Goal: Task Accomplishment & Management: Manage account settings

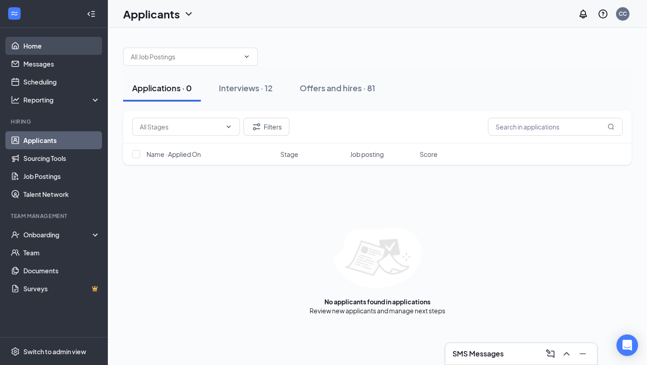
click at [29, 49] on link "Home" at bounding box center [61, 46] width 77 height 18
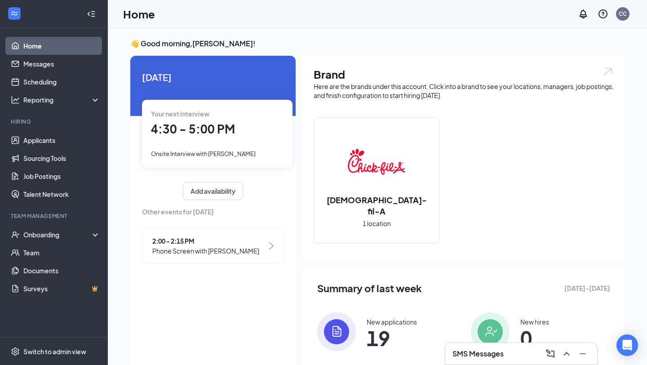
click at [266, 124] on div "4:30 - 5:00 PM" at bounding box center [217, 129] width 133 height 18
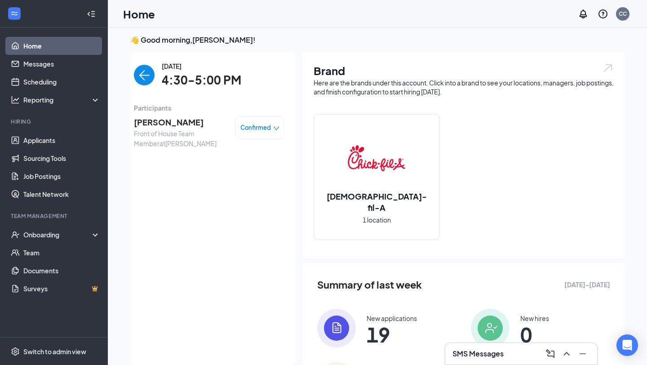
click at [143, 128] on span "[PERSON_NAME]" at bounding box center [181, 122] width 94 height 13
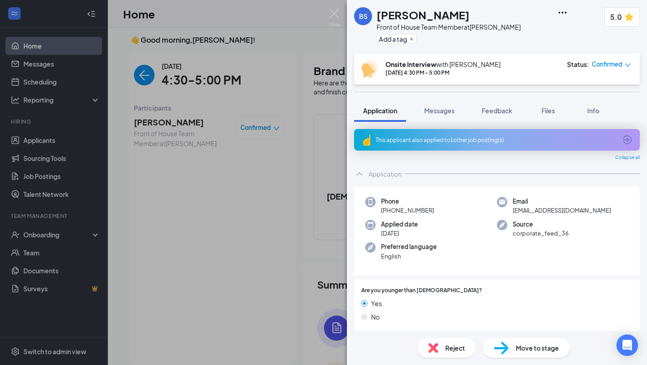
click at [490, 144] on div "This applicant also applied to 1 other job posting(s)" at bounding box center [497, 140] width 286 height 22
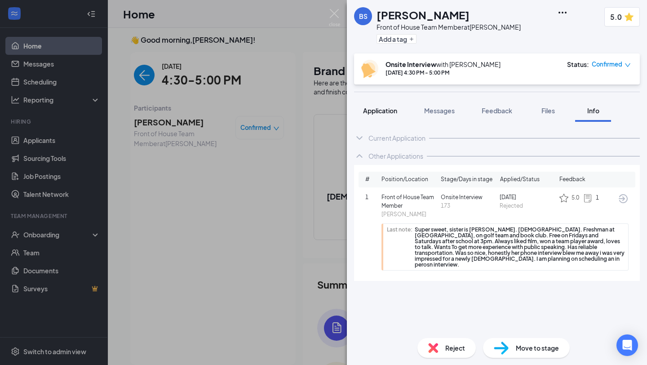
click at [387, 107] on span "Application" at bounding box center [380, 110] width 34 height 8
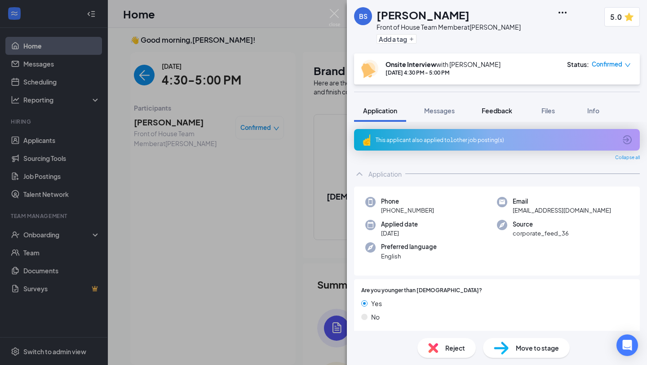
click at [507, 114] on span "Feedback" at bounding box center [497, 110] width 31 height 8
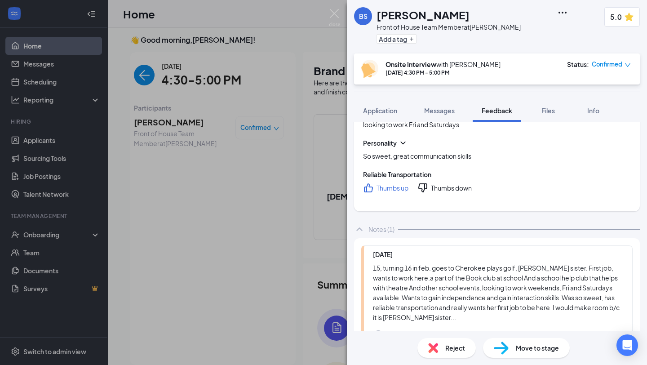
scroll to position [116, 0]
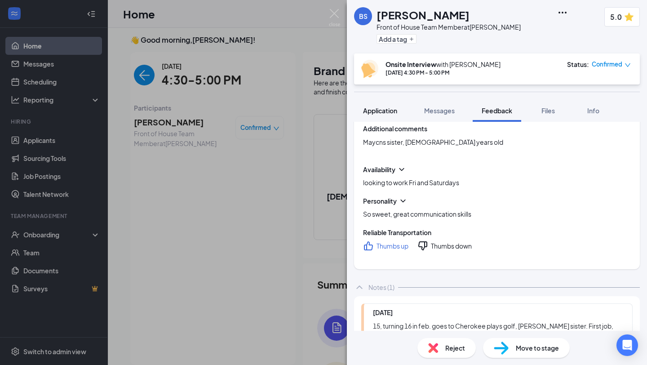
click at [377, 106] on div "Application" at bounding box center [380, 110] width 34 height 9
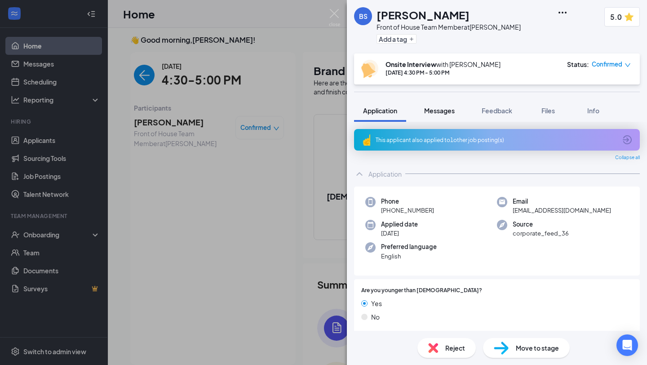
click at [441, 107] on span "Messages" at bounding box center [439, 110] width 31 height 8
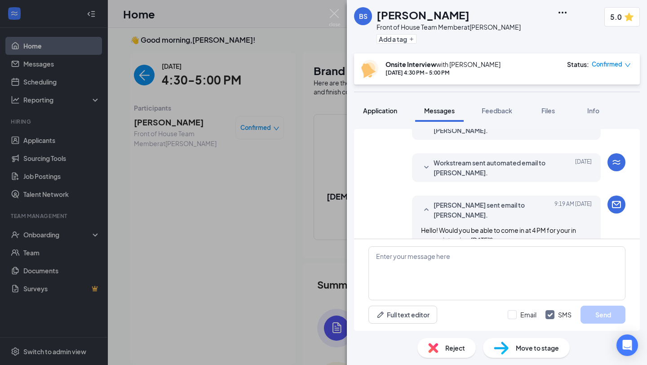
scroll to position [301, 0]
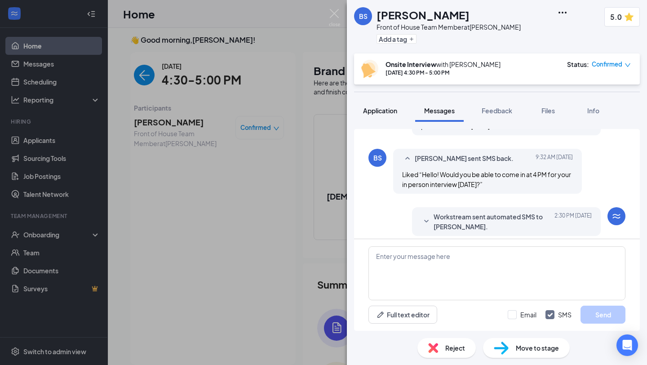
click at [389, 119] on button "Application" at bounding box center [380, 110] width 52 height 22
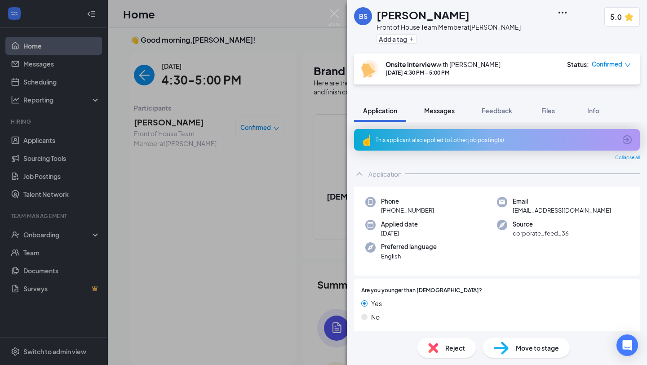
click at [458, 114] on button "Messages" at bounding box center [439, 110] width 49 height 22
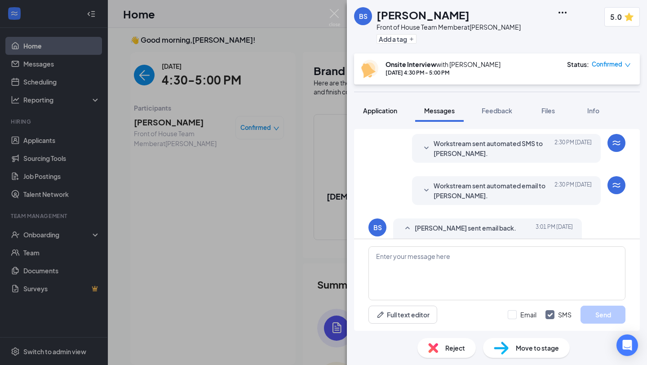
scroll to position [388, 0]
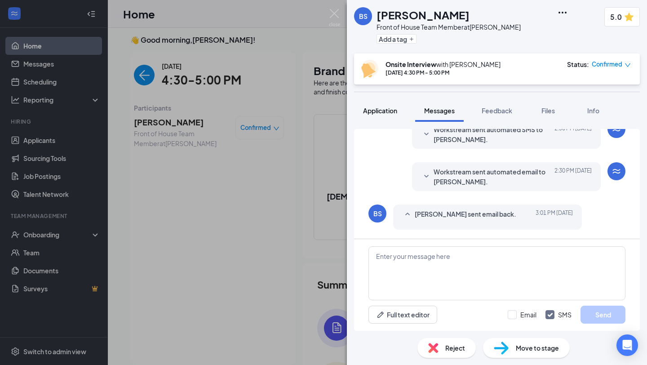
click at [386, 116] on button "Application" at bounding box center [380, 110] width 52 height 22
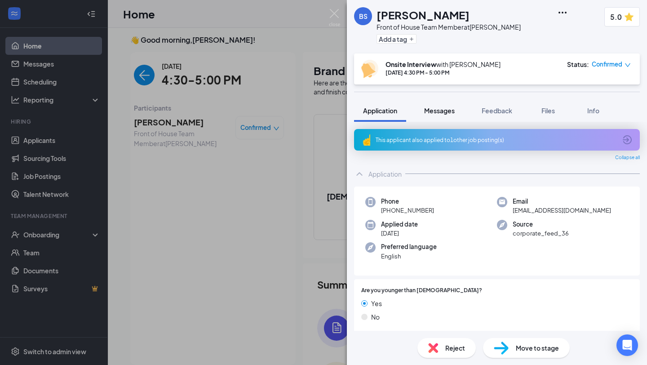
click at [438, 110] on span "Messages" at bounding box center [439, 110] width 31 height 8
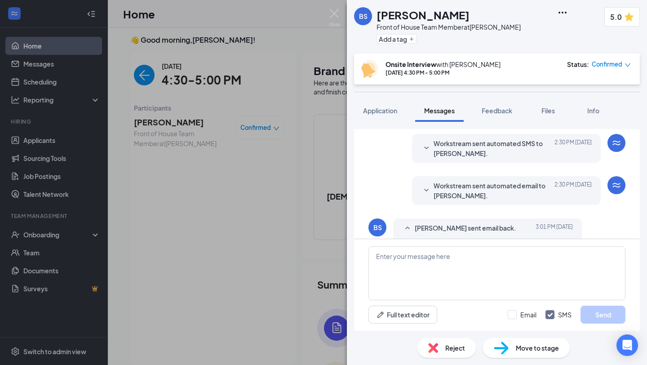
scroll to position [388, 0]
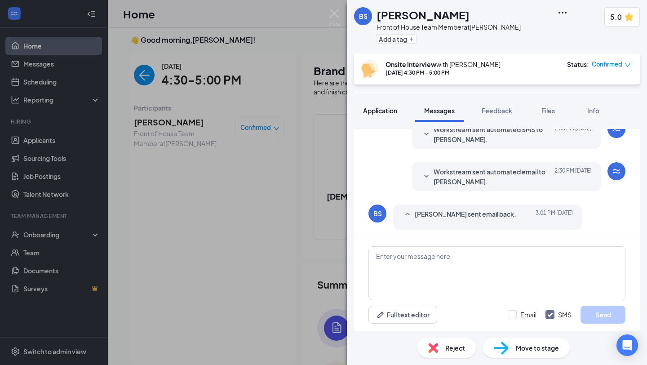
click at [376, 113] on span "Application" at bounding box center [380, 110] width 34 height 8
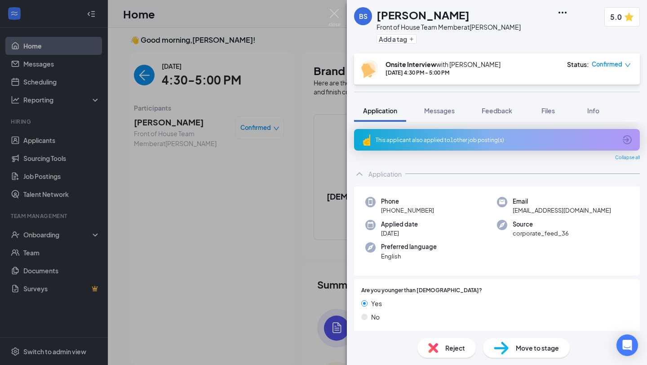
click at [442, 97] on div "BS [PERSON_NAME] Front of House Team Member at Marlton Add a tag 5.0 Onsite Int…" at bounding box center [497, 182] width 300 height 365
click at [441, 119] on button "Messages" at bounding box center [439, 110] width 49 height 22
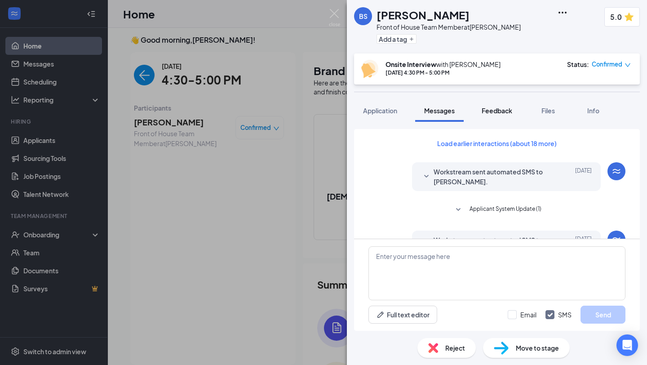
scroll to position [46, 0]
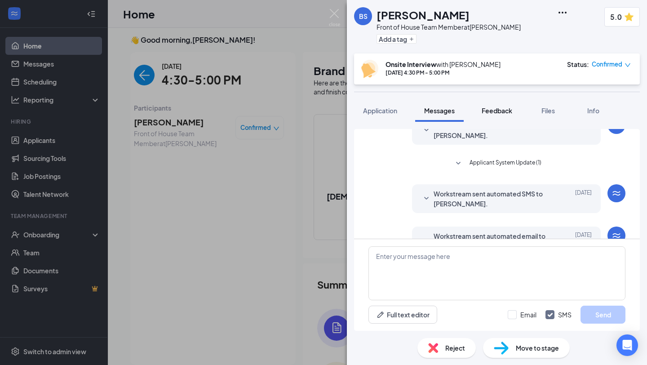
click at [509, 120] on button "Feedback" at bounding box center [497, 110] width 49 height 22
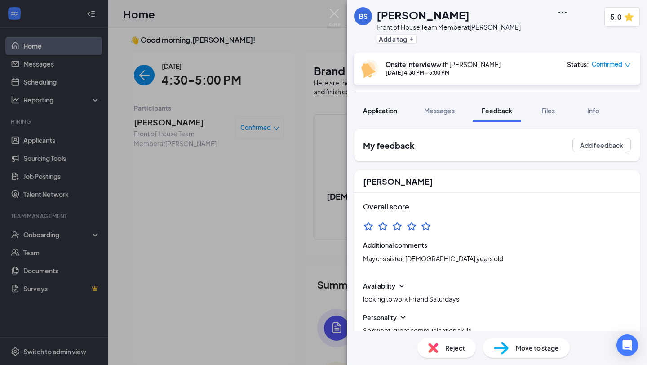
click at [388, 103] on button "Application" at bounding box center [380, 110] width 52 height 22
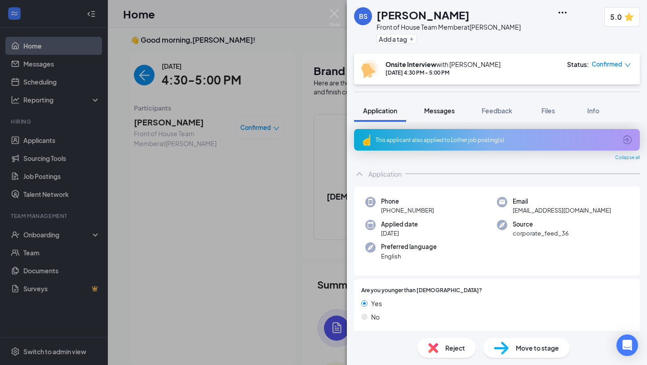
click at [440, 112] on span "Messages" at bounding box center [439, 110] width 31 height 8
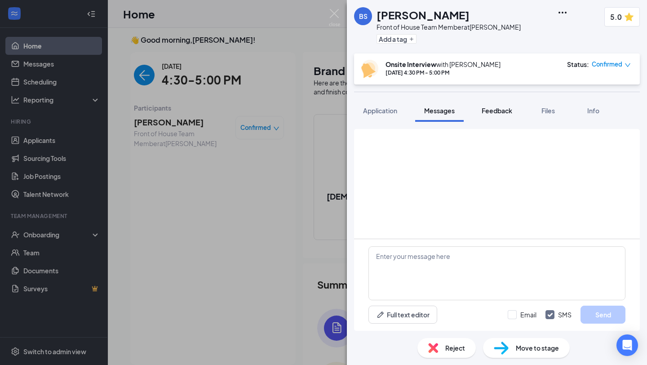
click at [513, 118] on button "Feedback" at bounding box center [497, 110] width 49 height 22
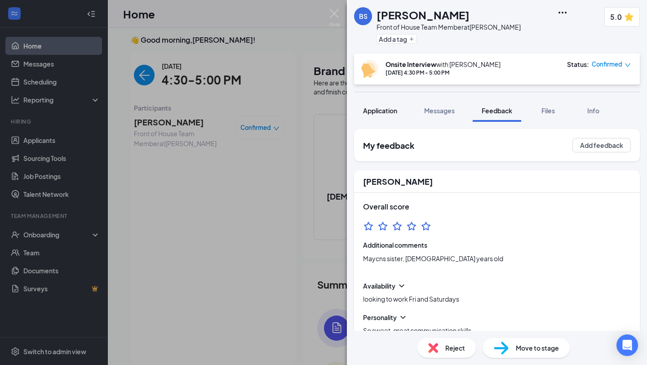
click at [391, 115] on button "Application" at bounding box center [380, 110] width 52 height 22
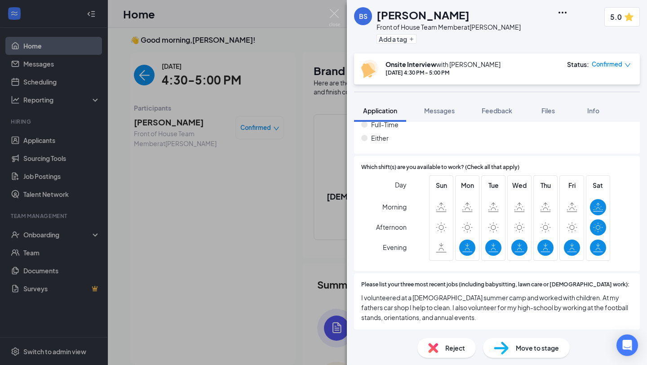
scroll to position [400, 0]
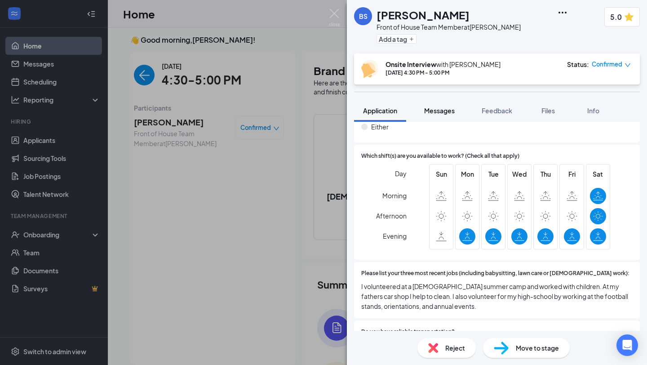
click at [437, 115] on button "Messages" at bounding box center [439, 110] width 49 height 22
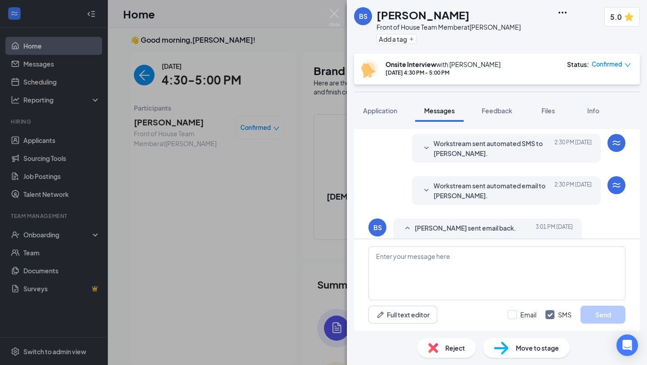
scroll to position [388, 0]
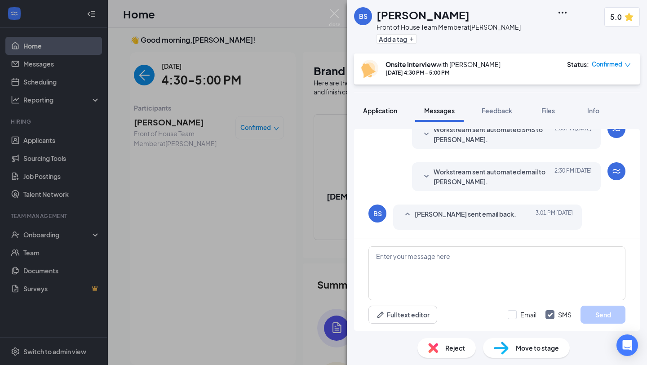
click at [388, 107] on span "Application" at bounding box center [380, 110] width 34 height 8
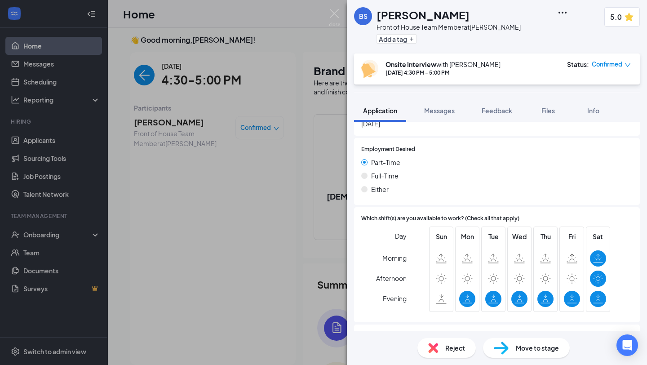
scroll to position [496, 0]
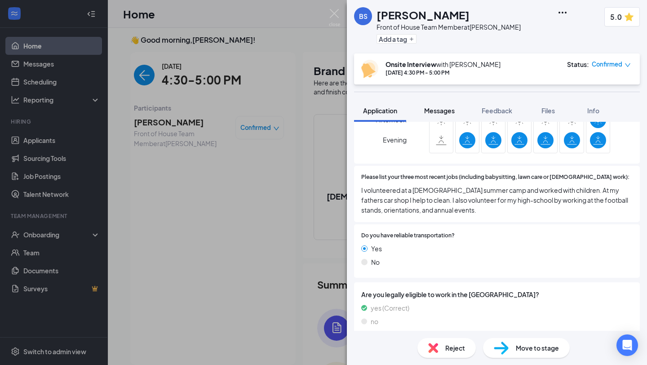
click at [452, 115] on button "Messages" at bounding box center [439, 110] width 49 height 22
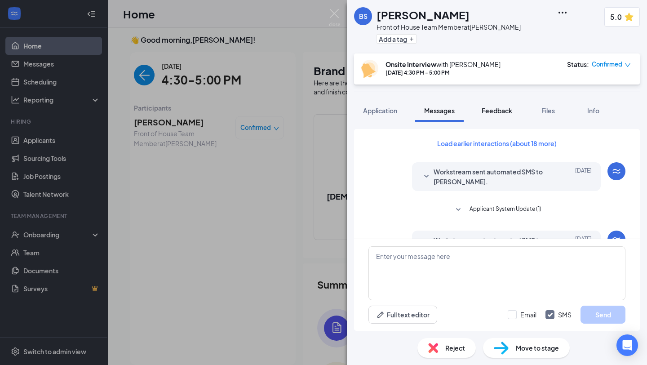
scroll to position [67, 0]
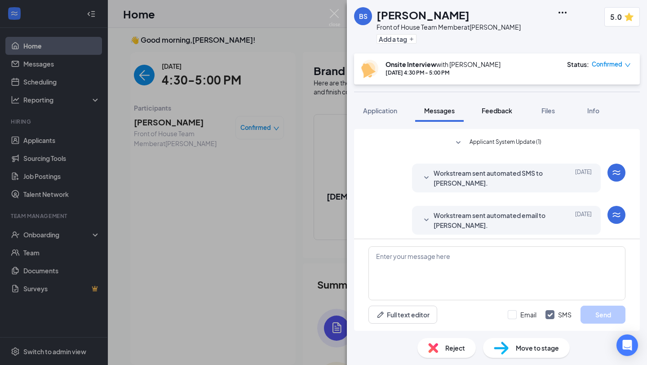
click at [517, 112] on button "Feedback" at bounding box center [497, 110] width 49 height 22
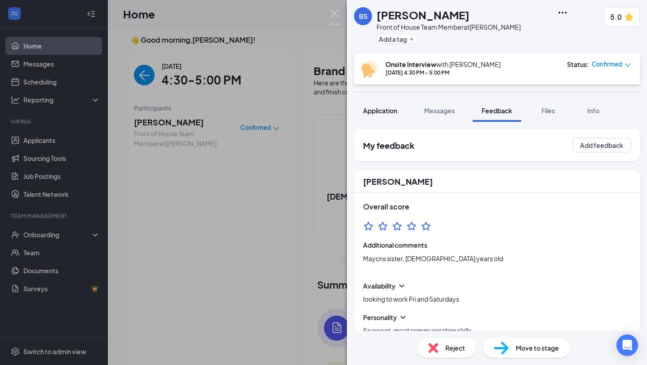
click at [394, 110] on span "Application" at bounding box center [380, 110] width 34 height 8
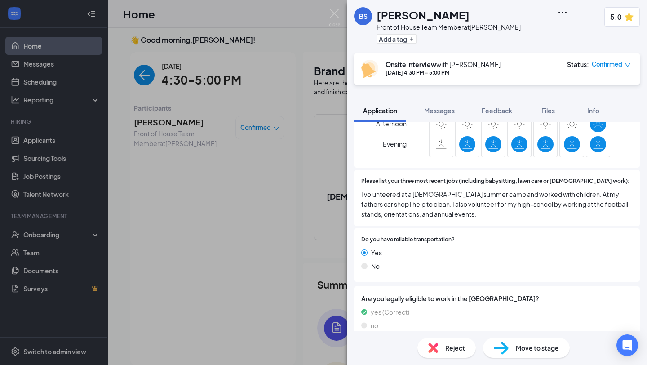
scroll to position [496, 0]
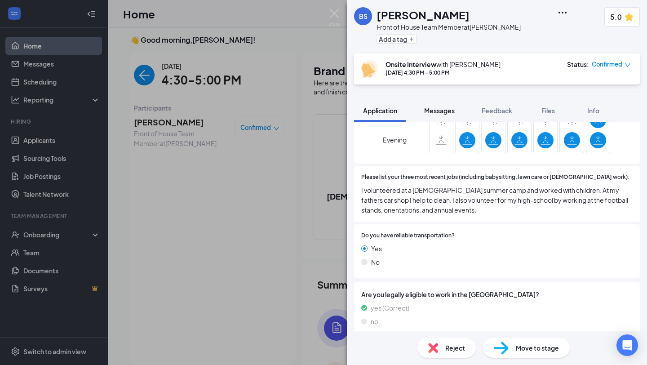
click at [454, 118] on button "Messages" at bounding box center [439, 110] width 49 height 22
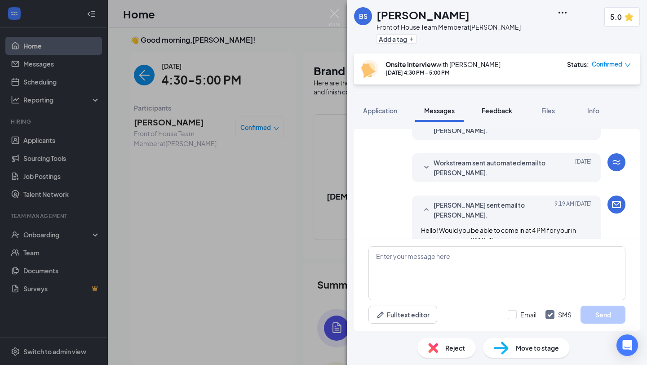
scroll to position [275, 0]
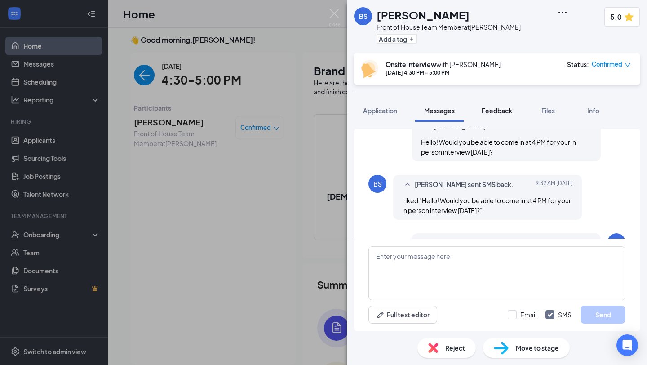
click at [498, 114] on span "Feedback" at bounding box center [497, 110] width 31 height 8
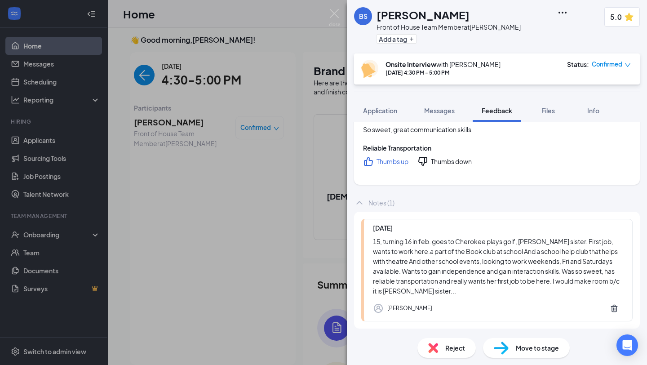
scroll to position [241, 0]
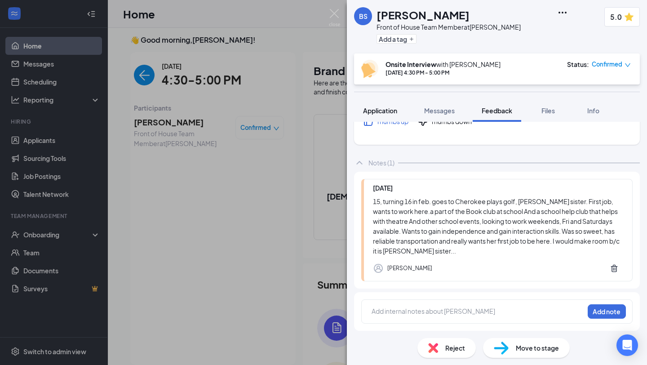
click at [384, 110] on span "Application" at bounding box center [380, 110] width 34 height 8
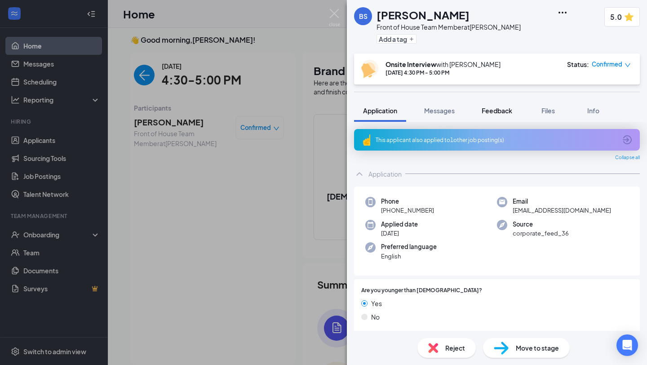
click at [503, 108] on span "Feedback" at bounding box center [497, 110] width 31 height 8
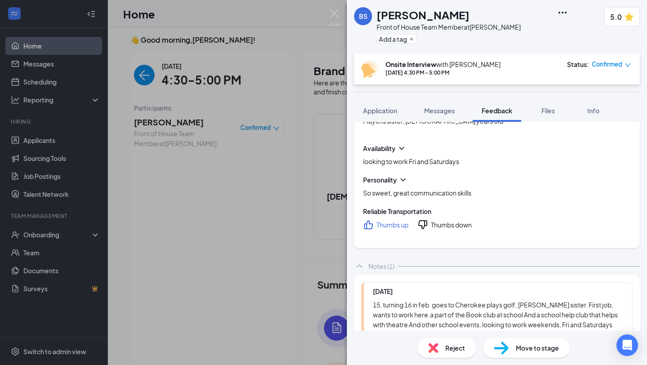
scroll to position [241, 0]
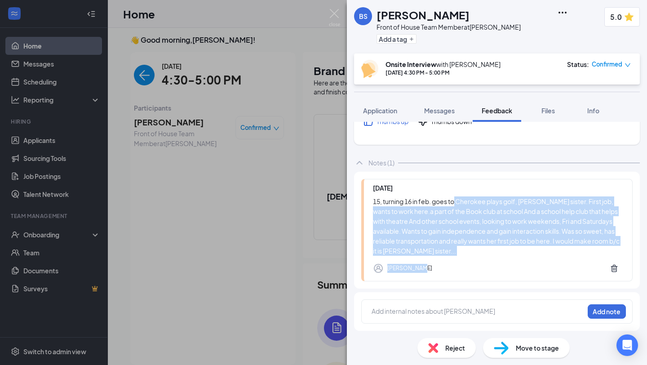
drag, startPoint x: 455, startPoint y: 200, endPoint x: 509, endPoint y: 268, distance: 86.6
click at [509, 268] on div "[DATE], turning 16 in feb. goes to Cherokee plays golf, [PERSON_NAME] sister. F…" at bounding box center [496, 230] width 271 height 102
click at [509, 268] on div "[PERSON_NAME]" at bounding box center [498, 268] width 250 height 18
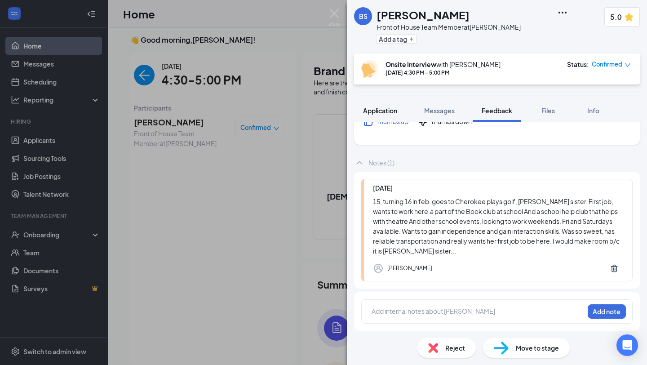
click at [394, 106] on span "Application" at bounding box center [380, 110] width 34 height 8
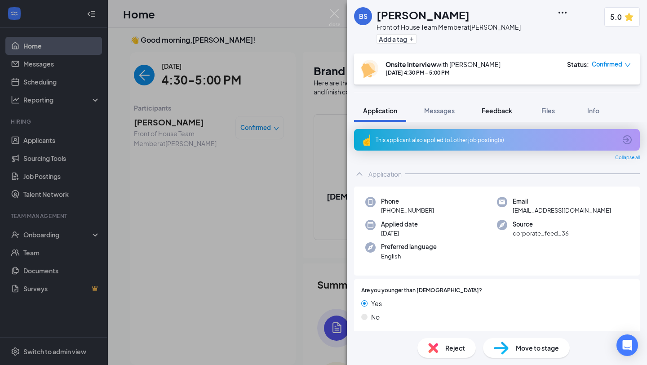
click at [489, 112] on span "Feedback" at bounding box center [497, 110] width 31 height 8
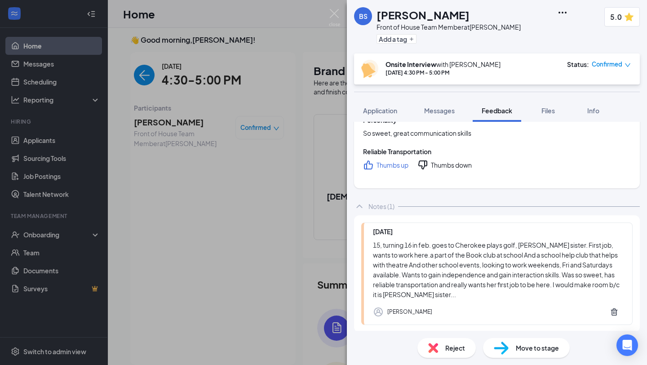
scroll to position [241, 0]
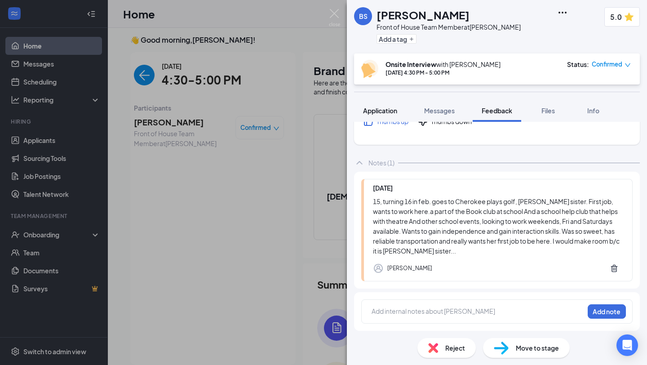
click at [385, 104] on button "Application" at bounding box center [380, 110] width 52 height 22
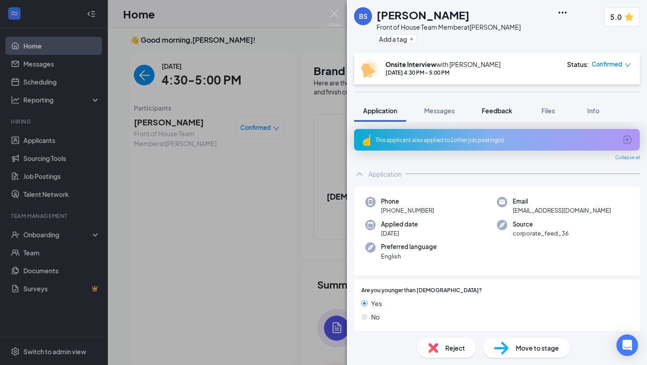
click at [490, 114] on div "Feedback" at bounding box center [497, 110] width 31 height 9
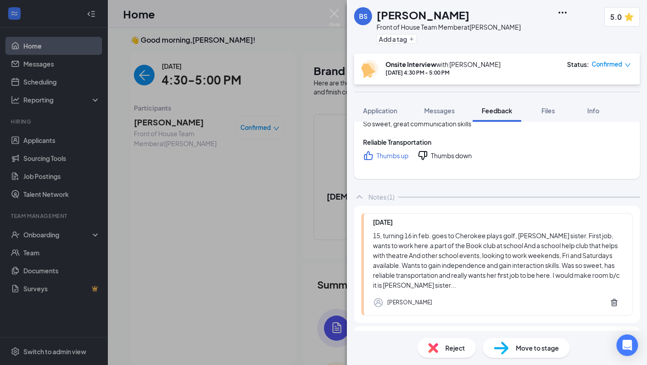
scroll to position [241, 0]
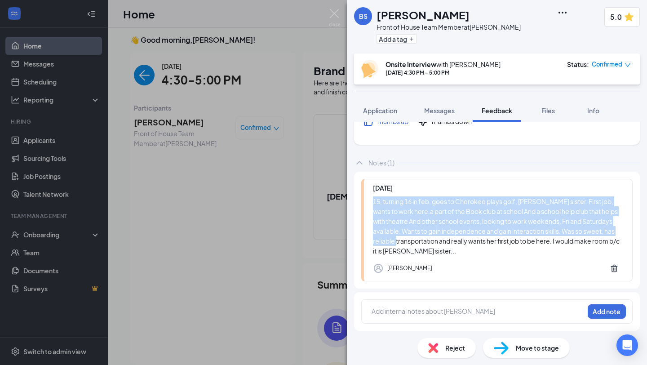
drag, startPoint x: 374, startPoint y: 206, endPoint x: 418, endPoint y: 239, distance: 55.5
click at [418, 239] on div "[DATE], turning 16 in feb. goes to Cherokee plays golf, [PERSON_NAME] sister. F…" at bounding box center [496, 230] width 271 height 102
click at [437, 251] on div "15, turning 16 in feb. goes to Cherokee plays golf, [PERSON_NAME] sister. First…" at bounding box center [498, 225] width 250 height 59
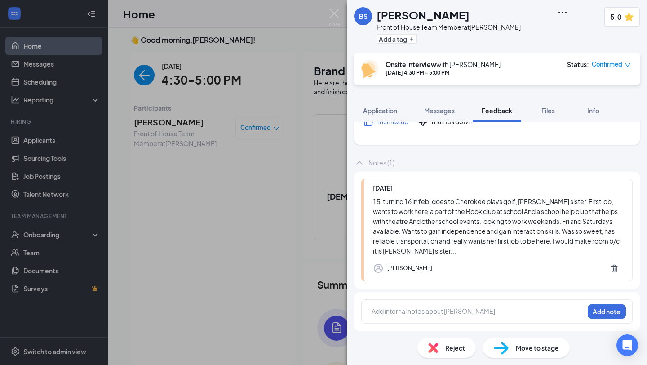
scroll to position [241, 0]
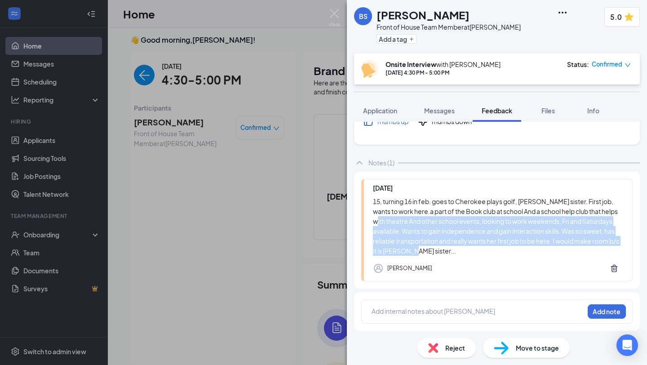
drag, startPoint x: 436, startPoint y: 251, endPoint x: 374, endPoint y: 213, distance: 72.7
click at [374, 213] on div "15, turning 16 in feb. goes to Cherokee plays golf, [PERSON_NAME] sister. First…" at bounding box center [498, 225] width 250 height 59
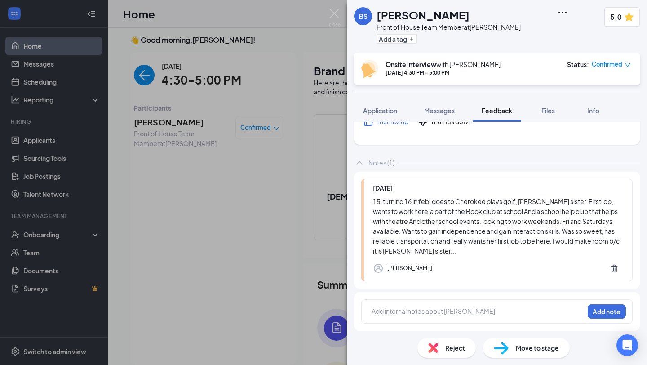
click at [374, 212] on div "15, turning 16 in feb. goes to Cherokee plays golf, [PERSON_NAME] sister. First…" at bounding box center [498, 225] width 250 height 59
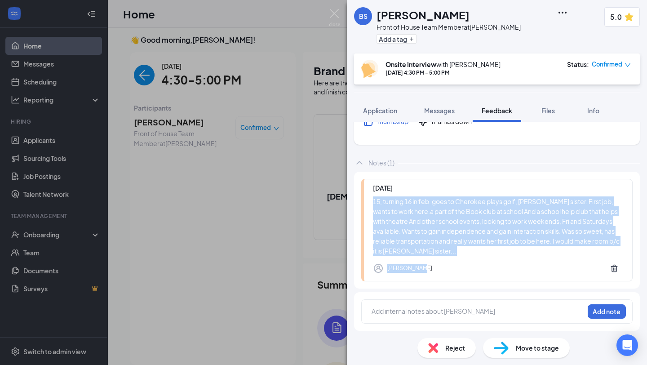
drag, startPoint x: 374, startPoint y: 202, endPoint x: 469, endPoint y: 268, distance: 116.1
click at [469, 268] on div "[DATE], turning 16 in feb. goes to Cherokee plays golf, [PERSON_NAME] sister. F…" at bounding box center [496, 230] width 271 height 102
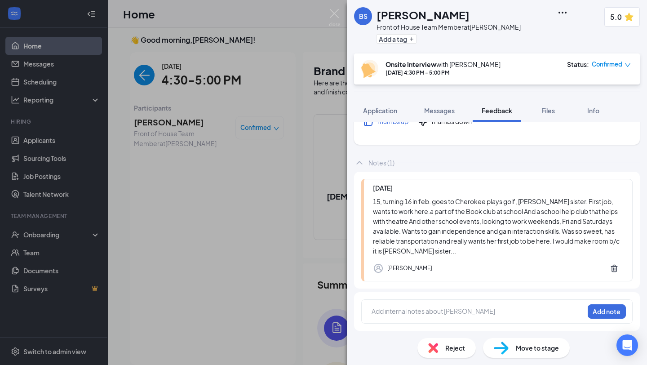
click at [468, 260] on div "[PERSON_NAME]" at bounding box center [498, 268] width 250 height 18
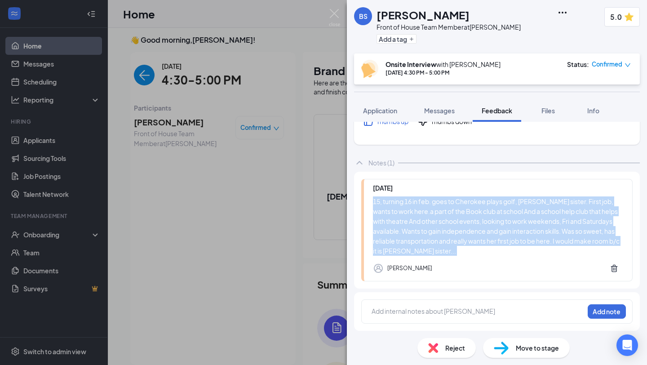
drag, startPoint x: 375, startPoint y: 198, endPoint x: 456, endPoint y: 259, distance: 101.7
click at [456, 259] on div "[DATE], turning 16 in feb. goes to Cherokee plays golf, [PERSON_NAME] sister. F…" at bounding box center [496, 230] width 271 height 102
click at [456, 259] on div "[PERSON_NAME]" at bounding box center [498, 268] width 250 height 18
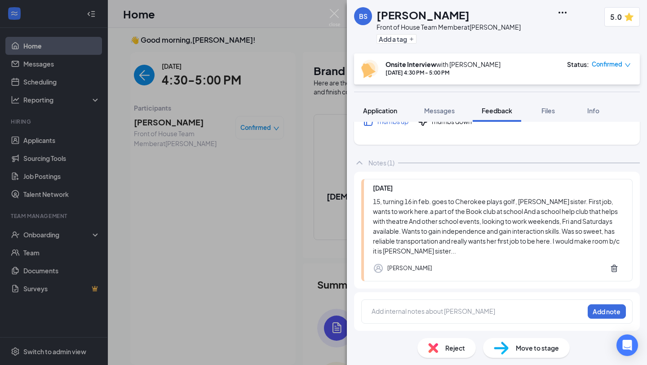
click at [393, 111] on span "Application" at bounding box center [380, 110] width 34 height 8
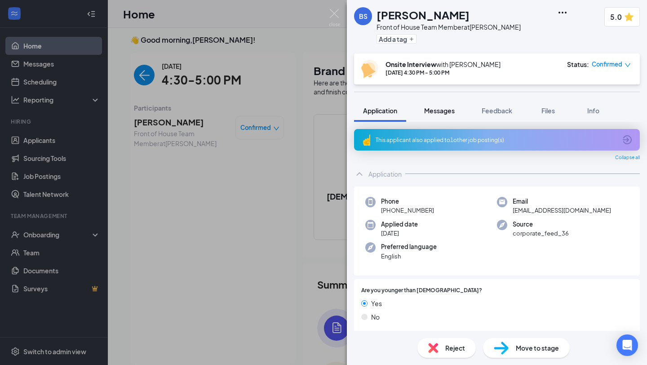
click at [448, 110] on span "Messages" at bounding box center [439, 110] width 31 height 8
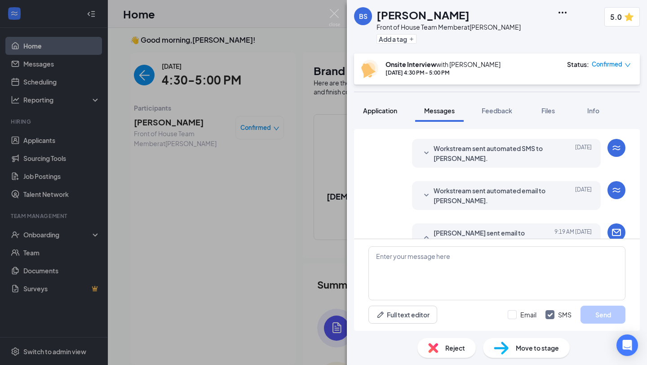
scroll to position [245, 0]
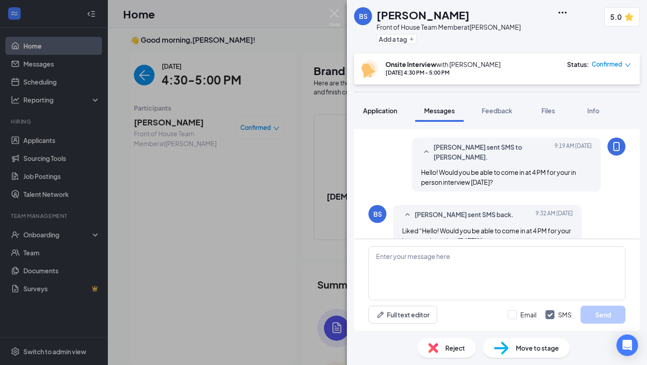
click at [393, 114] on div "Application" at bounding box center [380, 110] width 34 height 9
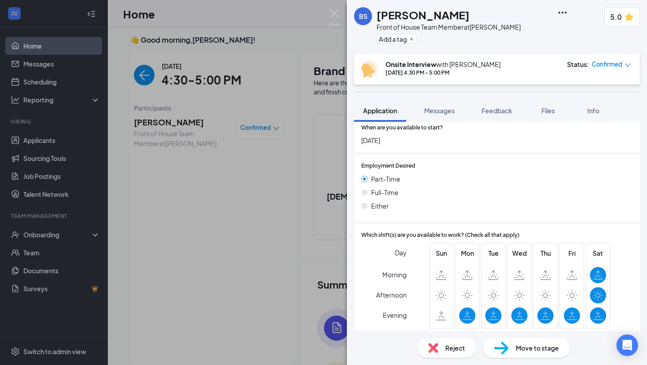
scroll to position [496, 0]
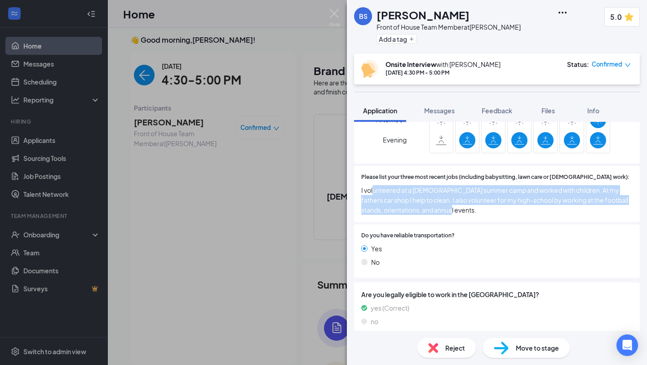
drag, startPoint x: 468, startPoint y: 201, endPoint x: 373, endPoint y: 182, distance: 96.2
click at [373, 185] on span "I volunteered at a [DEMOGRAPHIC_DATA] summer camp and worked with children. At …" at bounding box center [496, 200] width 271 height 30
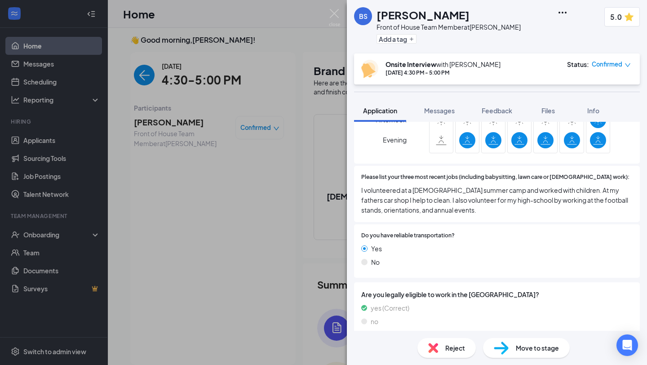
scroll to position [0, 0]
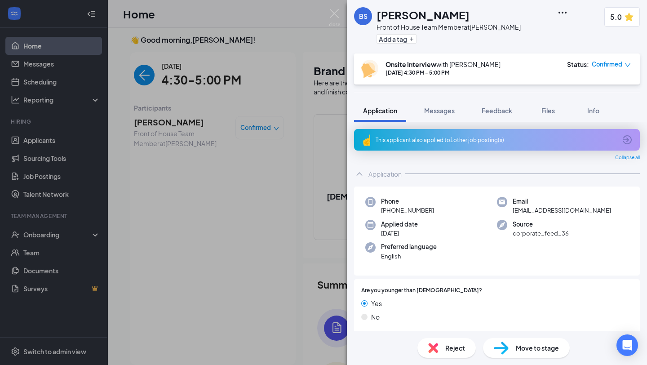
click at [442, 98] on div "BS [PERSON_NAME] Front of House Team Member at Marlton Add a tag 5.0 Onsite Int…" at bounding box center [497, 182] width 300 height 365
click at [442, 108] on span "Messages" at bounding box center [439, 110] width 31 height 8
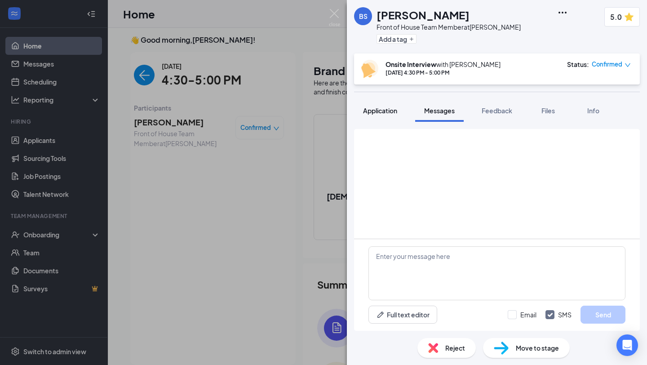
click at [384, 110] on span "Application" at bounding box center [380, 110] width 34 height 8
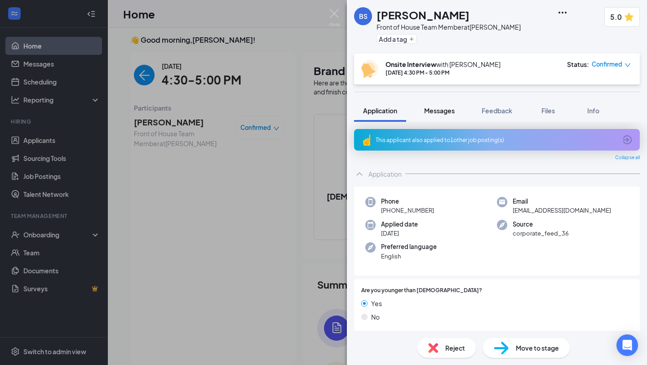
click at [429, 107] on span "Messages" at bounding box center [439, 110] width 31 height 8
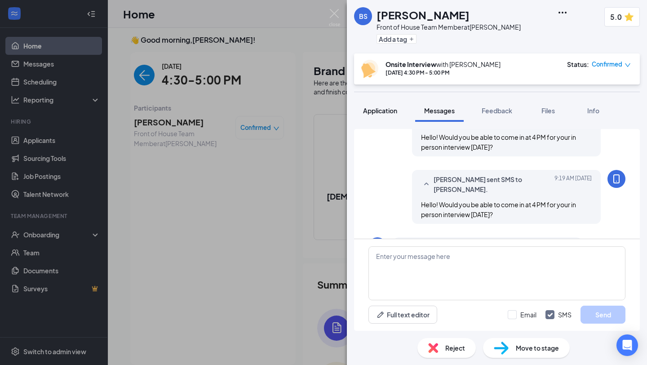
scroll to position [346, 0]
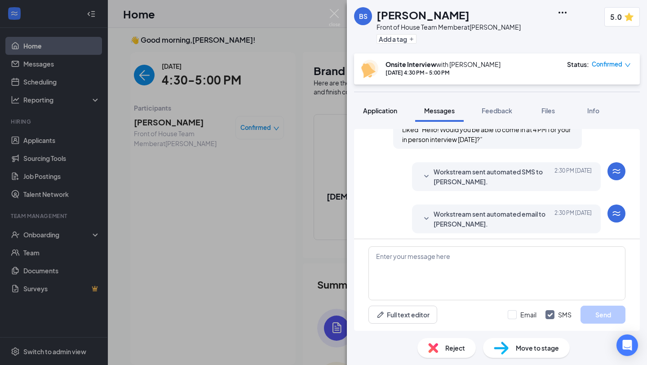
click at [388, 111] on span "Application" at bounding box center [380, 110] width 34 height 8
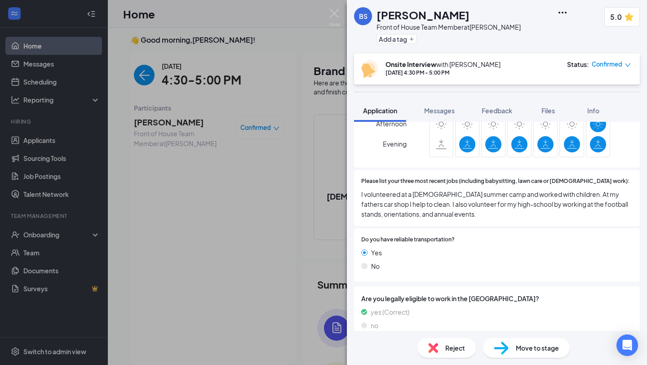
scroll to position [496, 0]
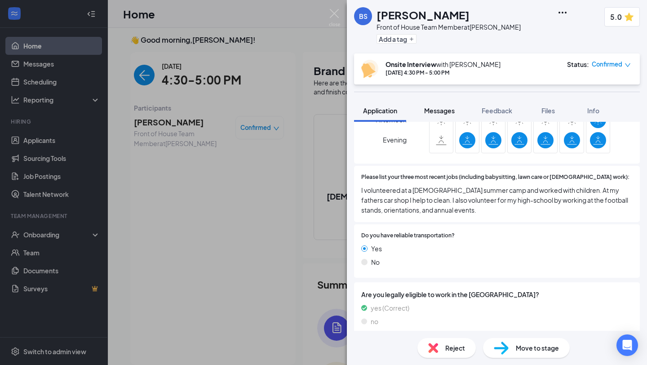
click at [442, 108] on span "Messages" at bounding box center [439, 110] width 31 height 8
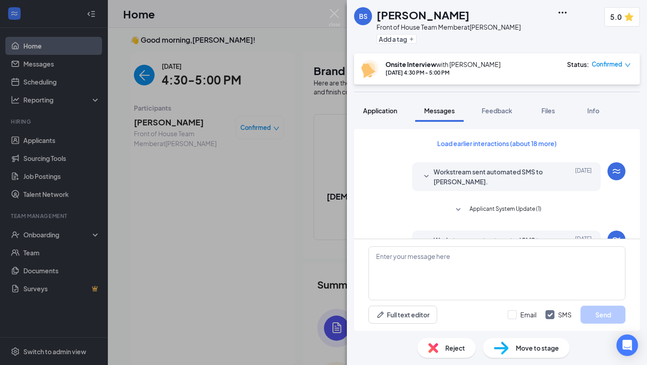
scroll to position [67, 0]
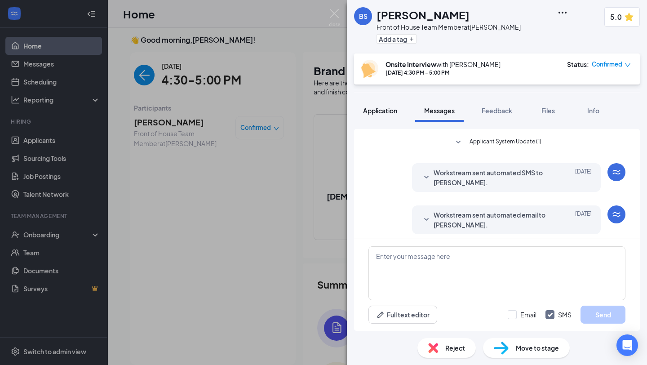
click at [385, 113] on span "Application" at bounding box center [380, 110] width 34 height 8
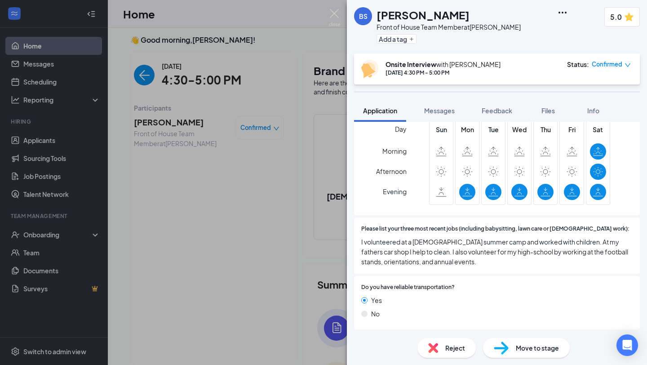
scroll to position [455, 0]
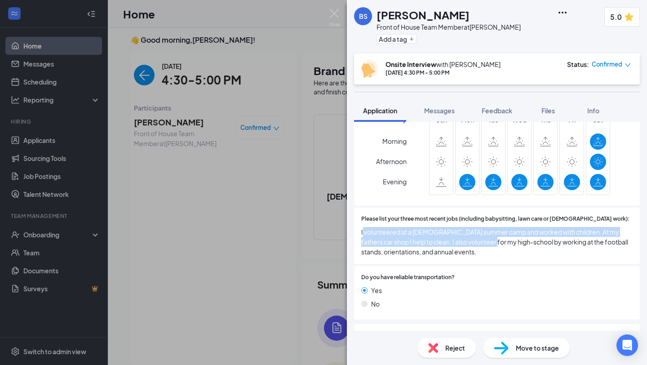
drag, startPoint x: 363, startPoint y: 222, endPoint x: 473, endPoint y: 234, distance: 111.2
click at [474, 234] on span "I volunteered at a [DEMOGRAPHIC_DATA] summer camp and worked with children. At …" at bounding box center [496, 242] width 271 height 30
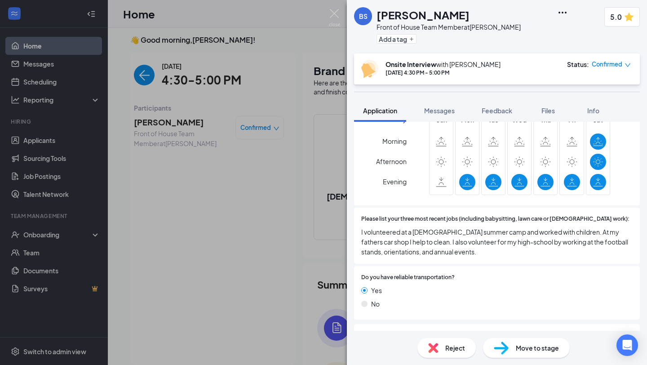
click at [473, 243] on span "I volunteered at a [DEMOGRAPHIC_DATA] summer camp and worked with children. At …" at bounding box center [496, 242] width 271 height 30
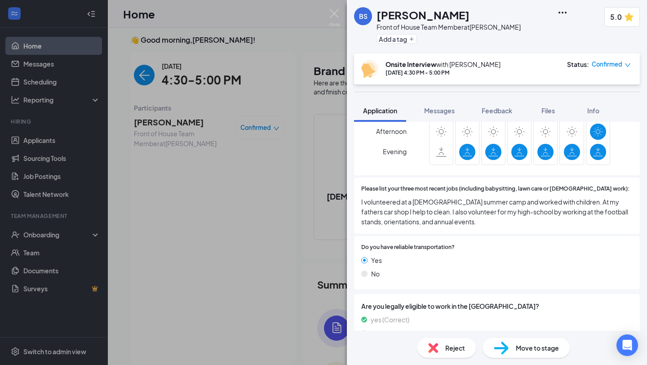
scroll to position [489, 0]
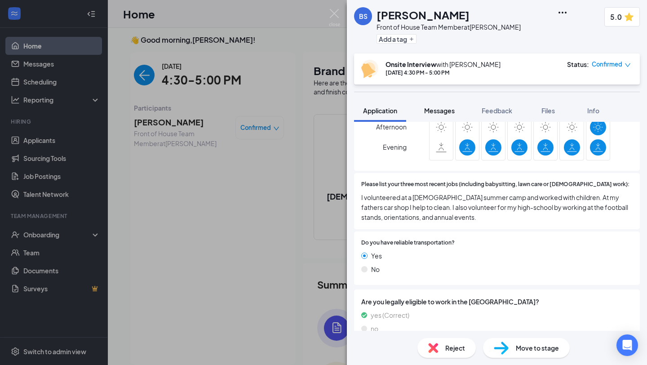
click at [445, 117] on button "Messages" at bounding box center [439, 110] width 49 height 22
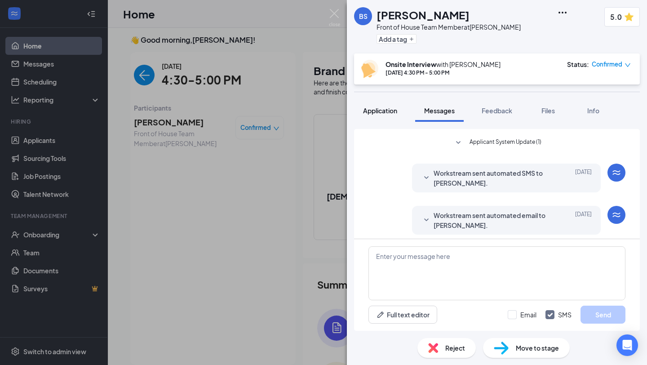
scroll to position [149, 0]
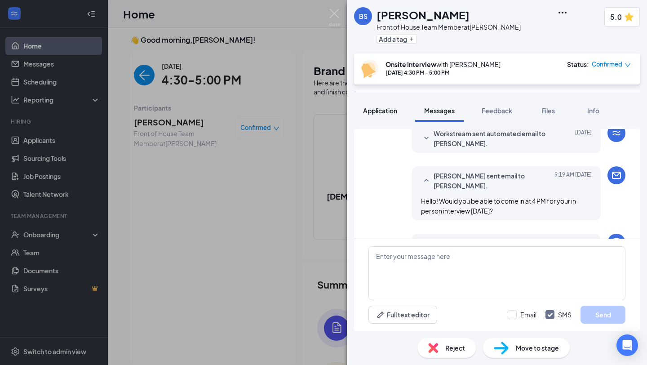
click at [389, 108] on span "Application" at bounding box center [380, 110] width 34 height 8
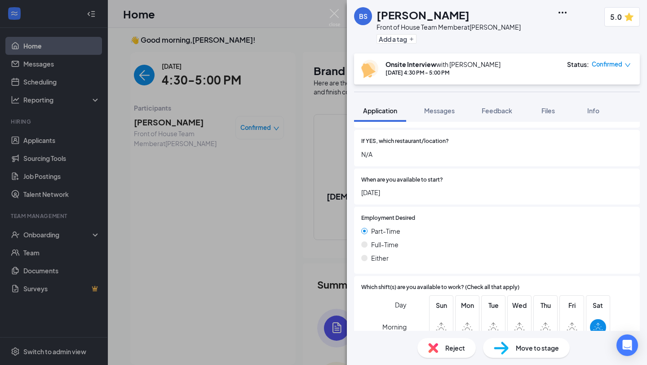
scroll to position [496, 0]
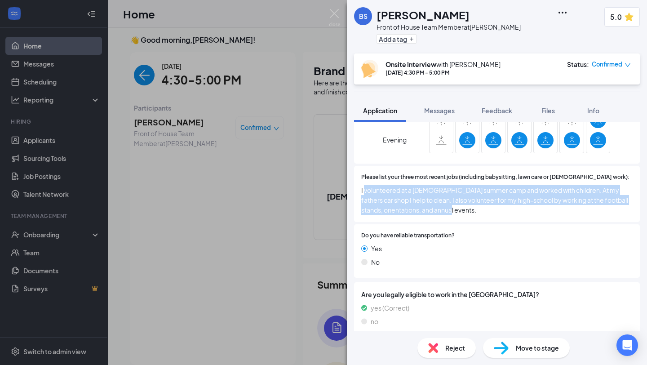
drag, startPoint x: 365, startPoint y: 182, endPoint x: 479, endPoint y: 202, distance: 115.8
click at [480, 202] on span "I volunteered at a [DEMOGRAPHIC_DATA] summer camp and worked with children. At …" at bounding box center [496, 200] width 271 height 30
click at [479, 211] on div "Please list your three most recent jobs (including babysitting, lawn care or [D…" at bounding box center [497, 194] width 286 height 56
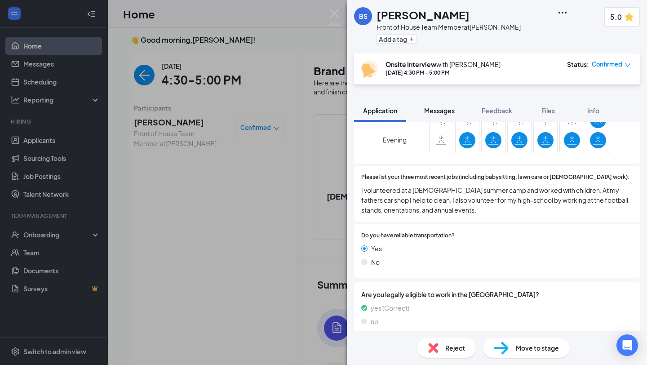
click at [437, 113] on span "Messages" at bounding box center [439, 110] width 31 height 8
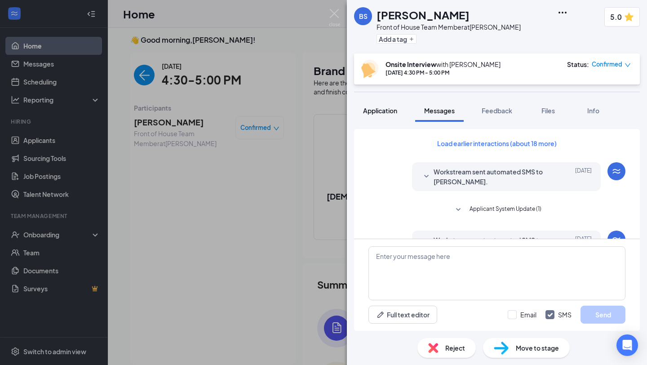
click at [389, 113] on span "Application" at bounding box center [380, 110] width 34 height 8
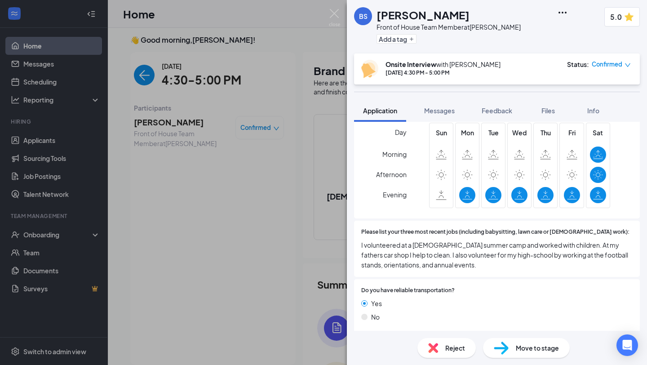
scroll to position [496, 0]
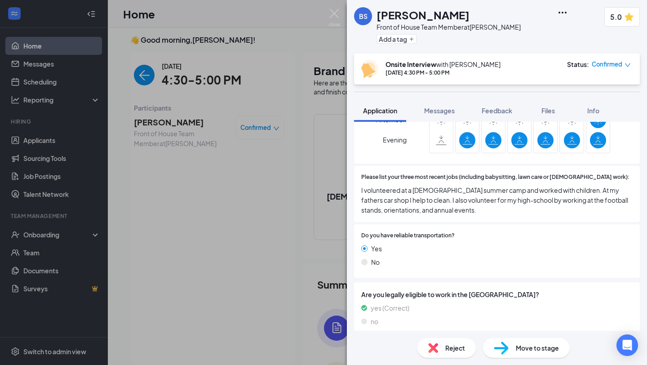
click at [445, 199] on span "I volunteered at a [DEMOGRAPHIC_DATA] summer camp and worked with children. At …" at bounding box center [496, 200] width 271 height 30
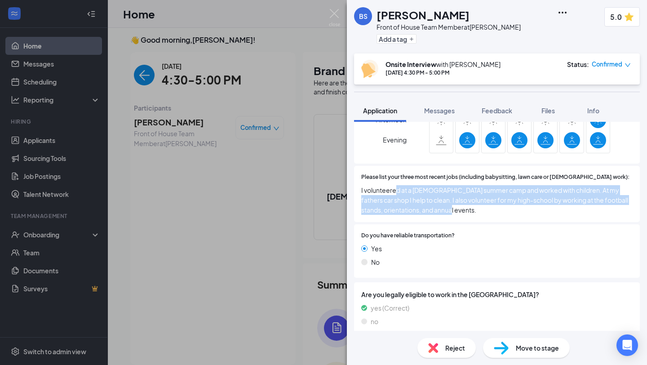
drag, startPoint x: 395, startPoint y: 185, endPoint x: 470, endPoint y: 204, distance: 77.1
click at [470, 204] on span "I volunteered at a [DEMOGRAPHIC_DATA] summer camp and worked with children. At …" at bounding box center [496, 200] width 271 height 30
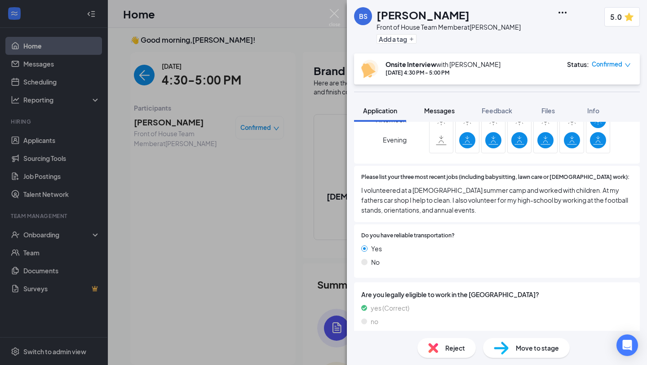
click at [434, 100] on button "Messages" at bounding box center [439, 110] width 49 height 22
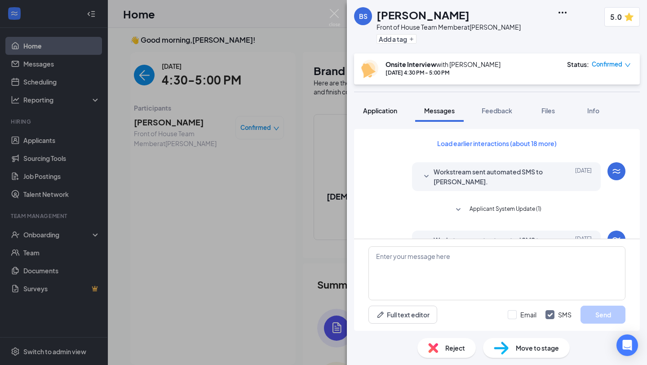
click at [386, 107] on span "Application" at bounding box center [380, 110] width 34 height 8
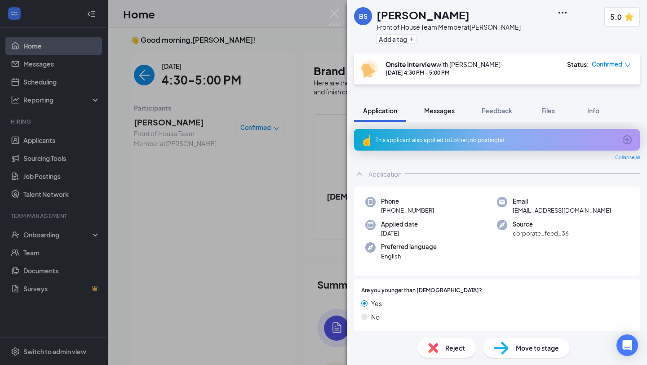
click at [435, 116] on button "Messages" at bounding box center [439, 110] width 49 height 22
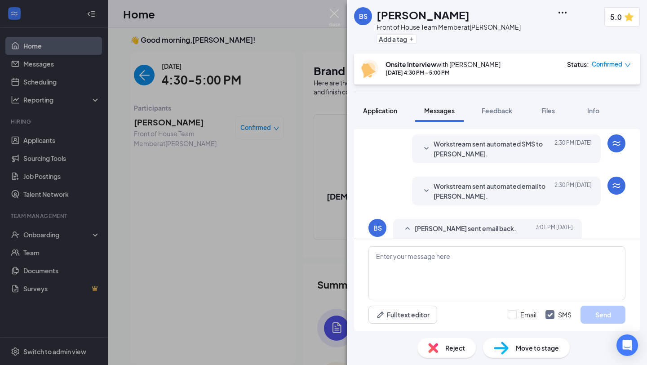
scroll to position [388, 0]
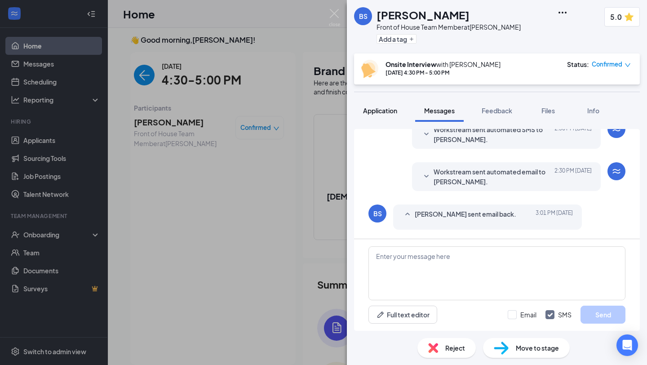
click at [391, 110] on span "Application" at bounding box center [380, 110] width 34 height 8
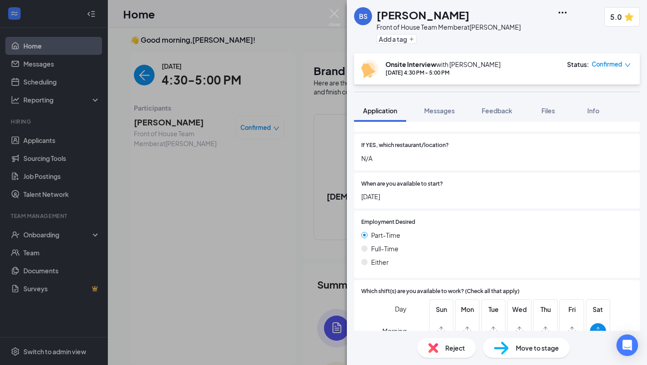
scroll to position [496, 0]
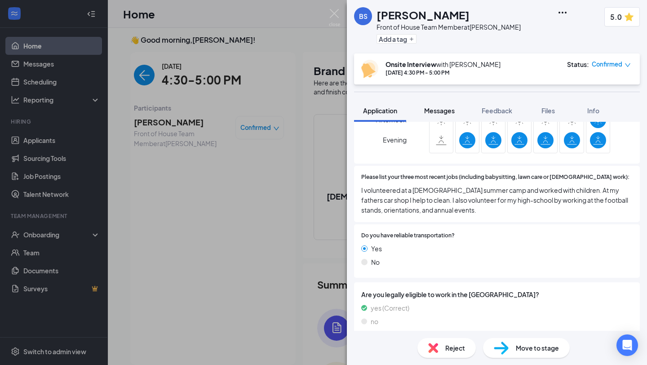
click at [448, 107] on span "Messages" at bounding box center [439, 110] width 31 height 8
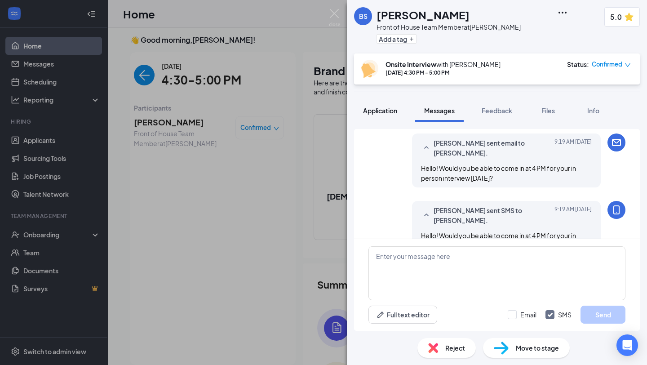
scroll to position [326, 0]
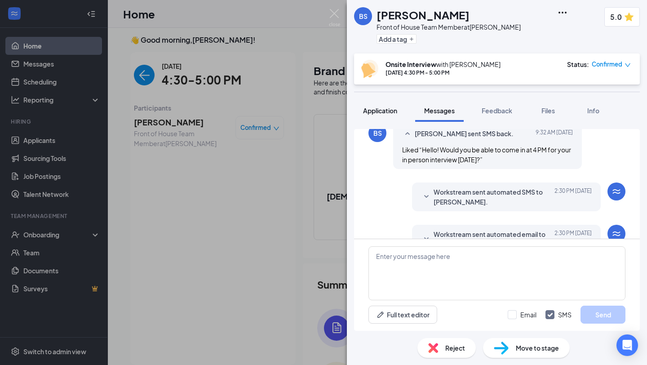
click at [386, 110] on span "Application" at bounding box center [380, 110] width 34 height 8
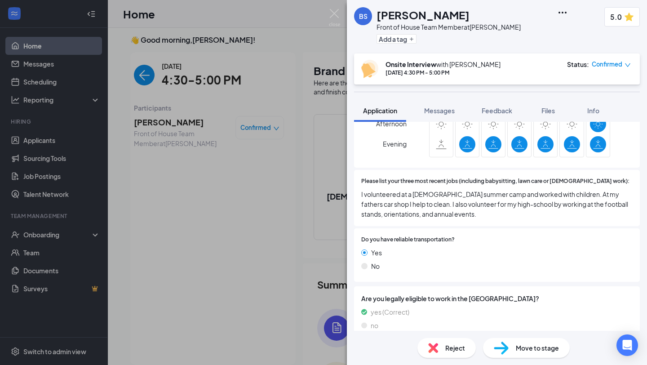
scroll to position [496, 0]
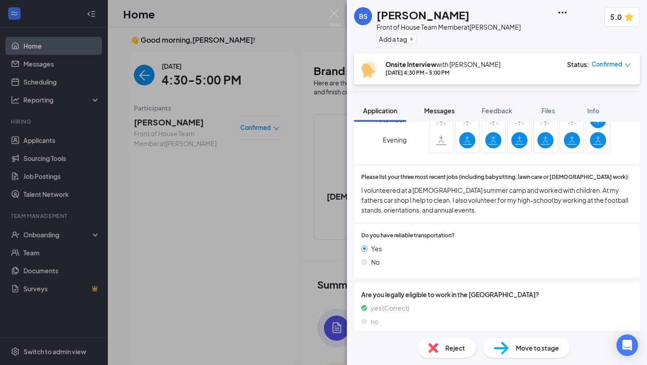
click at [440, 115] on button "Messages" at bounding box center [439, 110] width 49 height 22
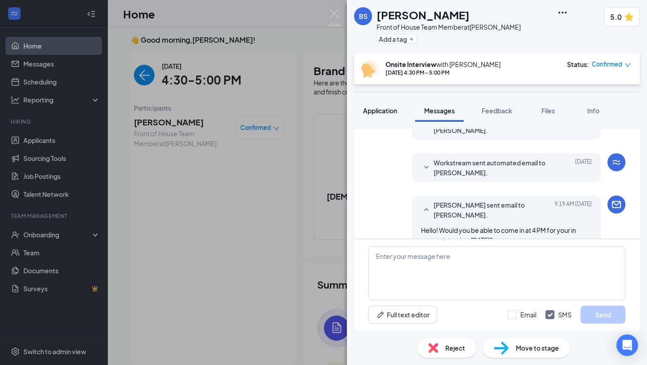
scroll to position [302, 0]
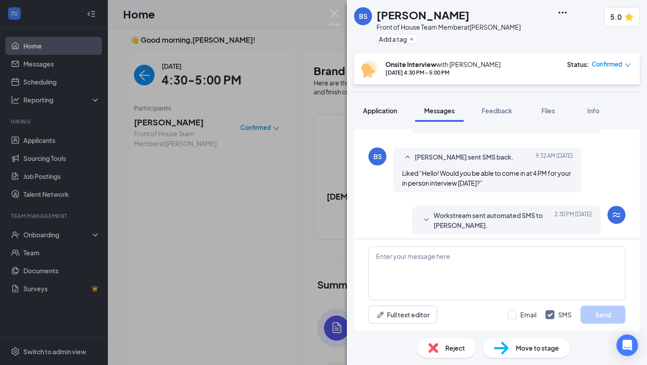
click at [376, 110] on span "Application" at bounding box center [380, 110] width 34 height 8
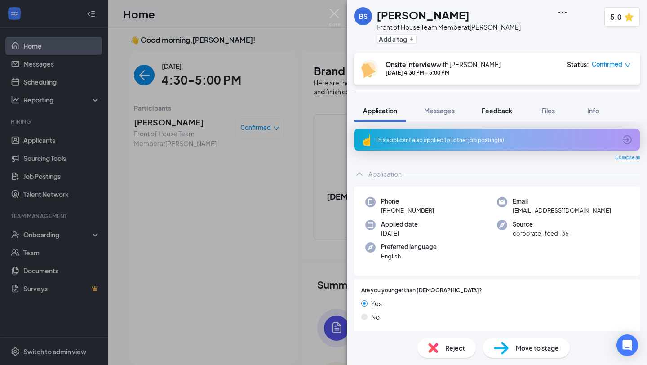
click at [498, 113] on span "Feedback" at bounding box center [497, 110] width 31 height 8
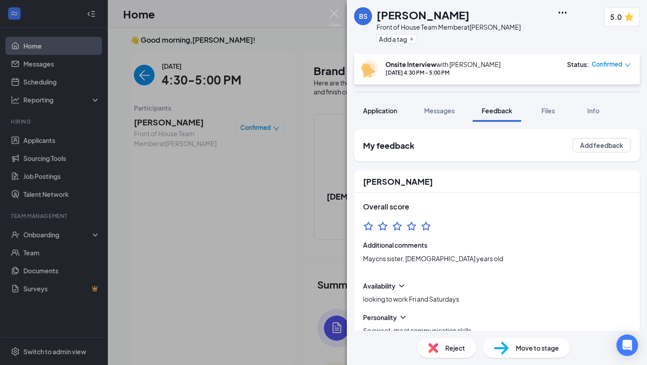
click at [388, 112] on span "Application" at bounding box center [380, 110] width 34 height 8
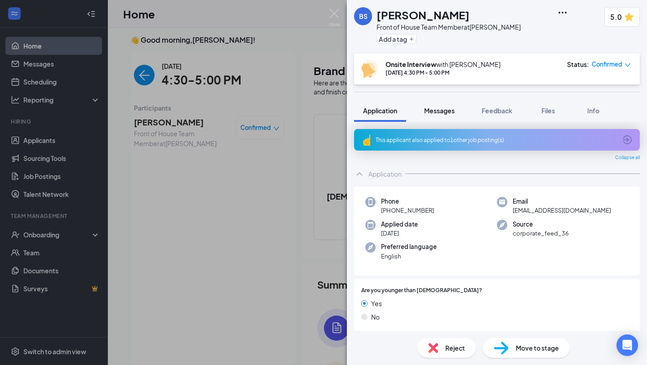
click at [441, 120] on button "Messages" at bounding box center [439, 110] width 49 height 22
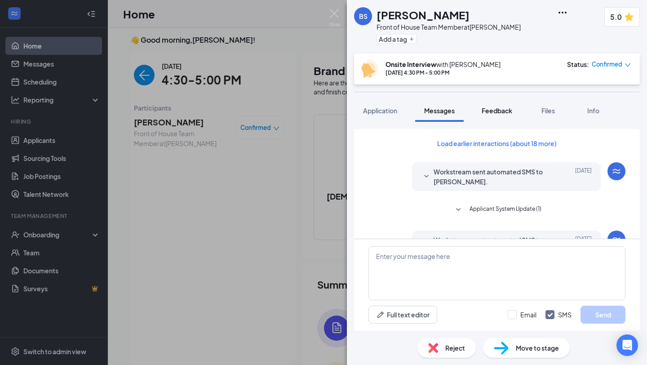
scroll to position [119, 0]
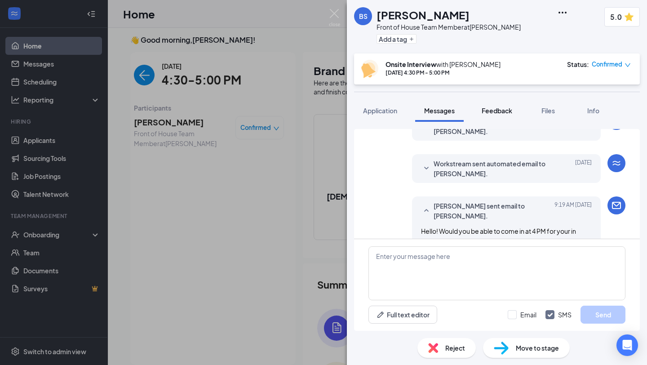
click at [498, 108] on span "Feedback" at bounding box center [497, 110] width 31 height 8
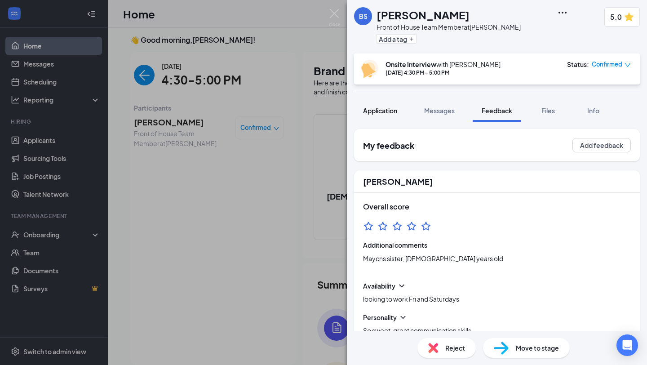
click at [394, 115] on button "Application" at bounding box center [380, 110] width 52 height 22
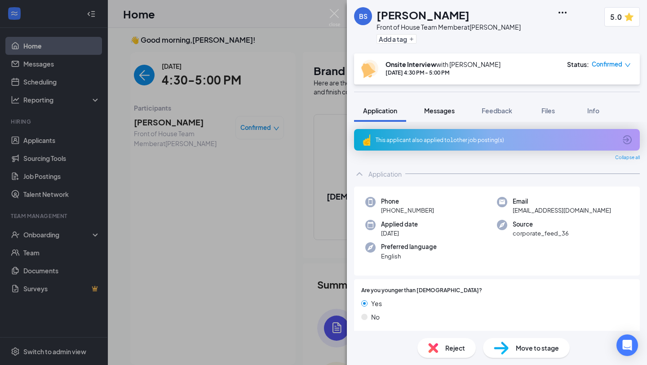
click at [437, 108] on span "Messages" at bounding box center [439, 110] width 31 height 8
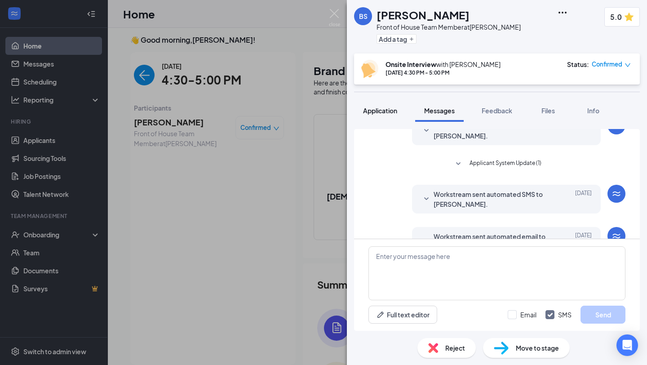
scroll to position [119, 0]
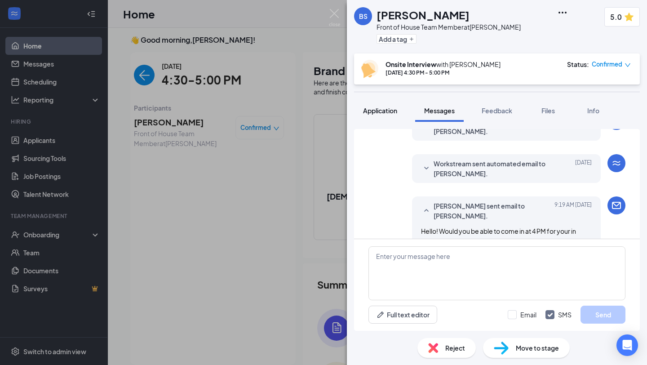
click at [382, 110] on span "Application" at bounding box center [380, 110] width 34 height 8
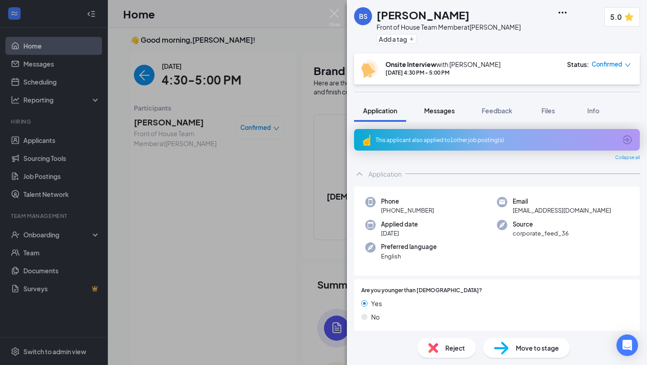
click at [431, 107] on span "Messages" at bounding box center [439, 110] width 31 height 8
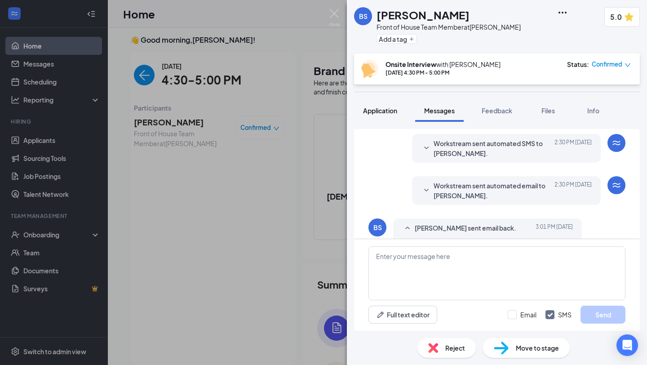
scroll to position [388, 0]
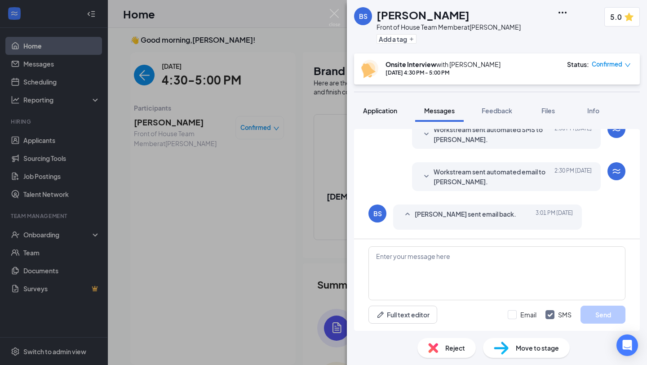
click at [387, 112] on span "Application" at bounding box center [380, 110] width 34 height 8
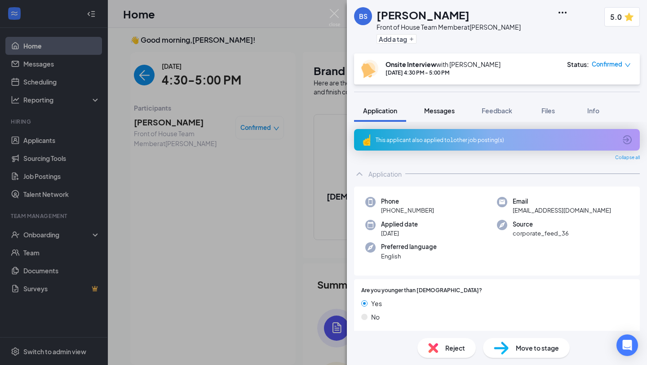
click at [458, 111] on button "Messages" at bounding box center [439, 110] width 49 height 22
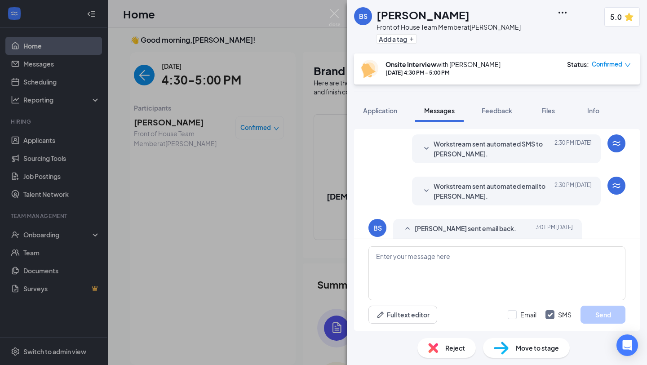
scroll to position [388, 0]
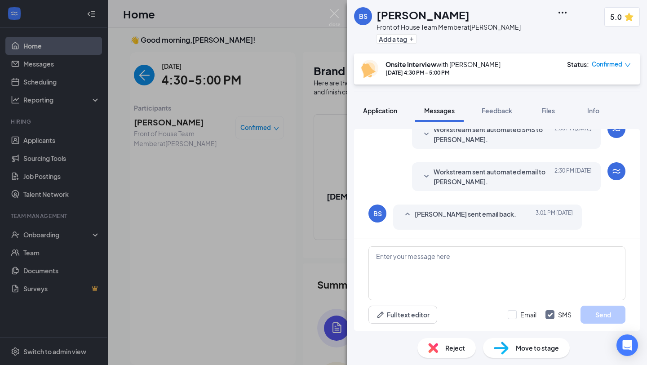
click at [391, 108] on span "Application" at bounding box center [380, 110] width 34 height 8
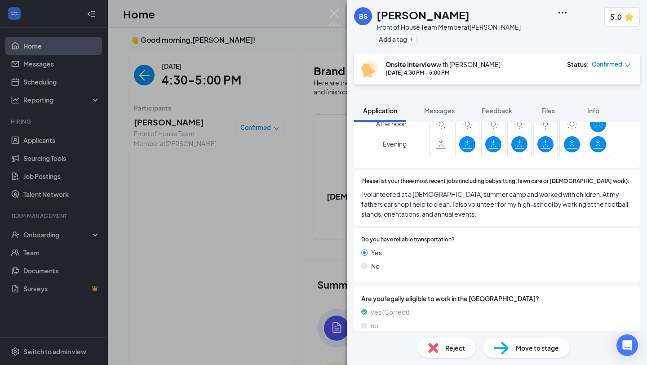
scroll to position [496, 0]
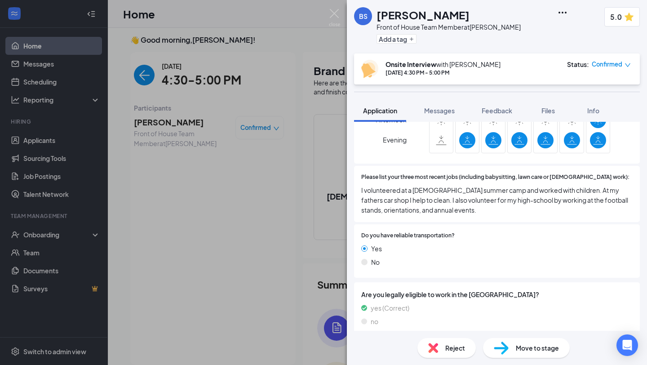
drag, startPoint x: 402, startPoint y: 191, endPoint x: 468, endPoint y: 194, distance: 66.1
click at [468, 194] on span "I volunteered at a [DEMOGRAPHIC_DATA] summer camp and worked with children. At …" at bounding box center [496, 200] width 271 height 30
click at [464, 202] on span "I volunteered at a [DEMOGRAPHIC_DATA] summer camp and worked with children. At …" at bounding box center [496, 200] width 271 height 30
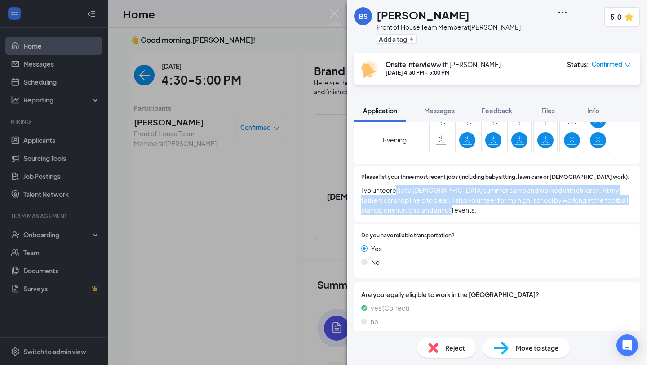
drag, startPoint x: 397, startPoint y: 181, endPoint x: 505, endPoint y: 195, distance: 109.3
click at [507, 196] on span "I volunteered at a [DEMOGRAPHIC_DATA] summer camp and worked with children. At …" at bounding box center [496, 200] width 271 height 30
click at [503, 200] on span "I volunteered at a [DEMOGRAPHIC_DATA] summer camp and worked with children. At …" at bounding box center [496, 200] width 271 height 30
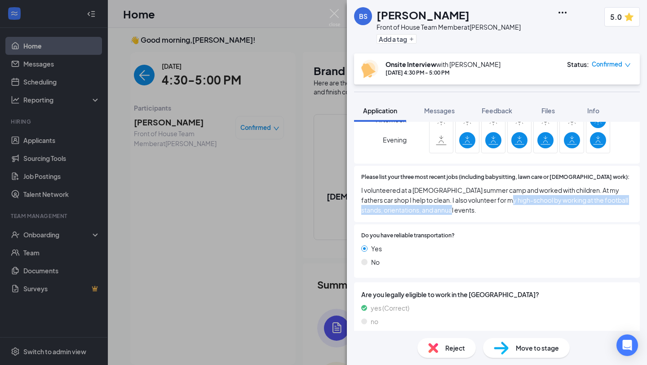
drag, startPoint x: 491, startPoint y: 192, endPoint x: 542, endPoint y: 214, distance: 55.5
click at [542, 214] on div "Are you younger than [DEMOGRAPHIC_DATA]? Yes No Have you ever worked for [DEMOG…" at bounding box center [497, 31] width 286 height 497
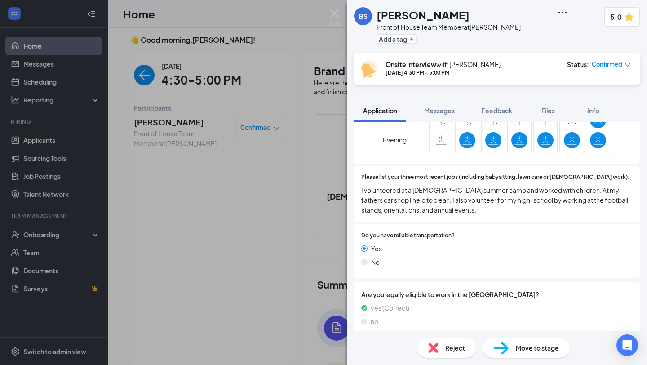
click at [532, 200] on span "I volunteered at a [DEMOGRAPHIC_DATA] summer camp and worked with children. At …" at bounding box center [496, 200] width 271 height 30
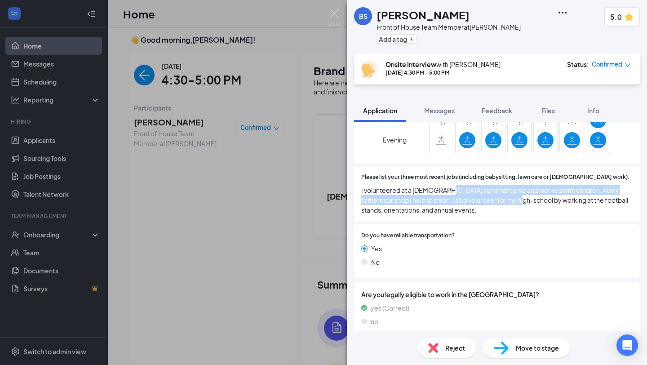
drag, startPoint x: 454, startPoint y: 190, endPoint x: 503, endPoint y: 194, distance: 49.6
click at [503, 194] on span "I volunteered at a [DEMOGRAPHIC_DATA] summer camp and worked with children. At …" at bounding box center [496, 200] width 271 height 30
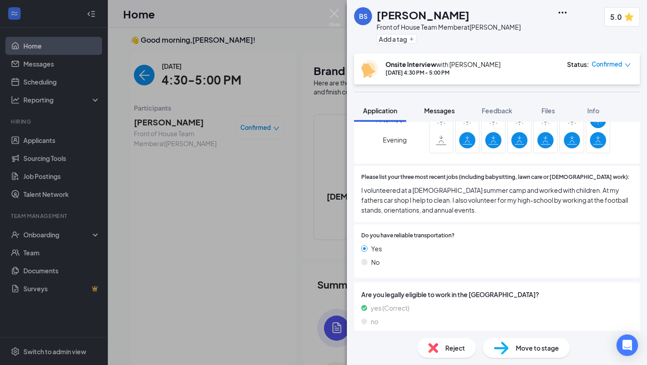
click at [430, 105] on button "Messages" at bounding box center [439, 110] width 49 height 22
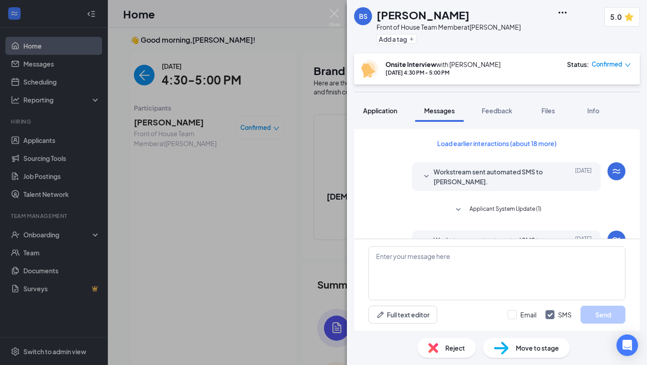
scroll to position [46, 0]
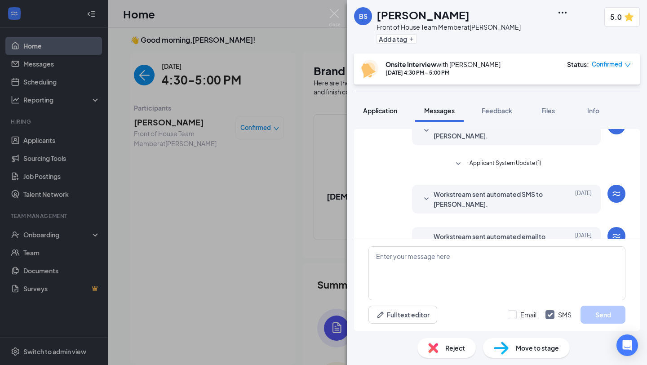
click at [385, 113] on span "Application" at bounding box center [380, 110] width 34 height 8
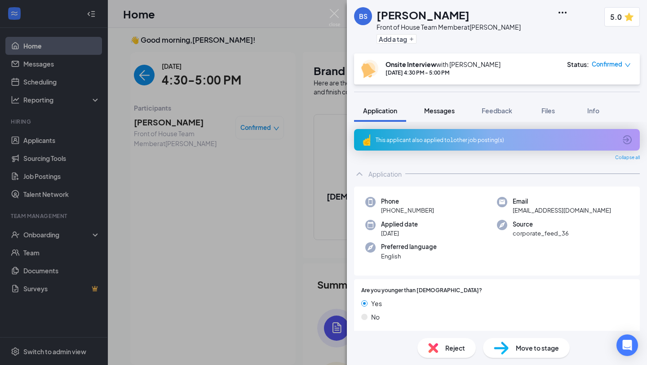
click at [444, 116] on button "Messages" at bounding box center [439, 110] width 49 height 22
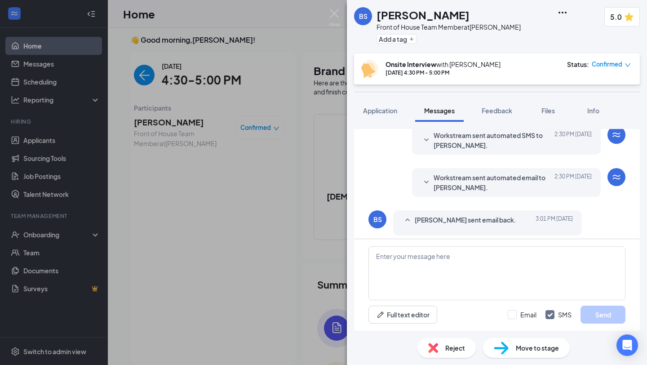
scroll to position [388, 0]
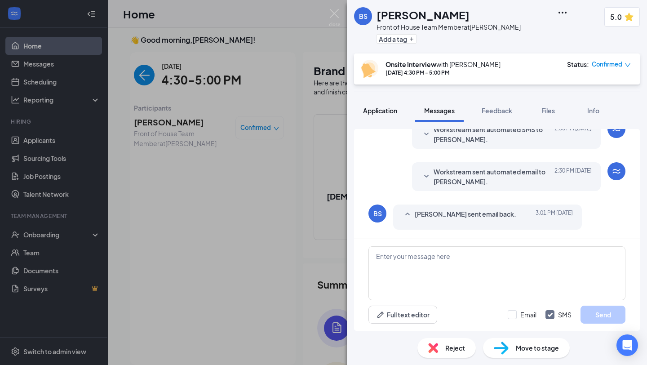
click at [380, 108] on span "Application" at bounding box center [380, 110] width 34 height 8
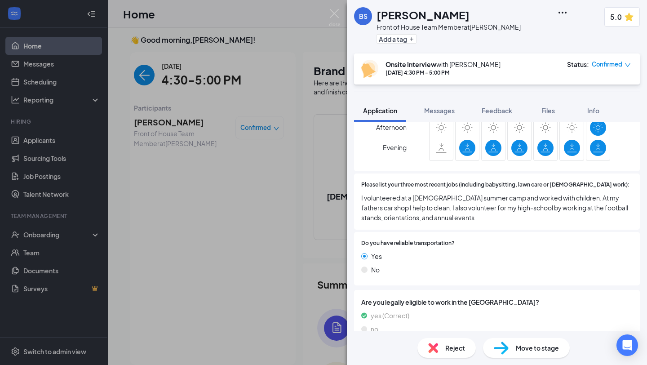
scroll to position [491, 0]
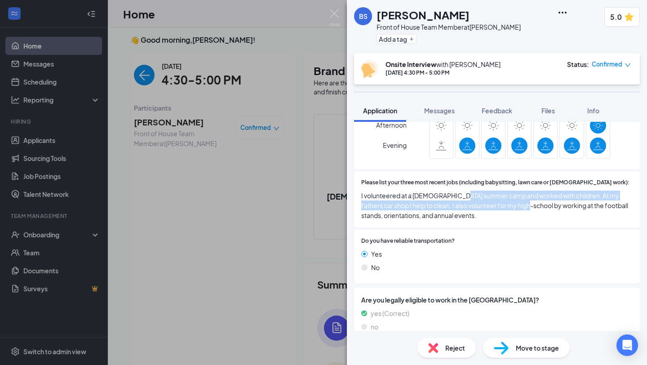
drag, startPoint x: 455, startPoint y: 190, endPoint x: 508, endPoint y: 196, distance: 53.0
click at [508, 196] on span "I volunteered at a [DEMOGRAPHIC_DATA] summer camp and worked with children. At …" at bounding box center [496, 205] width 271 height 30
click at [511, 206] on span "I volunteered at a [DEMOGRAPHIC_DATA] summer camp and worked with children. At …" at bounding box center [496, 205] width 271 height 30
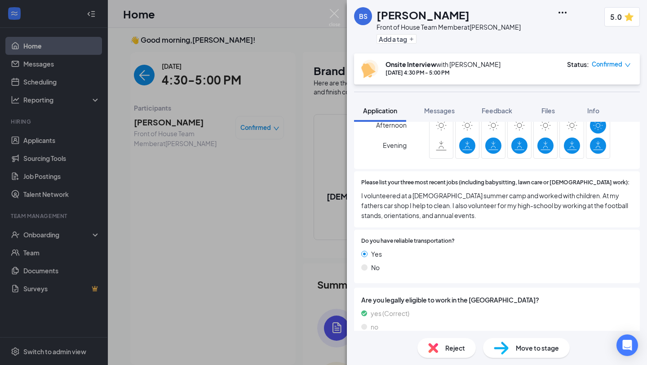
scroll to position [496, 0]
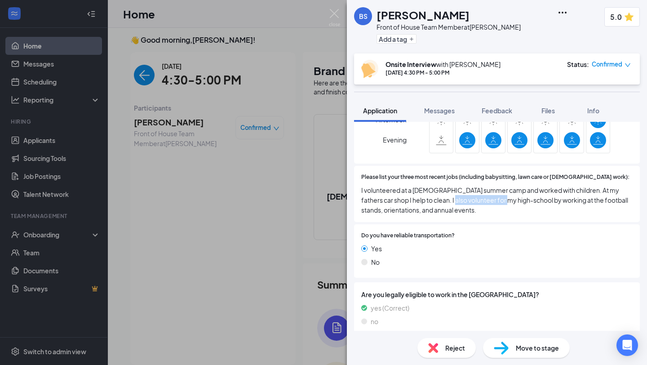
drag, startPoint x: 471, startPoint y: 195, endPoint x: 486, endPoint y: 196, distance: 15.3
click at [486, 196] on span "I volunteered at a [DEMOGRAPHIC_DATA] summer camp and worked with children. At …" at bounding box center [496, 200] width 271 height 30
click at [488, 205] on span "I volunteered at a [DEMOGRAPHIC_DATA] summer camp and worked with children. At …" at bounding box center [496, 200] width 271 height 30
drag, startPoint x: 407, startPoint y: 199, endPoint x: 491, endPoint y: 201, distance: 83.6
click at [491, 201] on span "I volunteered at a [DEMOGRAPHIC_DATA] summer camp and worked with children. At …" at bounding box center [496, 200] width 271 height 30
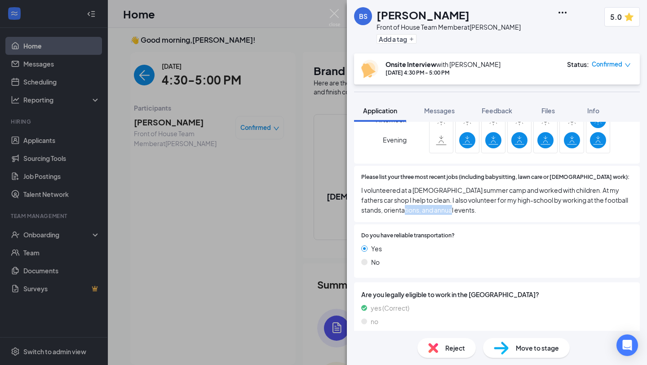
click at [491, 201] on span "I volunteered at a [DEMOGRAPHIC_DATA] summer camp and worked with children. At …" at bounding box center [496, 200] width 271 height 30
drag, startPoint x: 515, startPoint y: 190, endPoint x: 544, endPoint y: 208, distance: 34.0
click at [544, 208] on div "Please list your three most recent jobs (including babysitting, lawn care or [D…" at bounding box center [497, 194] width 286 height 56
click at [433, 115] on button "Messages" at bounding box center [439, 110] width 49 height 22
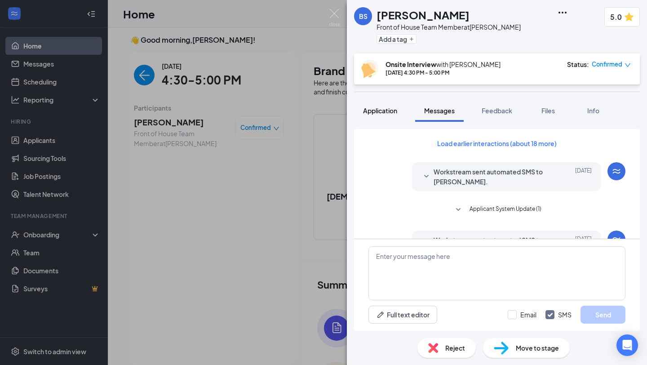
click at [386, 114] on span "Application" at bounding box center [380, 110] width 34 height 8
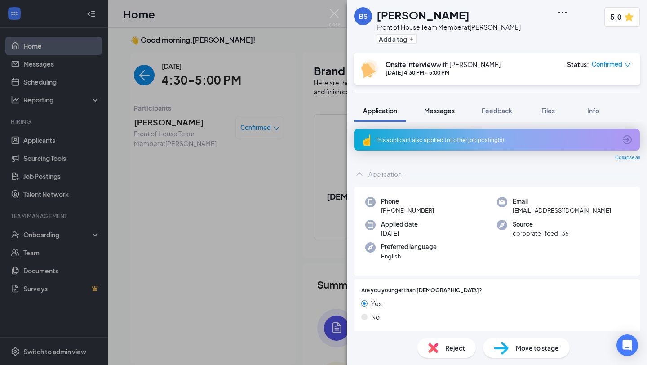
click at [444, 102] on button "Messages" at bounding box center [439, 110] width 49 height 22
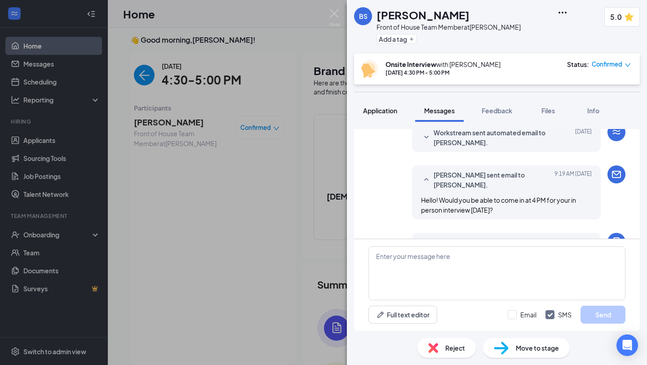
scroll to position [302, 0]
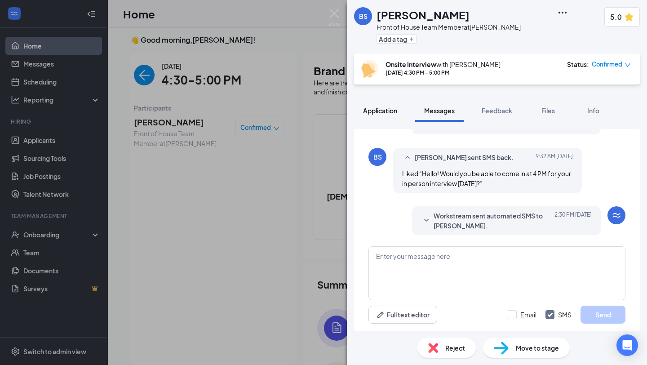
click at [396, 112] on span "Application" at bounding box center [380, 110] width 34 height 8
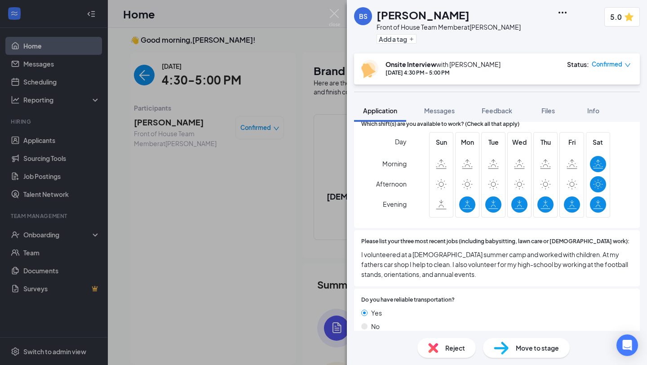
scroll to position [431, 0]
click at [444, 115] on div "Messages" at bounding box center [439, 110] width 31 height 9
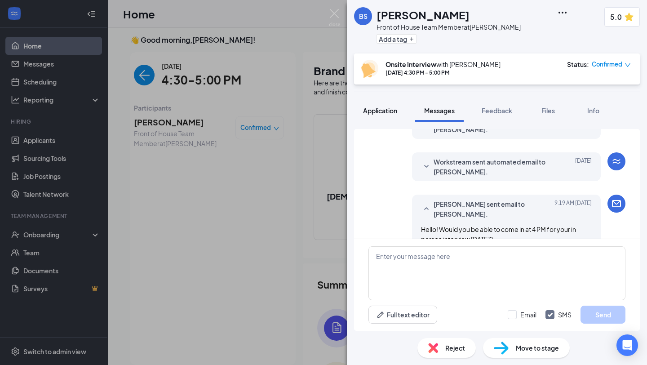
scroll to position [275, 0]
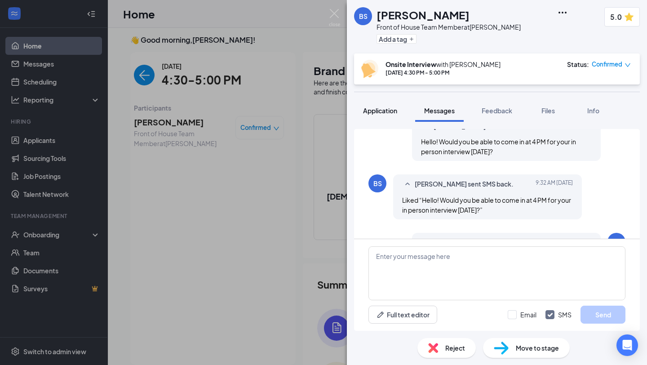
click at [389, 116] on button "Application" at bounding box center [380, 110] width 52 height 22
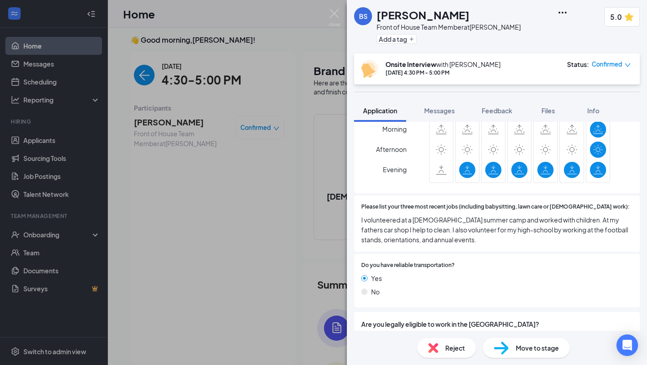
scroll to position [468, 0]
click at [437, 110] on span "Messages" at bounding box center [439, 110] width 31 height 8
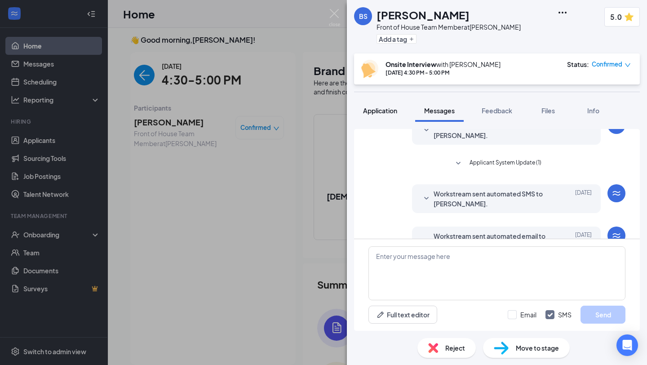
scroll to position [119, 0]
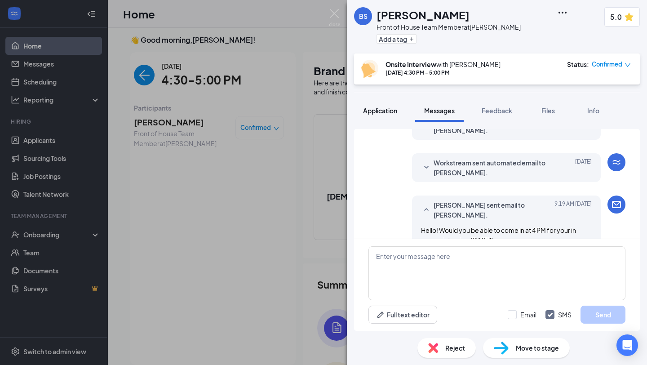
click at [383, 115] on div "Application" at bounding box center [380, 110] width 34 height 9
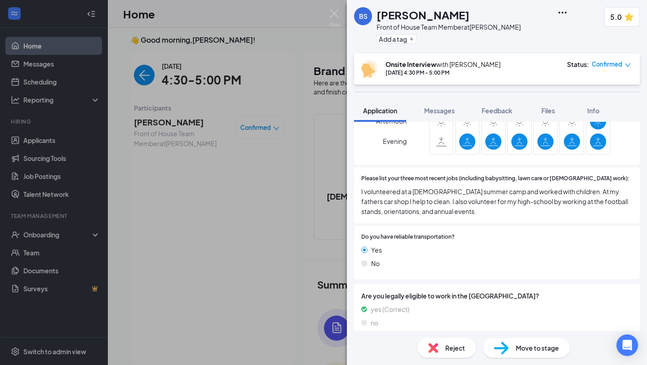
scroll to position [496, 0]
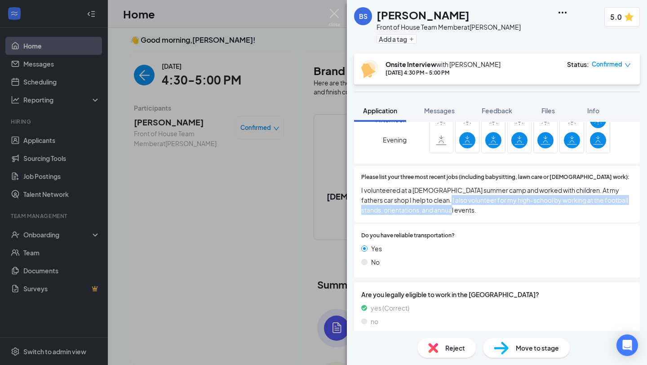
drag, startPoint x: 442, startPoint y: 190, endPoint x: 470, endPoint y: 203, distance: 30.6
click at [470, 203] on span "I volunteered at a [DEMOGRAPHIC_DATA] summer camp and worked with children. At …" at bounding box center [496, 200] width 271 height 30
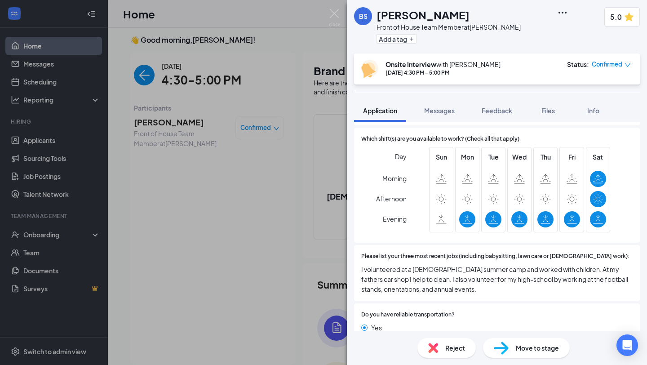
scroll to position [411, 0]
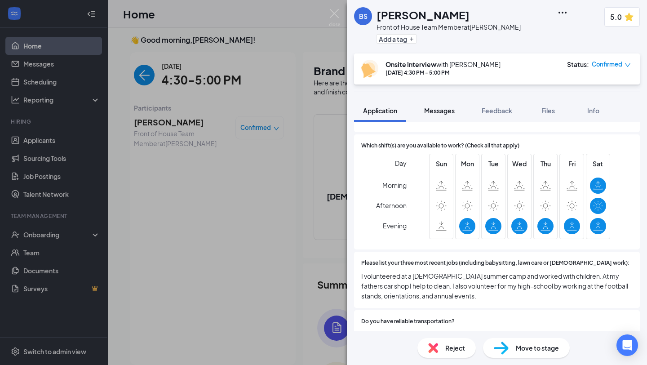
click at [441, 106] on span "Messages" at bounding box center [439, 110] width 31 height 8
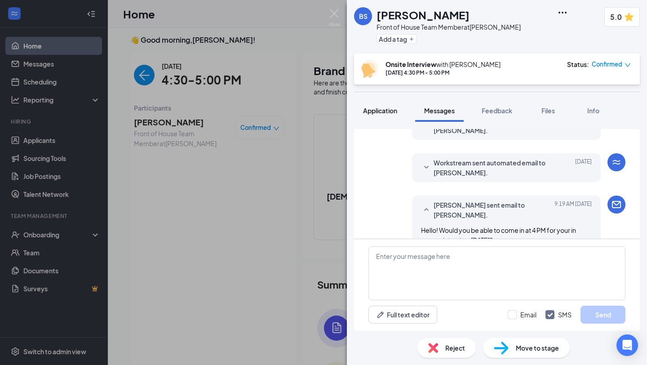
scroll to position [274, 0]
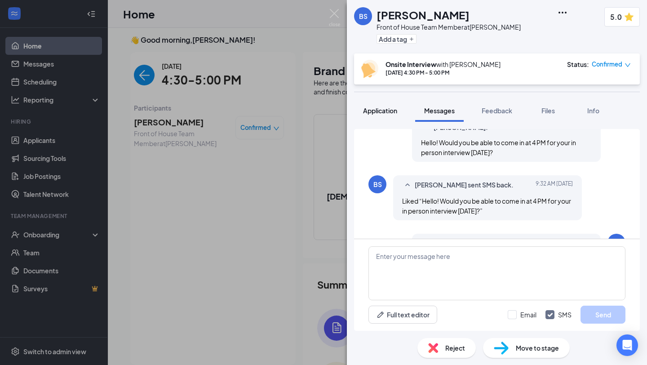
click at [393, 109] on span "Application" at bounding box center [380, 110] width 34 height 8
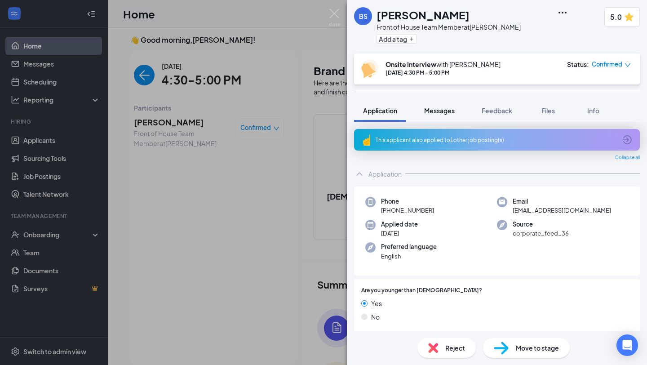
click at [433, 115] on button "Messages" at bounding box center [439, 110] width 49 height 22
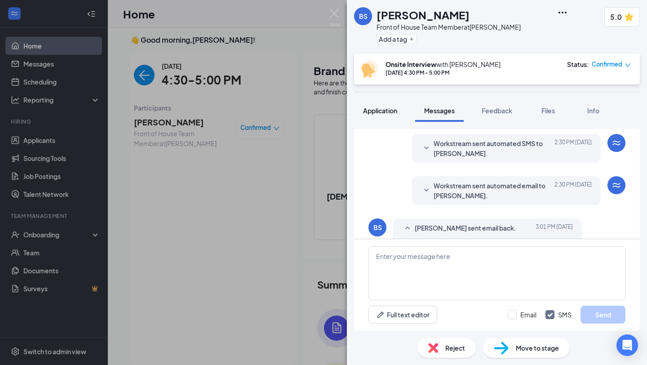
scroll to position [388, 0]
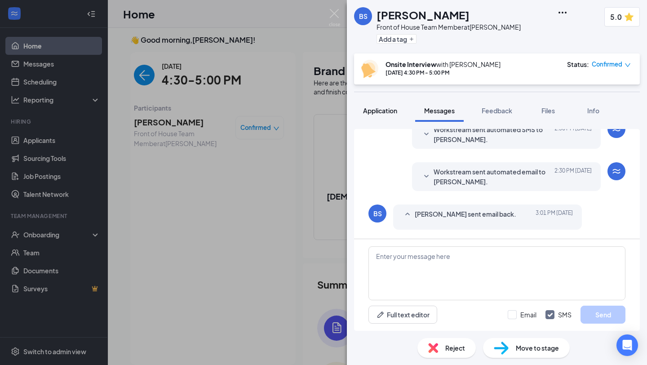
click at [376, 115] on button "Application" at bounding box center [380, 110] width 52 height 22
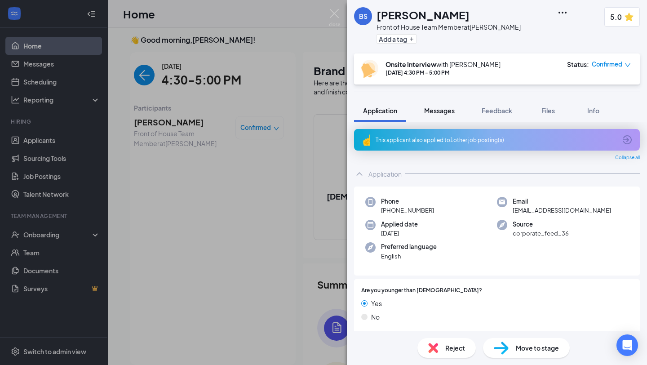
click at [445, 119] on button "Messages" at bounding box center [439, 110] width 49 height 22
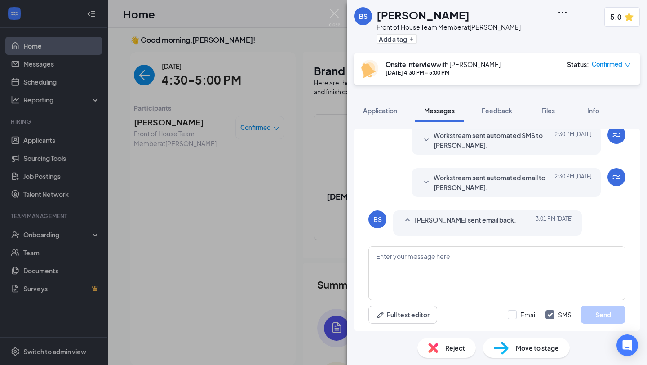
scroll to position [388, 0]
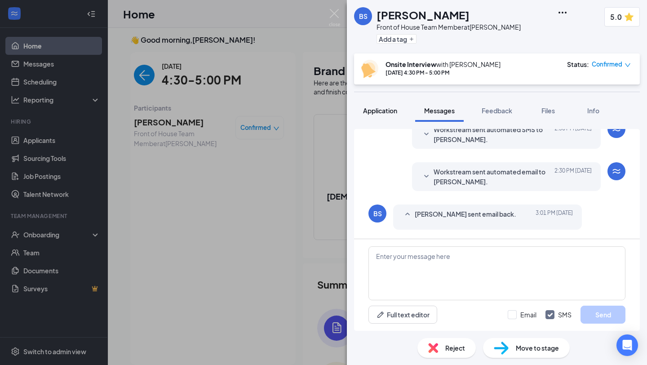
click at [391, 103] on button "Application" at bounding box center [380, 110] width 52 height 22
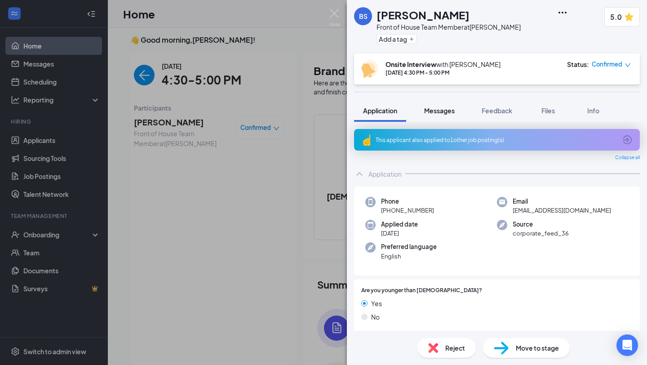
click at [427, 113] on span "Messages" at bounding box center [439, 110] width 31 height 8
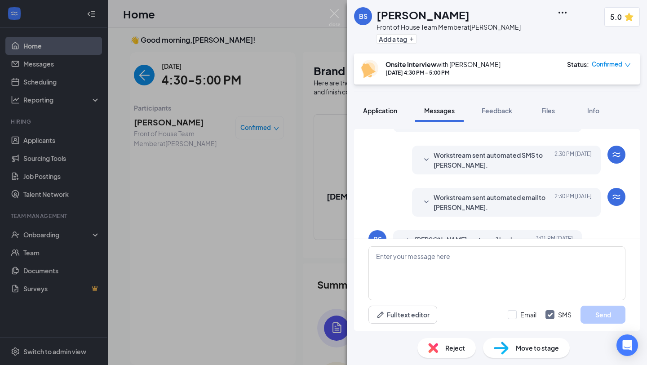
scroll to position [388, 0]
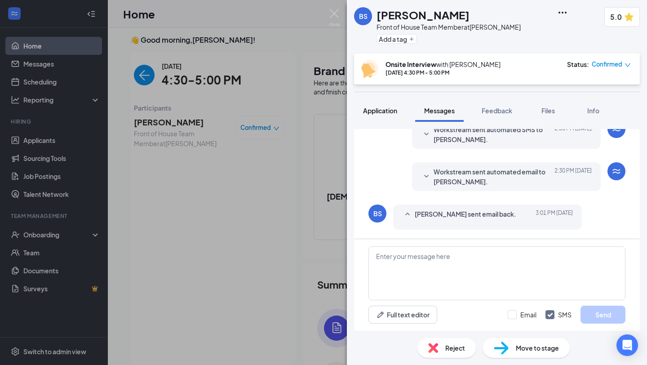
click at [395, 115] on button "Application" at bounding box center [380, 110] width 52 height 22
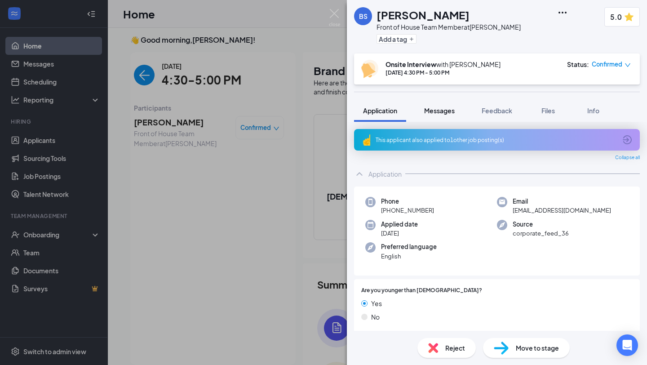
click at [437, 114] on span "Messages" at bounding box center [439, 110] width 31 height 8
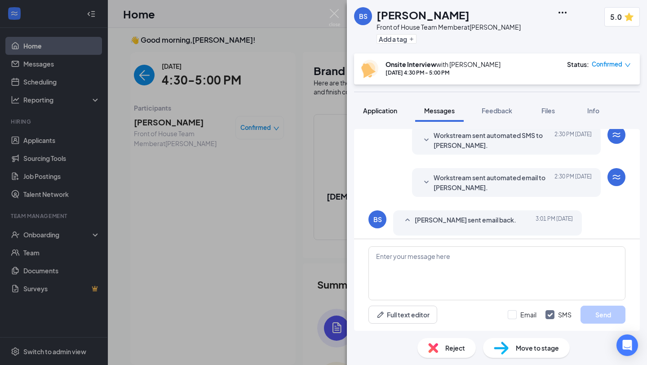
scroll to position [388, 0]
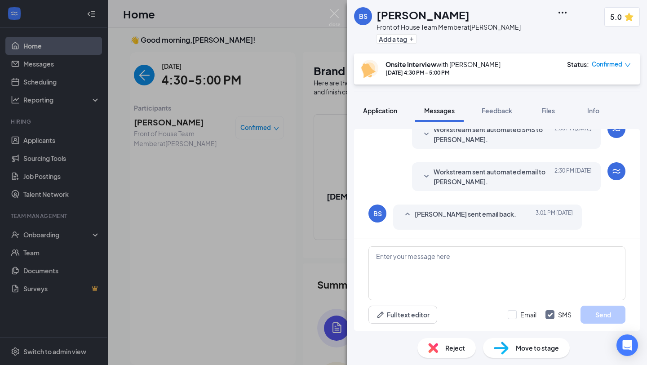
click at [389, 113] on span "Application" at bounding box center [380, 110] width 34 height 8
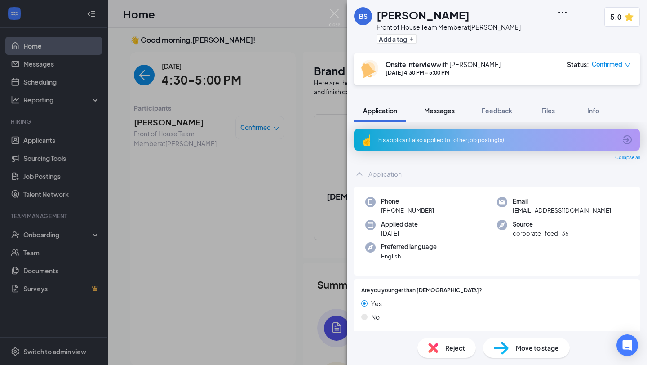
click at [439, 113] on span "Messages" at bounding box center [439, 110] width 31 height 8
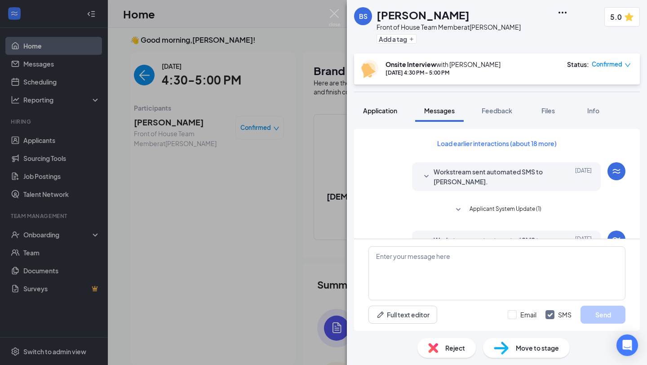
scroll to position [16, 0]
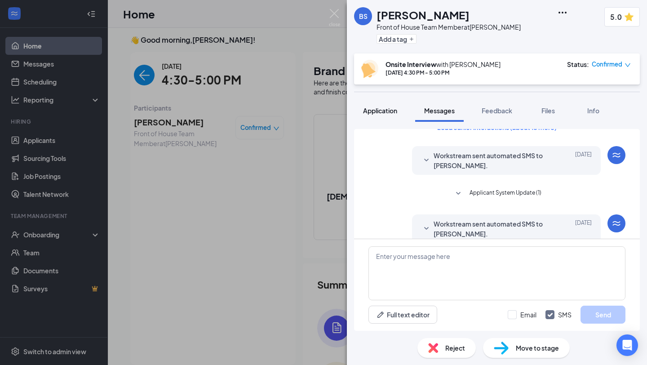
click at [376, 114] on span "Application" at bounding box center [380, 110] width 34 height 8
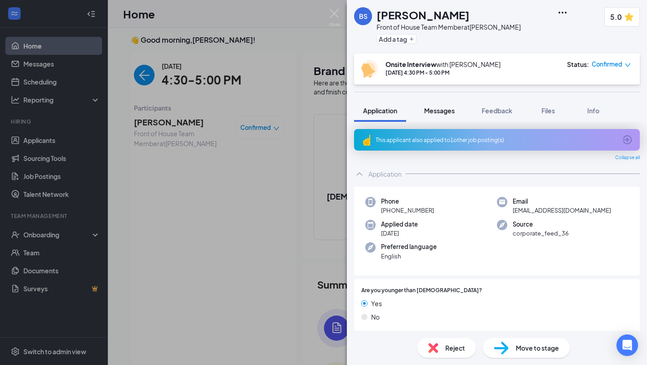
click at [449, 112] on span "Messages" at bounding box center [439, 110] width 31 height 8
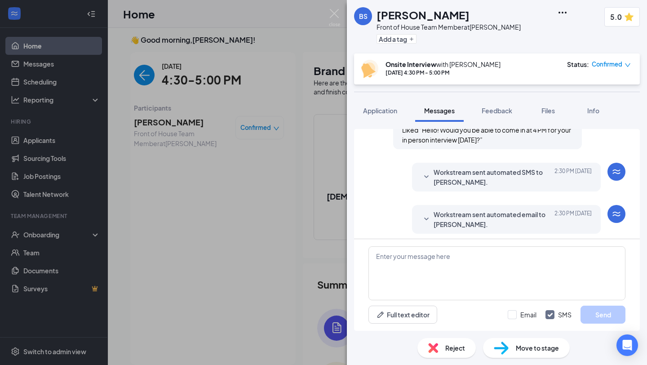
scroll to position [388, 0]
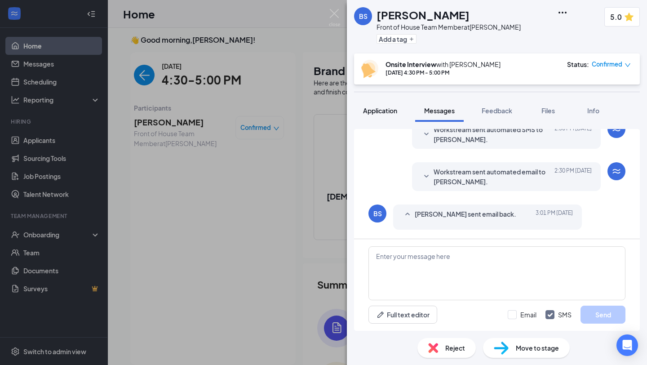
click at [393, 112] on span "Application" at bounding box center [380, 110] width 34 height 8
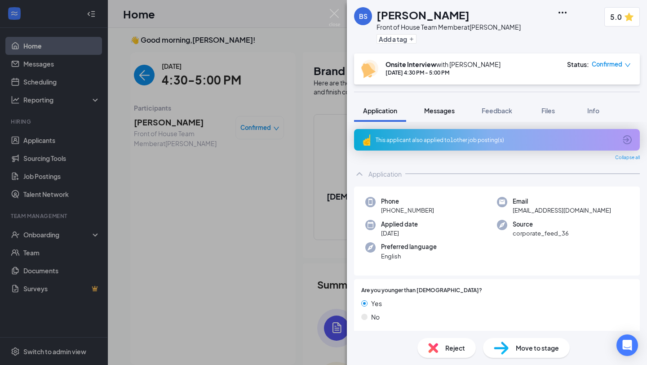
click at [432, 117] on button "Messages" at bounding box center [439, 110] width 49 height 22
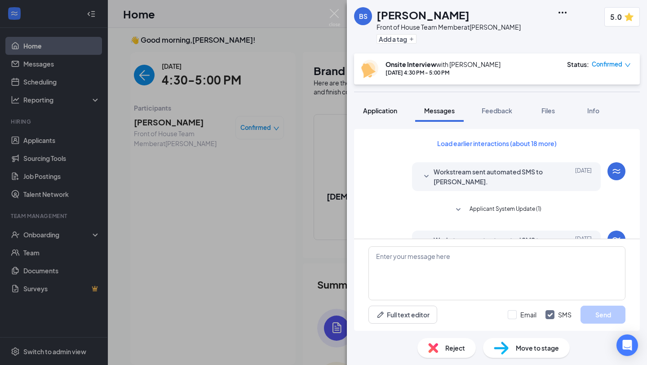
click at [392, 115] on div "Application" at bounding box center [380, 110] width 34 height 9
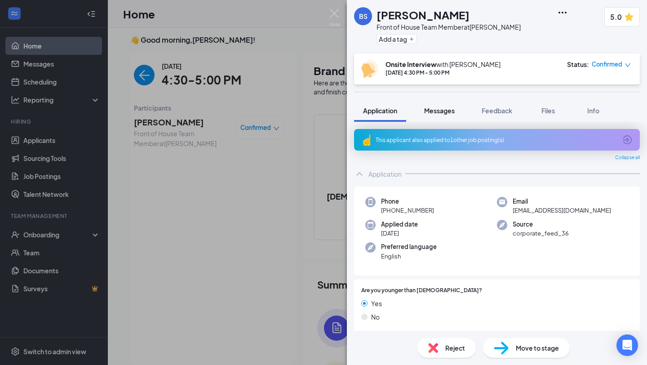
click at [440, 110] on span "Messages" at bounding box center [439, 110] width 31 height 8
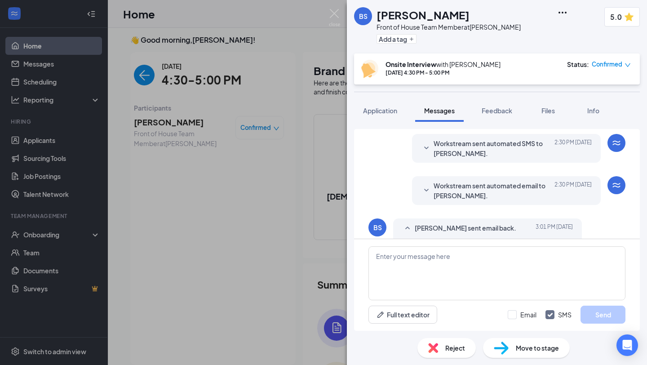
scroll to position [388, 0]
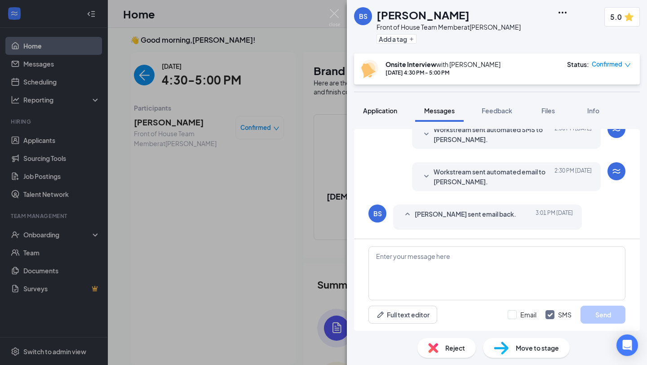
click at [382, 113] on span "Application" at bounding box center [380, 110] width 34 height 8
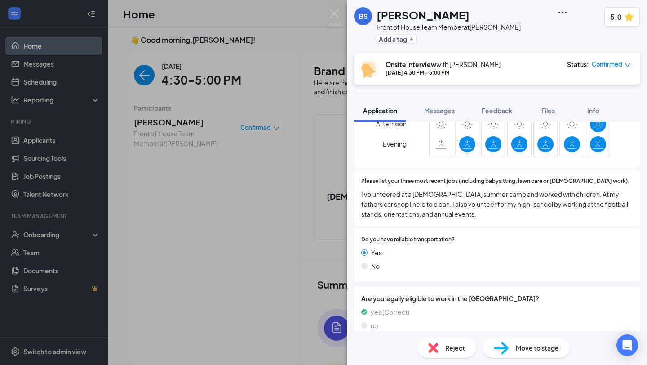
scroll to position [496, 0]
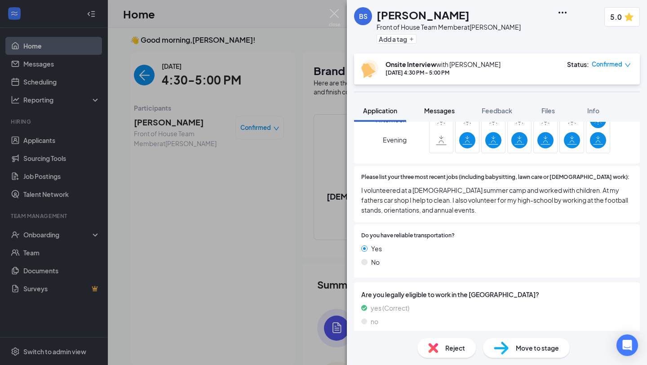
click at [446, 107] on span "Messages" at bounding box center [439, 110] width 31 height 8
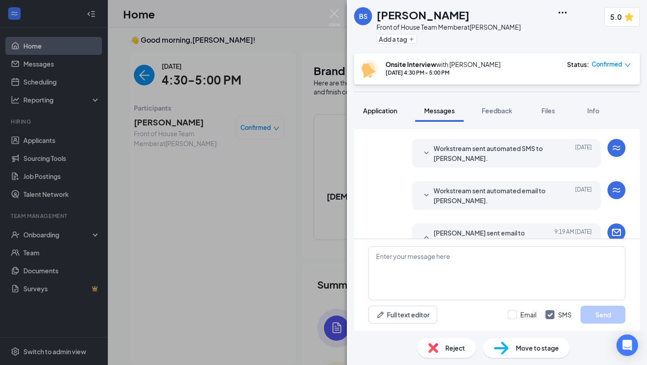
scroll to position [245, 0]
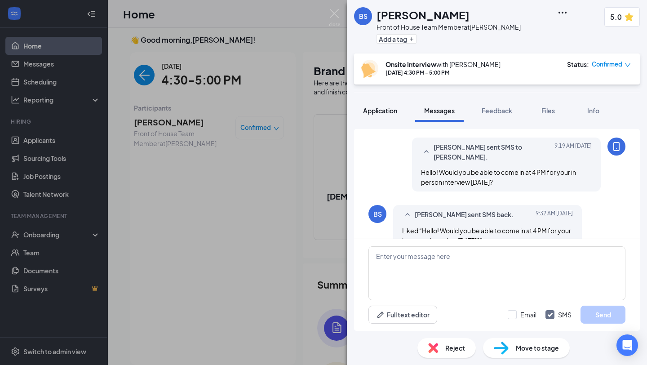
click at [392, 116] on button "Application" at bounding box center [380, 110] width 52 height 22
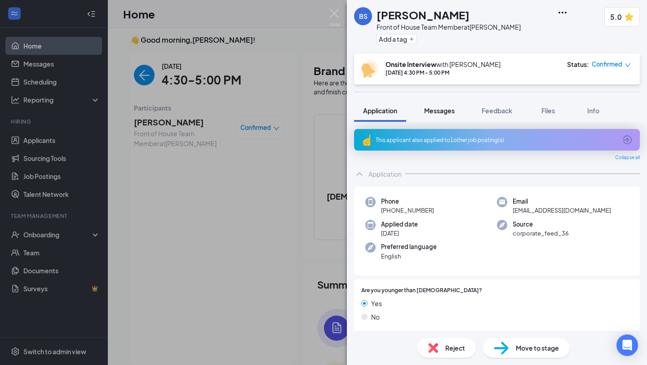
click at [432, 115] on button "Messages" at bounding box center [439, 110] width 49 height 22
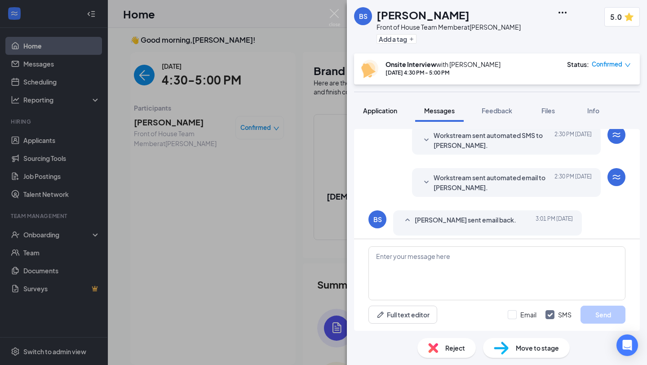
scroll to position [388, 0]
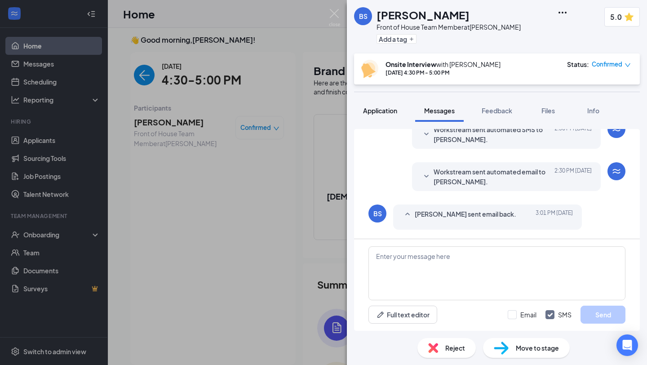
click at [390, 114] on div "Application" at bounding box center [380, 110] width 34 height 9
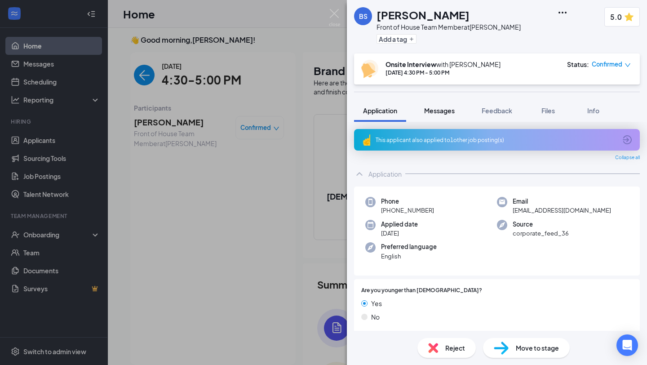
click at [438, 119] on button "Messages" at bounding box center [439, 110] width 49 height 22
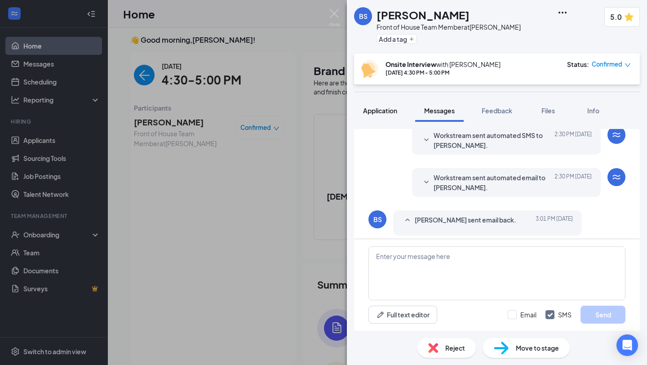
scroll to position [388, 0]
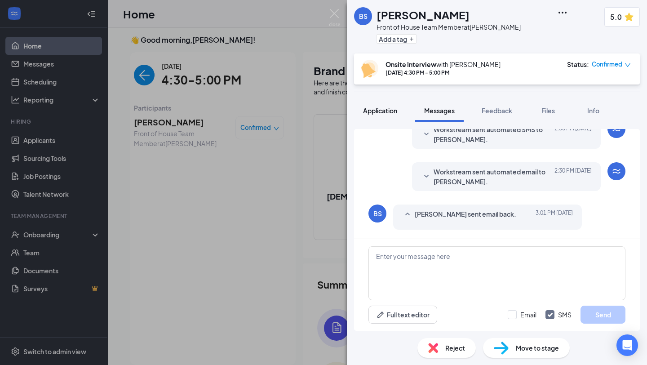
click at [393, 112] on span "Application" at bounding box center [380, 110] width 34 height 8
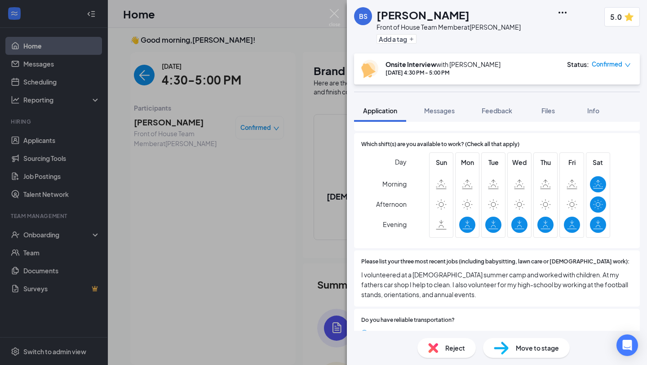
scroll to position [496, 0]
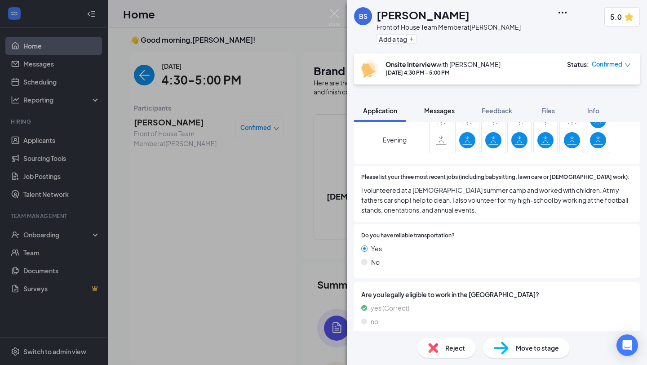
click at [433, 110] on span "Messages" at bounding box center [439, 110] width 31 height 8
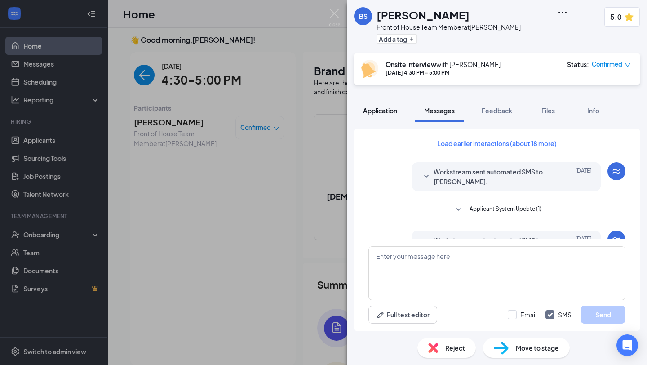
click at [366, 115] on button "Application" at bounding box center [380, 110] width 52 height 22
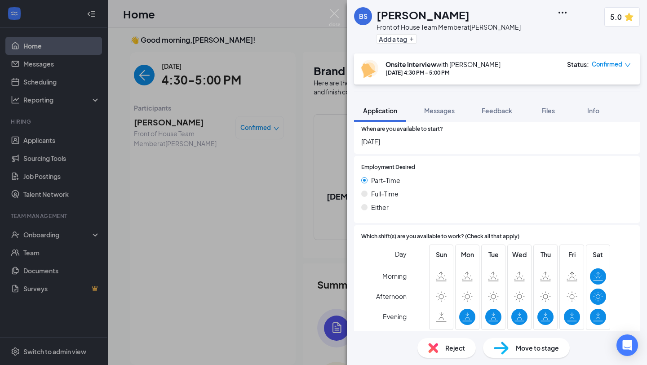
scroll to position [318, 0]
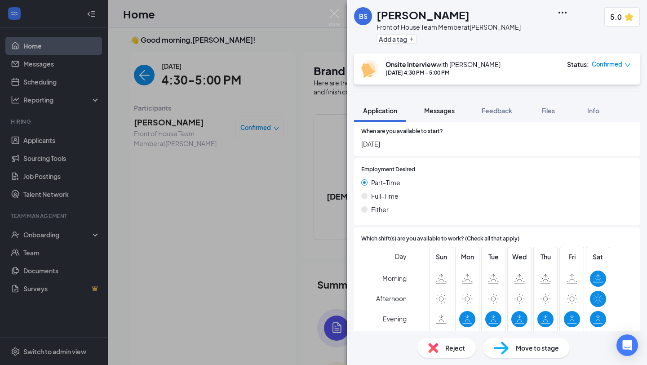
click at [441, 107] on span "Messages" at bounding box center [439, 110] width 31 height 8
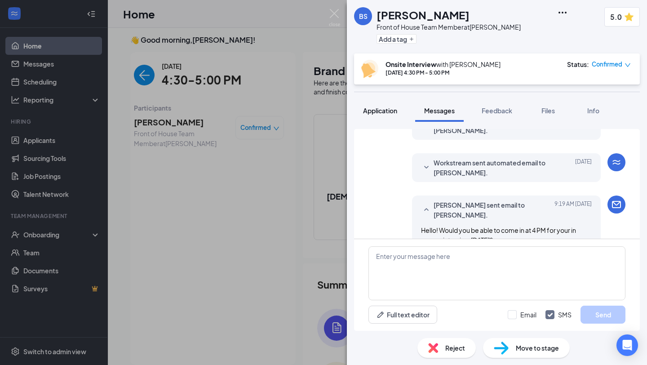
scroll to position [274, 0]
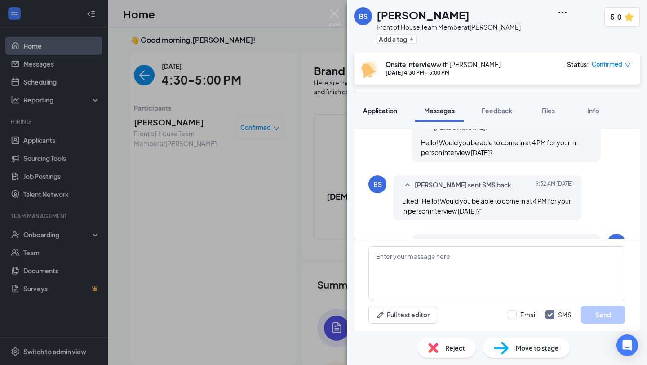
click at [389, 110] on span "Application" at bounding box center [380, 110] width 34 height 8
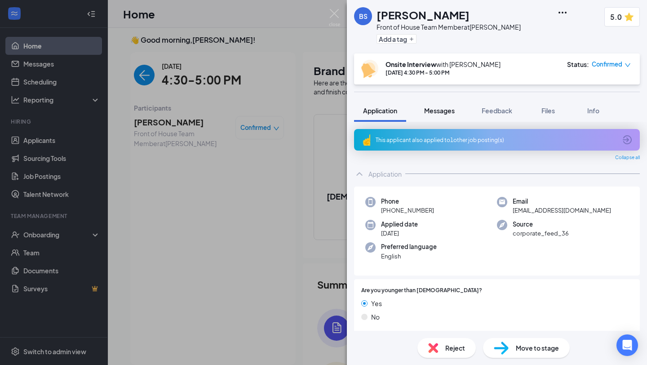
click at [433, 115] on button "Messages" at bounding box center [439, 110] width 49 height 22
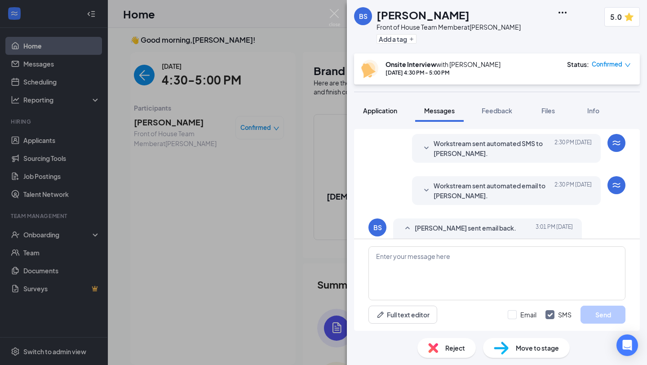
scroll to position [388, 0]
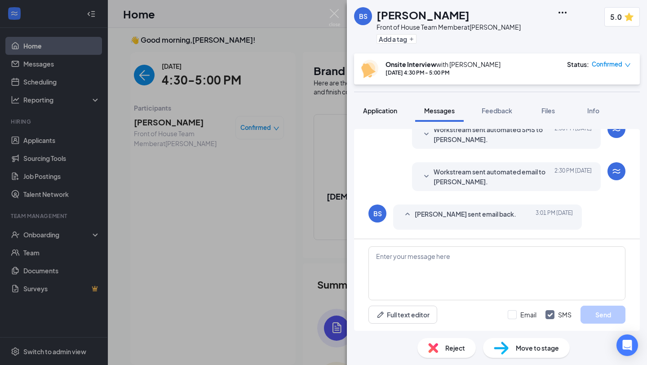
click at [389, 113] on span "Application" at bounding box center [380, 110] width 34 height 8
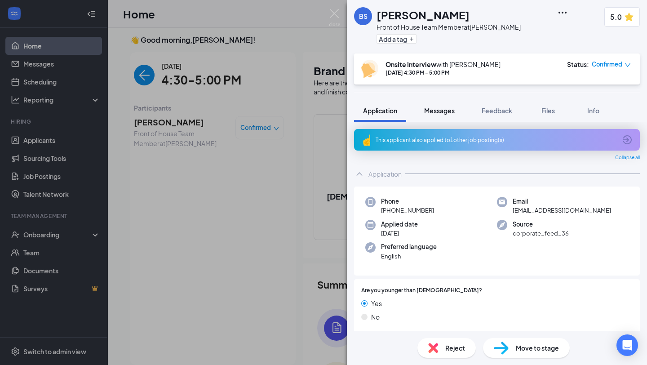
click at [421, 108] on button "Messages" at bounding box center [439, 110] width 49 height 22
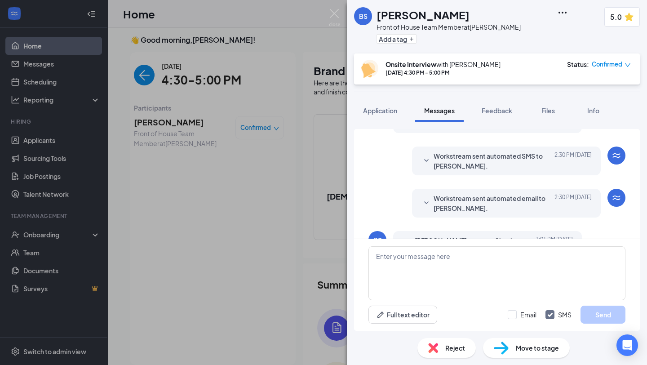
scroll to position [388, 0]
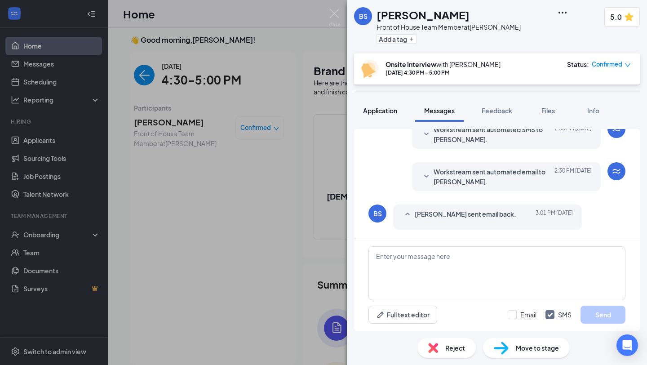
click at [384, 114] on span "Application" at bounding box center [380, 110] width 34 height 8
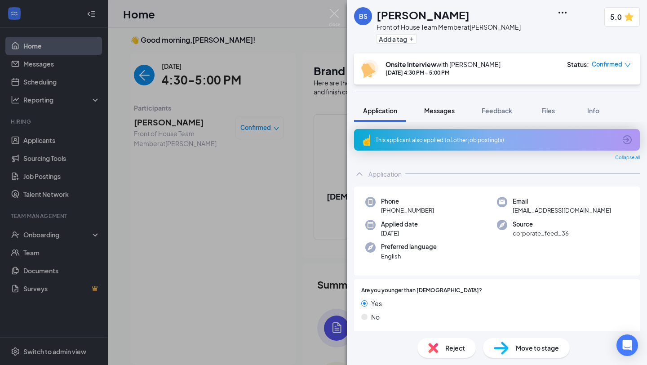
click at [442, 111] on span "Messages" at bounding box center [439, 110] width 31 height 8
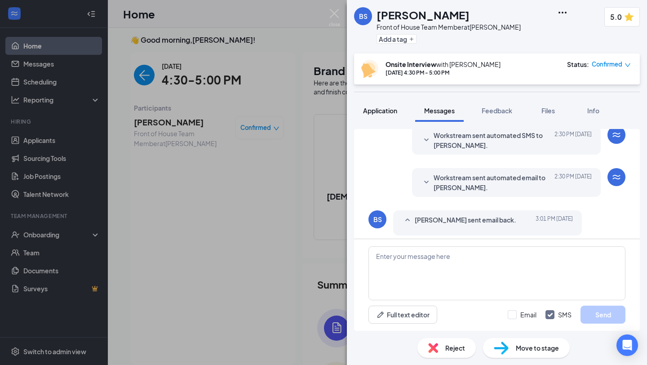
scroll to position [388, 0]
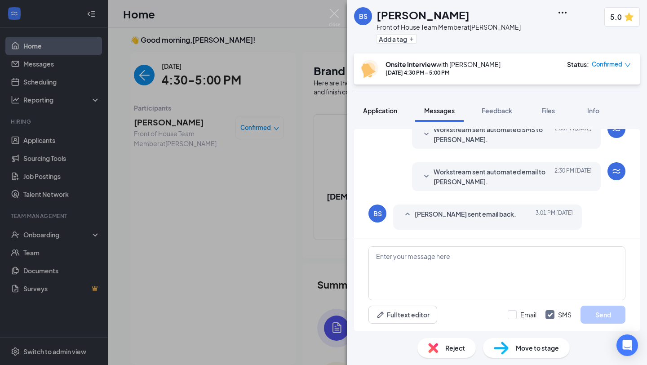
click at [395, 111] on span "Application" at bounding box center [380, 110] width 34 height 8
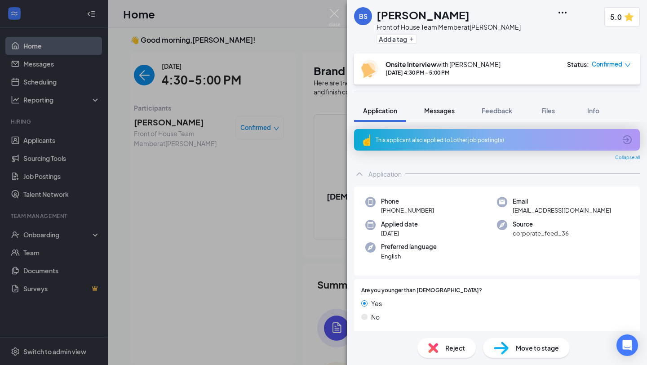
click at [443, 117] on button "Messages" at bounding box center [439, 110] width 49 height 22
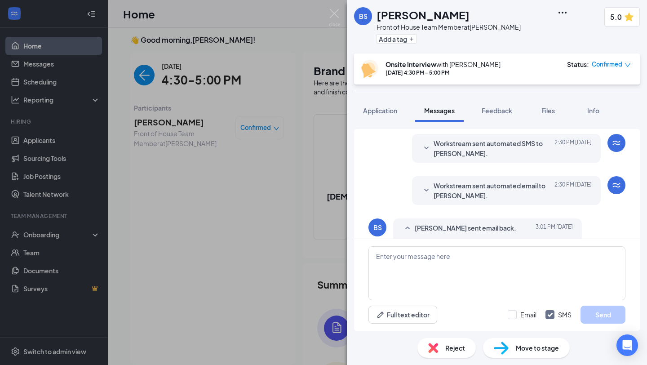
scroll to position [388, 0]
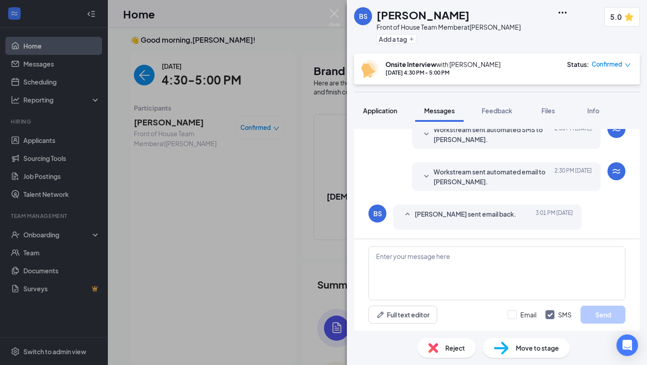
click at [380, 112] on span "Application" at bounding box center [380, 110] width 34 height 8
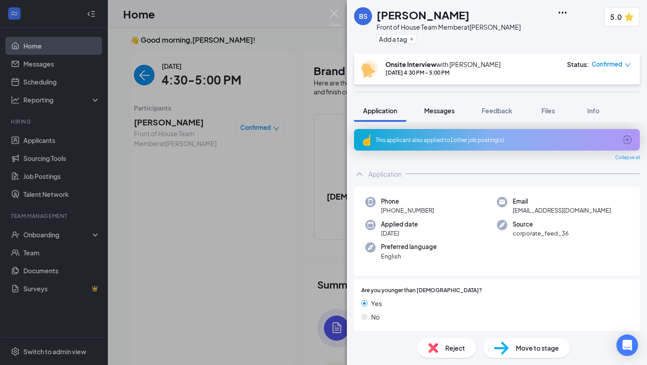
click at [429, 113] on span "Messages" at bounding box center [439, 110] width 31 height 8
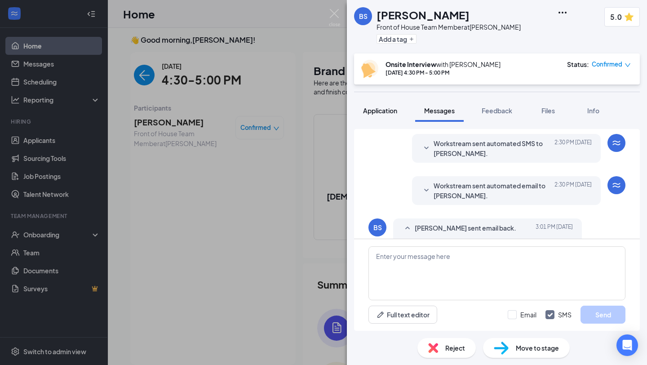
scroll to position [388, 0]
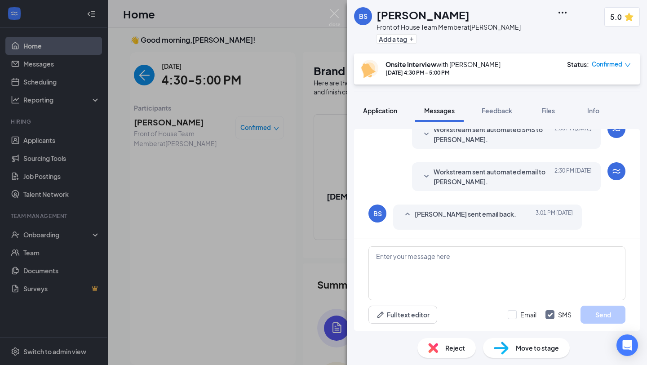
click at [390, 115] on button "Application" at bounding box center [380, 110] width 52 height 22
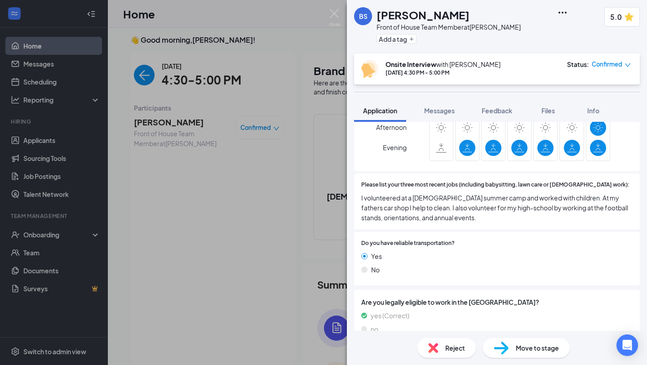
scroll to position [491, 0]
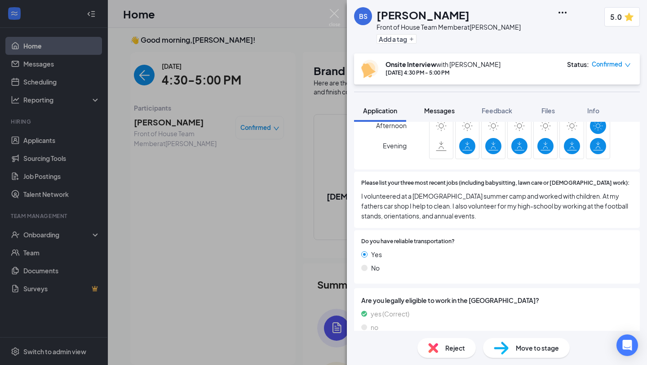
click at [444, 112] on span "Messages" at bounding box center [439, 110] width 31 height 8
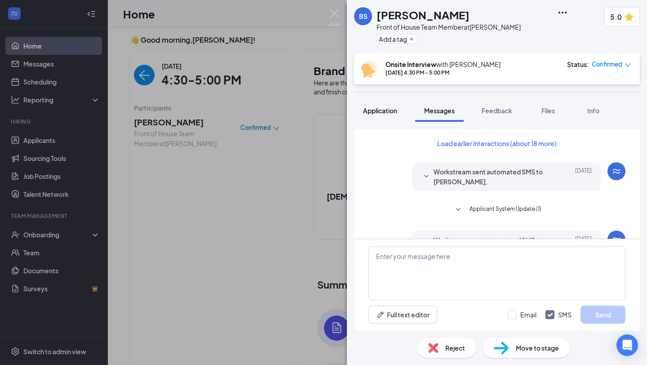
scroll to position [67, 0]
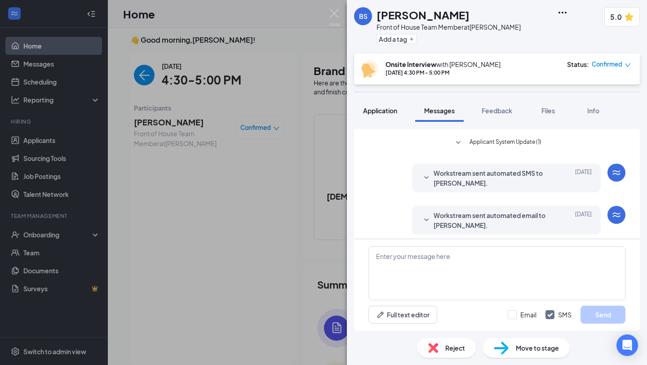
click at [372, 112] on span "Application" at bounding box center [380, 110] width 34 height 8
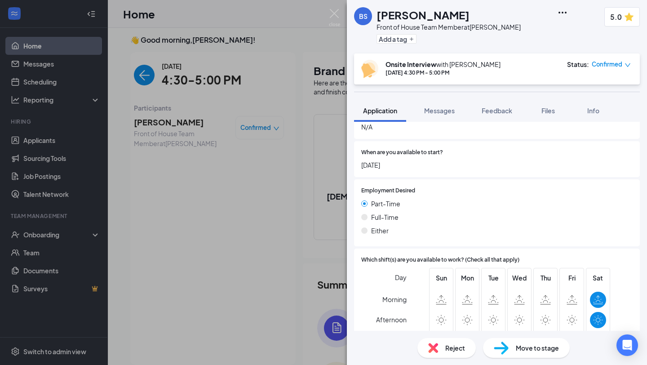
scroll to position [453, 0]
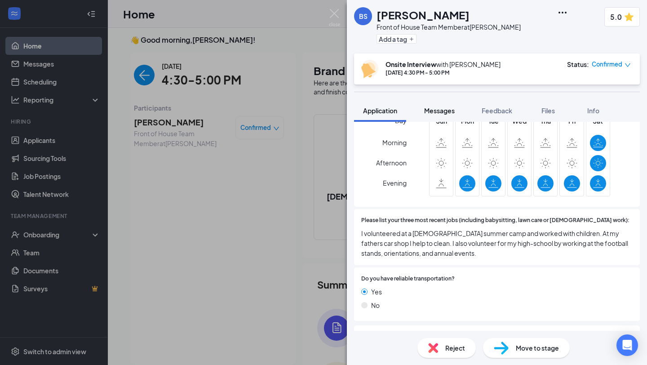
click at [441, 107] on span "Messages" at bounding box center [439, 110] width 31 height 8
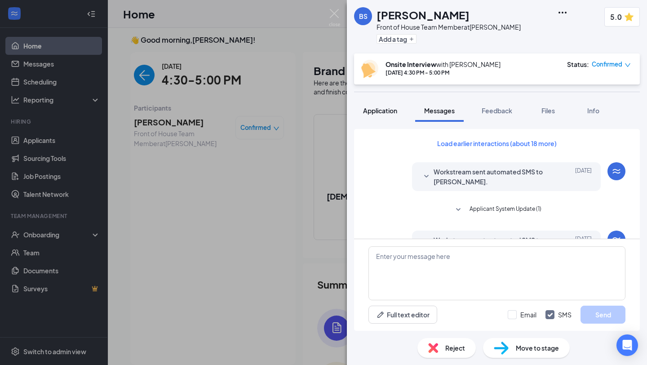
click at [391, 110] on span "Application" at bounding box center [380, 110] width 34 height 8
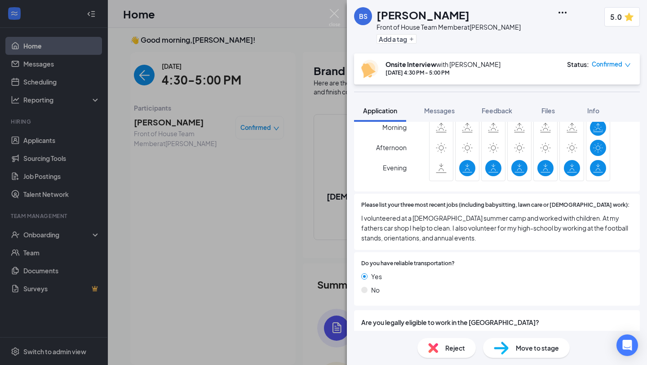
scroll to position [425, 0]
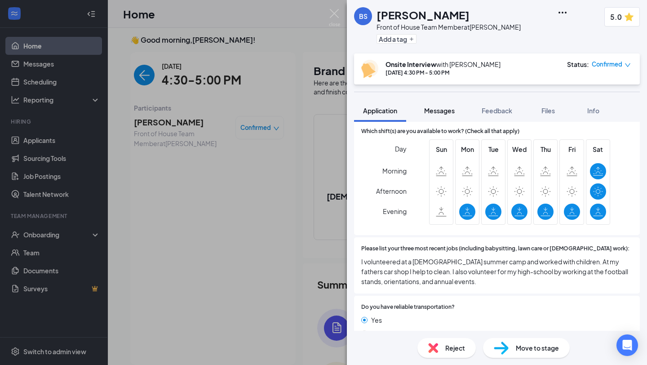
click at [446, 115] on button "Messages" at bounding box center [439, 110] width 49 height 22
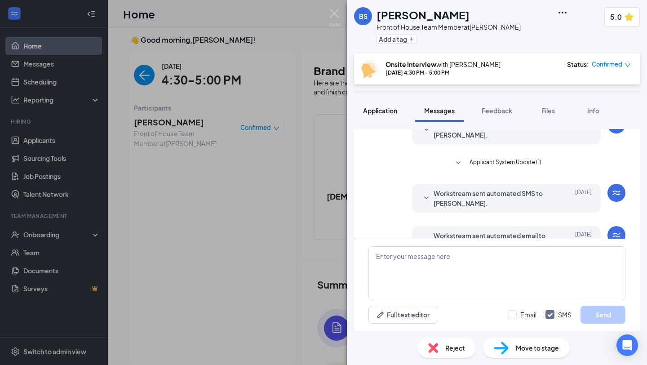
scroll to position [120, 0]
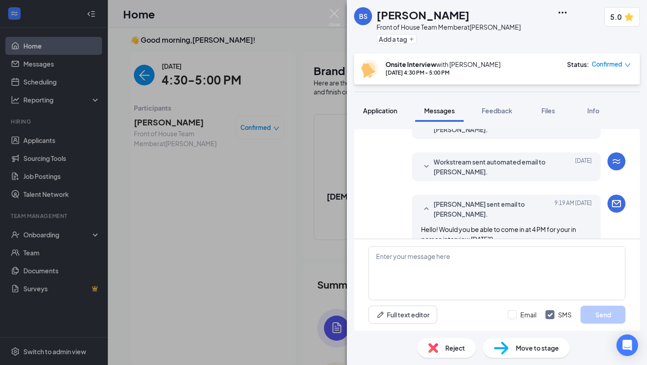
click at [384, 112] on span "Application" at bounding box center [380, 110] width 34 height 8
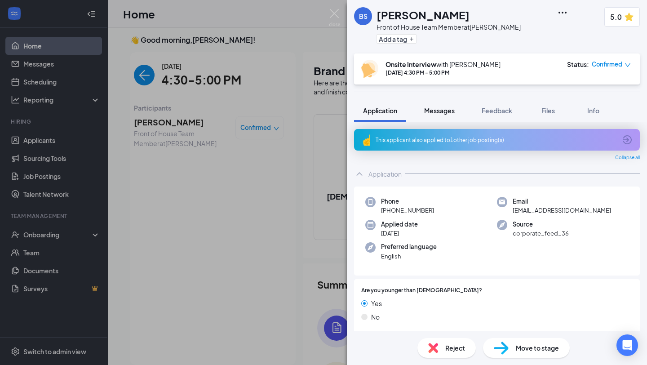
click at [455, 112] on span "Messages" at bounding box center [439, 110] width 31 height 8
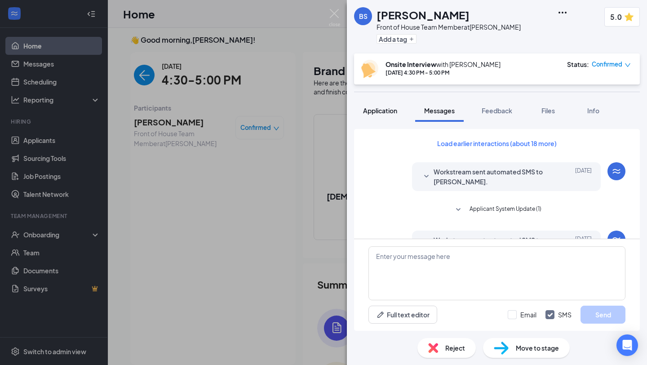
click at [379, 108] on span "Application" at bounding box center [380, 110] width 34 height 8
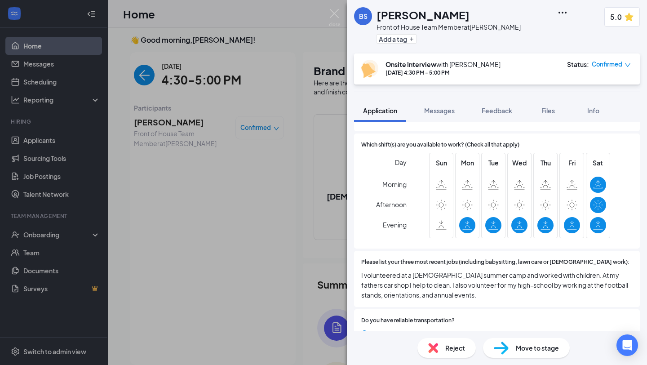
scroll to position [422, 0]
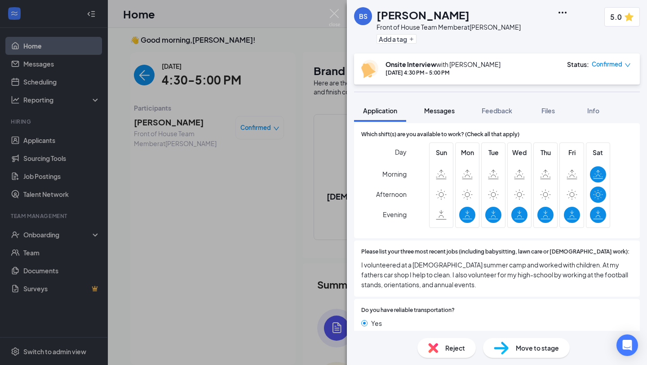
click at [444, 110] on span "Messages" at bounding box center [439, 110] width 31 height 8
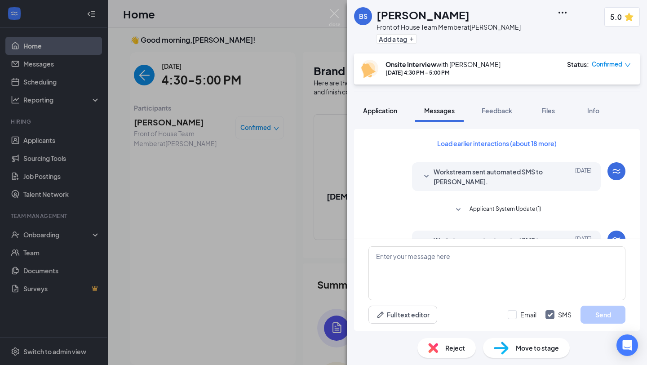
scroll to position [46, 0]
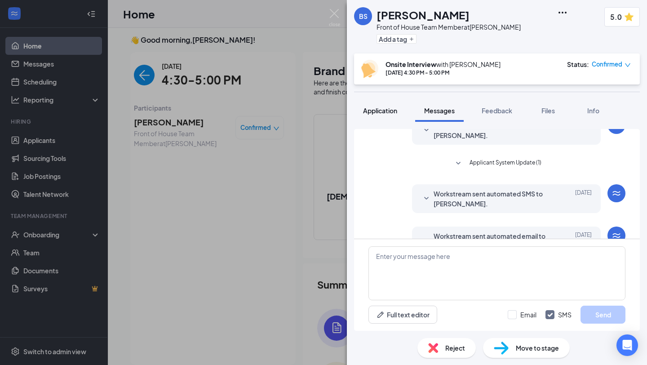
click at [385, 108] on span "Application" at bounding box center [380, 110] width 34 height 8
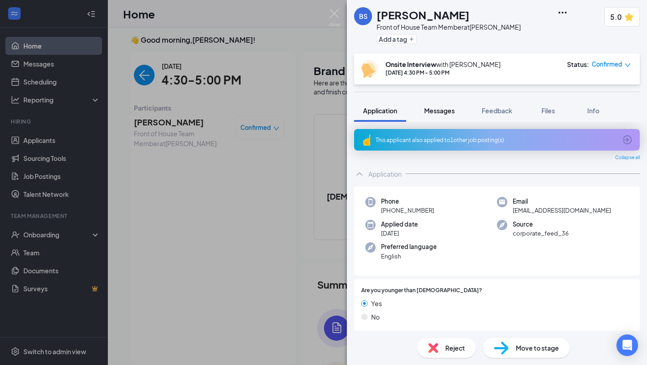
click at [440, 103] on button "Messages" at bounding box center [439, 110] width 49 height 22
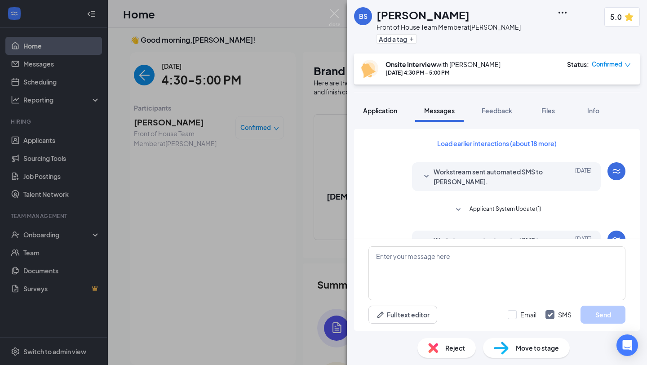
scroll to position [68, 0]
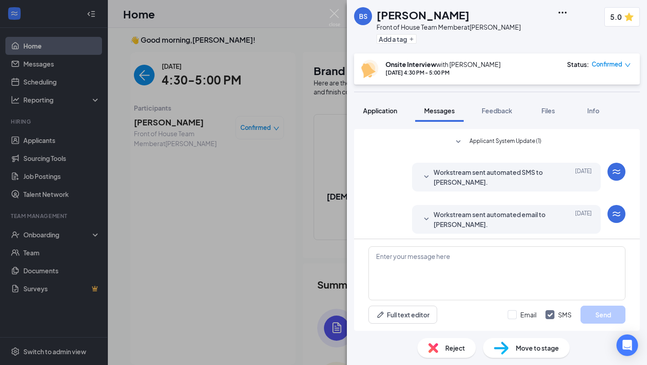
click at [388, 112] on span "Application" at bounding box center [380, 110] width 34 height 8
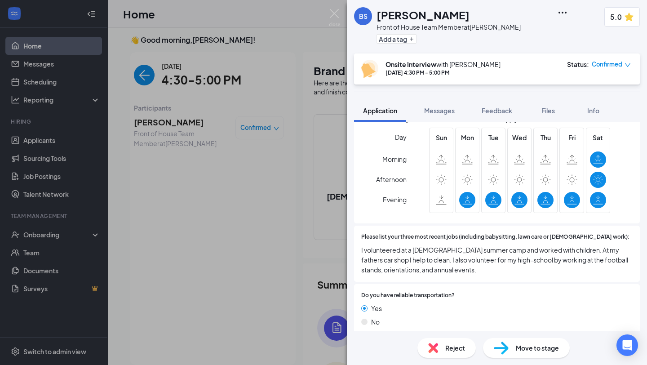
scroll to position [436, 0]
click at [444, 109] on span "Messages" at bounding box center [439, 110] width 31 height 8
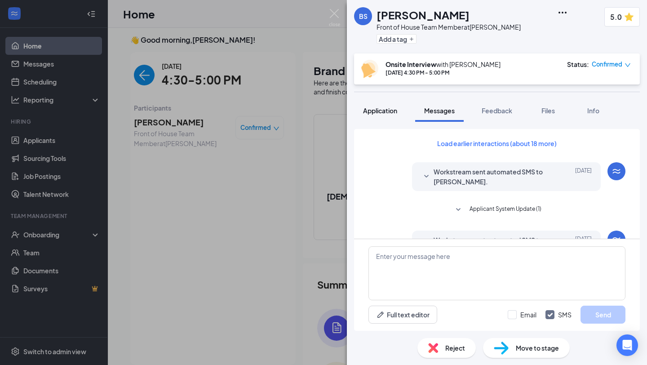
click at [384, 110] on span "Application" at bounding box center [380, 110] width 34 height 8
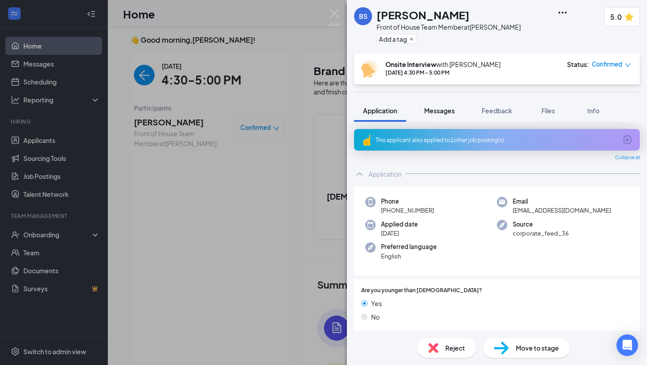
click at [436, 109] on span "Messages" at bounding box center [439, 110] width 31 height 8
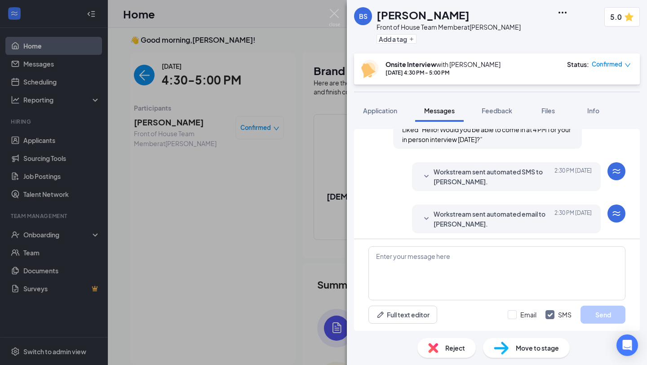
scroll to position [388, 0]
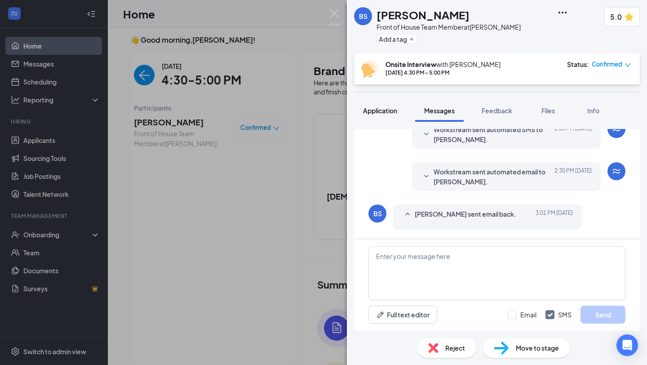
click at [386, 114] on div "Application" at bounding box center [380, 110] width 34 height 9
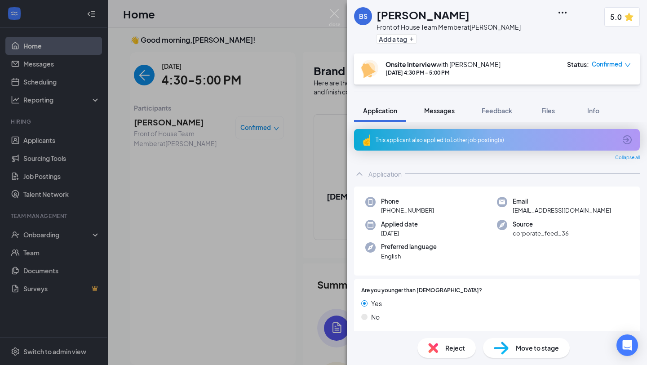
click at [455, 108] on span "Messages" at bounding box center [439, 110] width 31 height 8
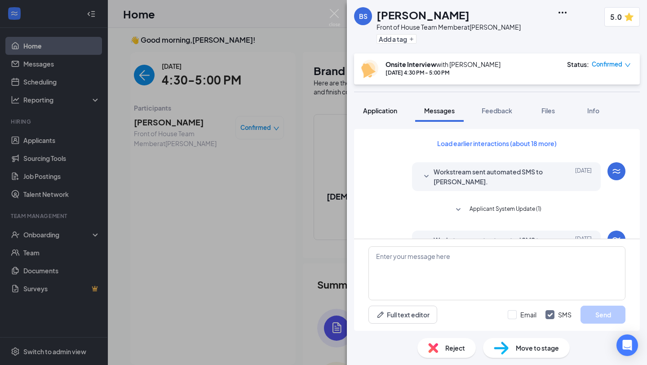
click at [380, 115] on button "Application" at bounding box center [380, 110] width 52 height 22
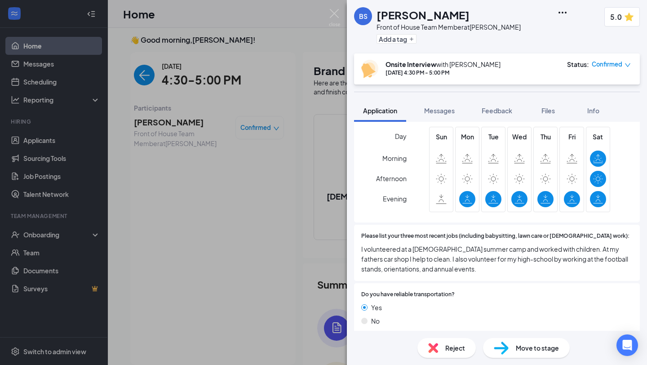
scroll to position [496, 0]
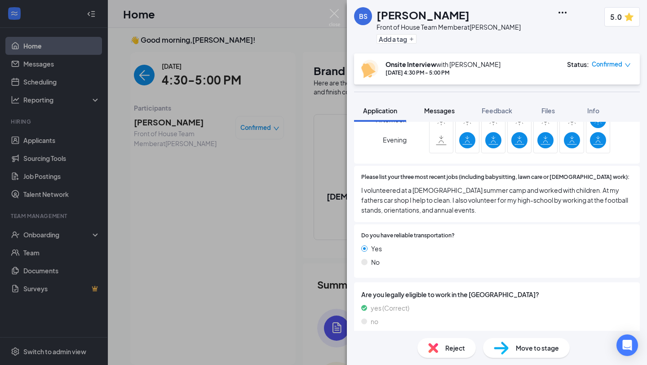
click at [435, 108] on span "Messages" at bounding box center [439, 110] width 31 height 8
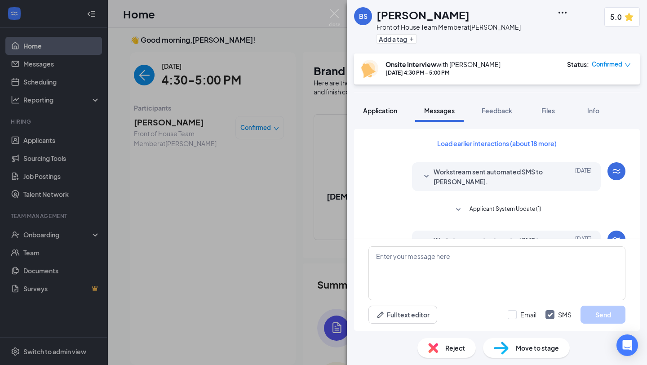
click at [379, 107] on span "Application" at bounding box center [380, 110] width 34 height 8
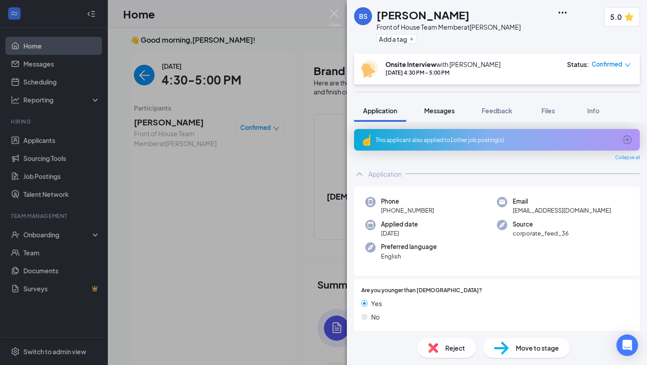
click at [441, 111] on span "Messages" at bounding box center [439, 110] width 31 height 8
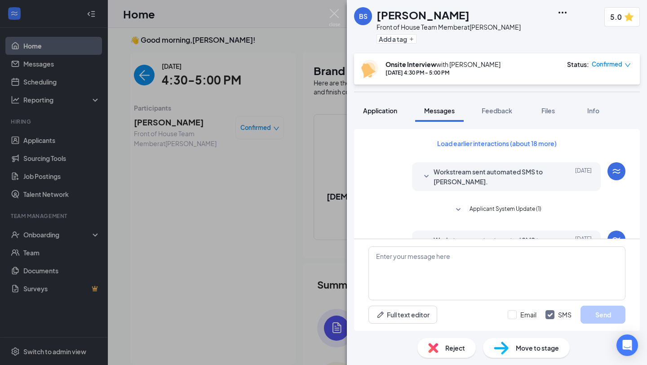
click at [354, 104] on button "Application" at bounding box center [380, 110] width 52 height 22
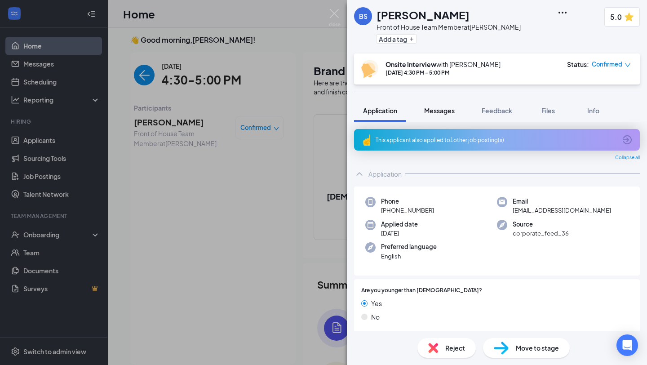
click at [442, 116] on button "Messages" at bounding box center [439, 110] width 49 height 22
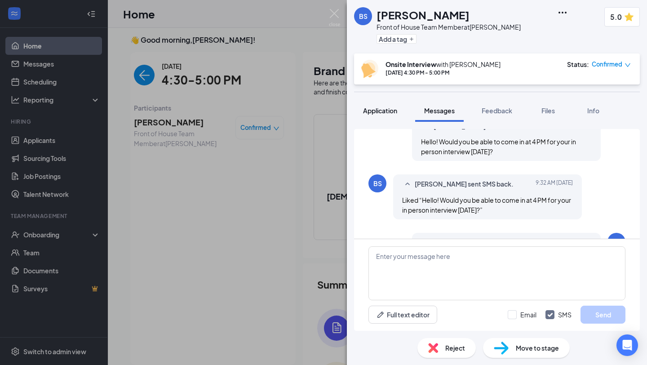
scroll to position [374, 0]
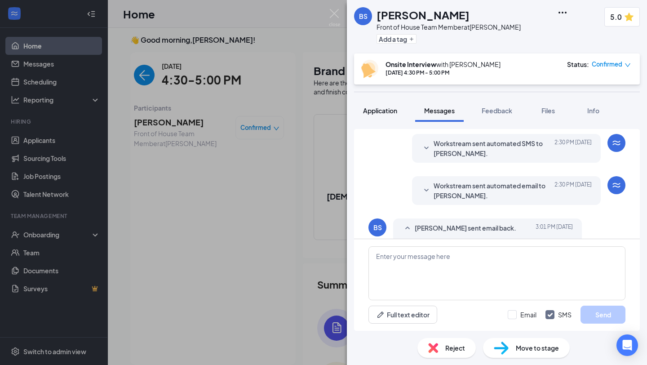
click at [395, 114] on div "Application" at bounding box center [380, 110] width 34 height 9
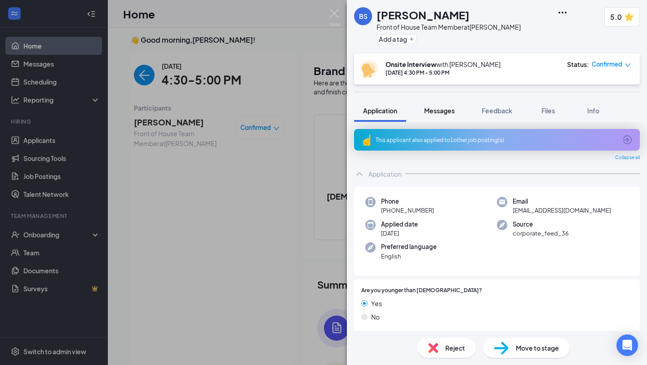
click at [441, 104] on button "Messages" at bounding box center [439, 110] width 49 height 22
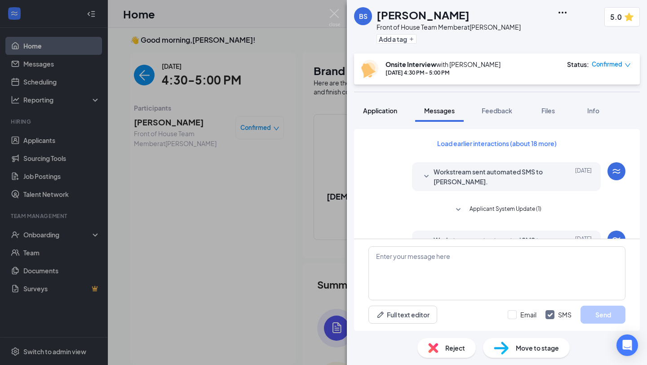
click at [392, 111] on span "Application" at bounding box center [380, 110] width 34 height 8
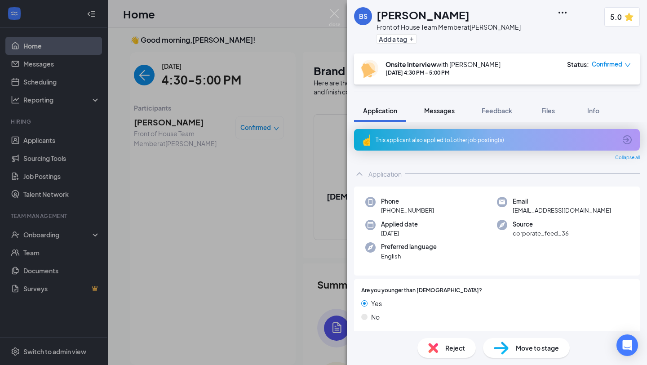
click at [442, 109] on span "Messages" at bounding box center [439, 110] width 31 height 8
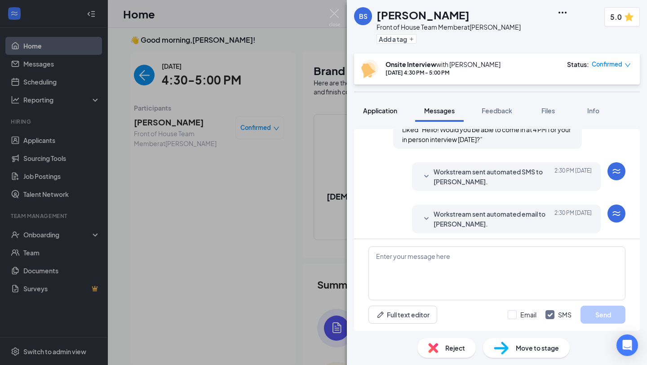
scroll to position [388, 0]
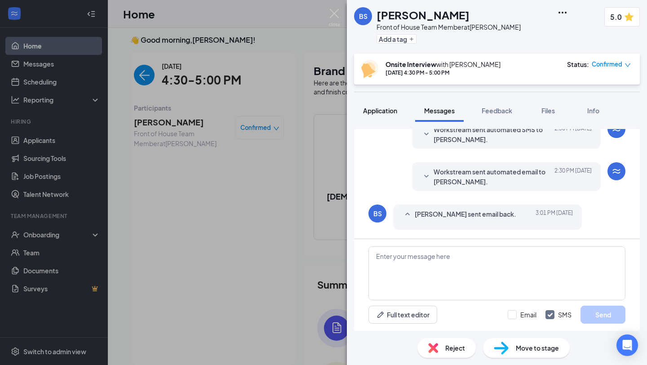
click at [377, 111] on span "Application" at bounding box center [380, 110] width 34 height 8
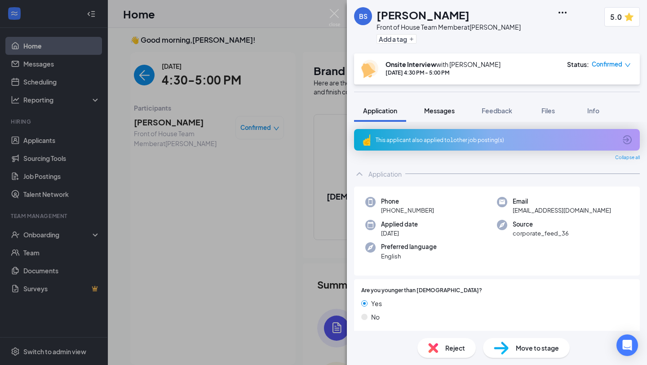
click at [445, 117] on button "Messages" at bounding box center [439, 110] width 49 height 22
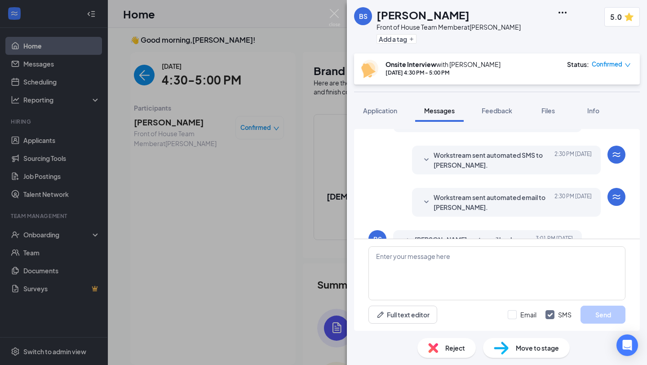
scroll to position [388, 0]
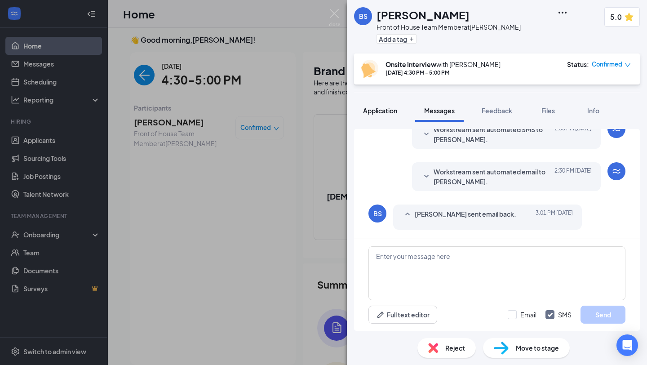
click at [390, 114] on span "Application" at bounding box center [380, 110] width 34 height 8
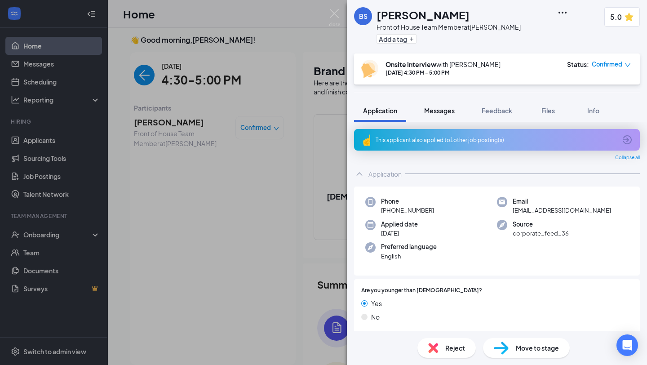
click at [432, 112] on span "Messages" at bounding box center [439, 110] width 31 height 8
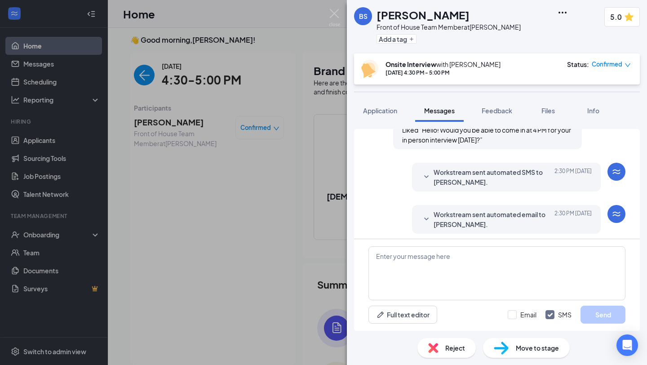
scroll to position [388, 0]
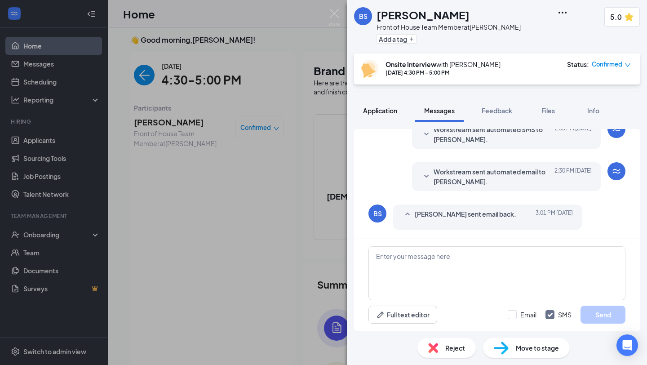
click at [402, 113] on button "Application" at bounding box center [380, 110] width 52 height 22
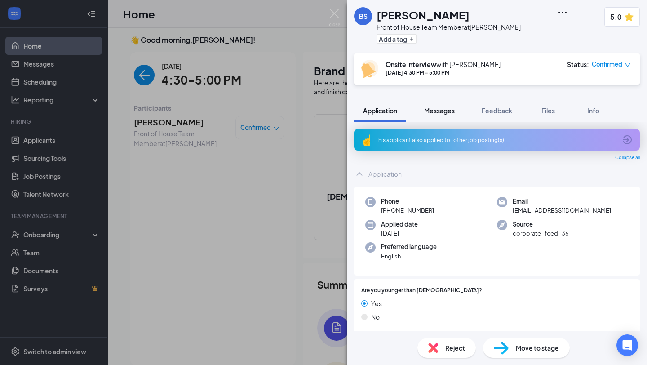
click at [435, 110] on span "Messages" at bounding box center [439, 110] width 31 height 8
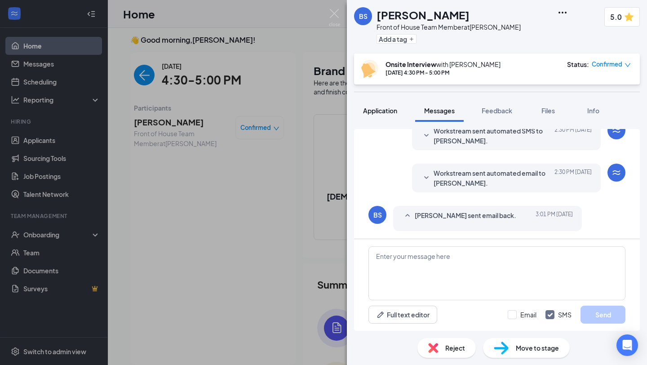
scroll to position [388, 0]
click at [388, 107] on span "Application" at bounding box center [380, 110] width 34 height 8
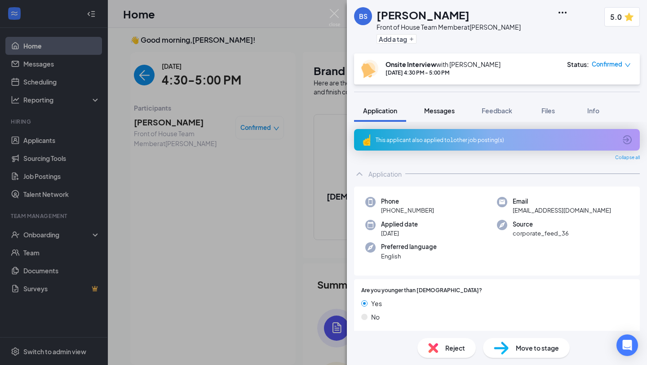
click at [448, 107] on span "Messages" at bounding box center [439, 110] width 31 height 8
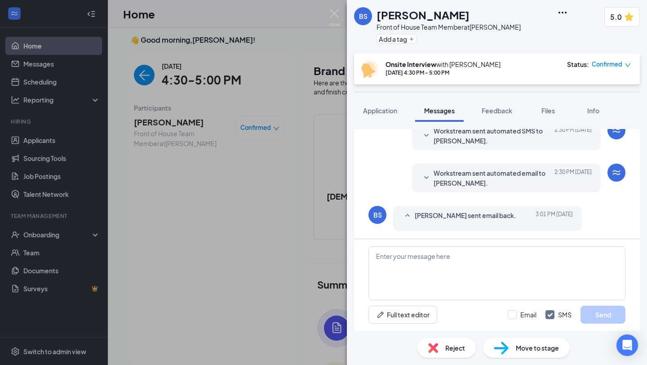
scroll to position [388, 0]
click at [389, 112] on span "Application" at bounding box center [380, 110] width 34 height 8
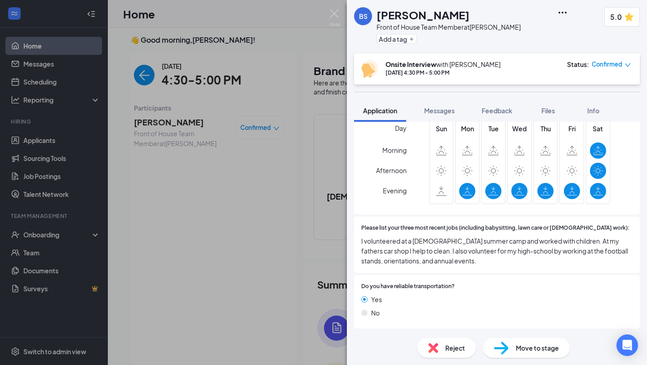
scroll to position [496, 0]
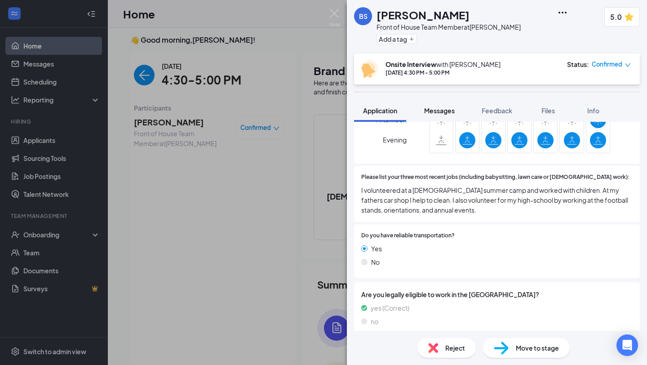
click at [446, 117] on button "Messages" at bounding box center [439, 110] width 49 height 22
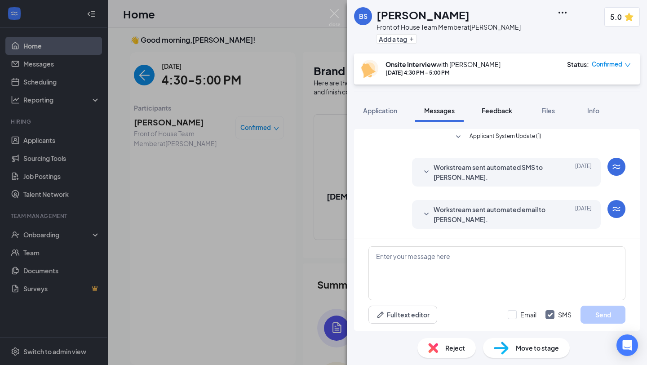
click at [492, 108] on span "Feedback" at bounding box center [497, 110] width 31 height 8
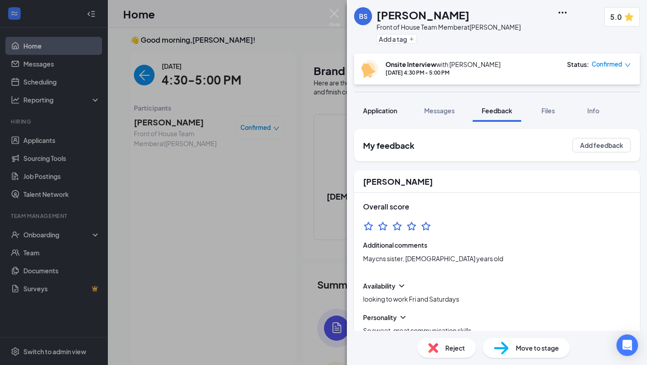
click at [390, 111] on span "Application" at bounding box center [380, 110] width 34 height 8
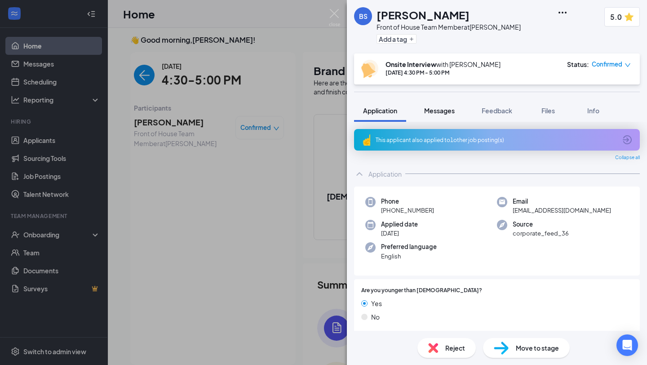
click at [442, 115] on button "Messages" at bounding box center [439, 110] width 49 height 22
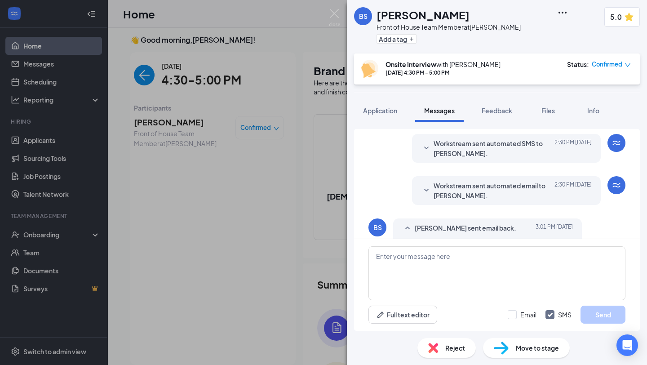
scroll to position [388, 0]
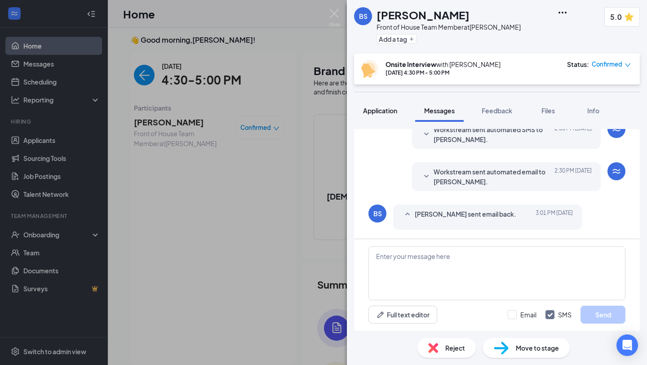
click at [389, 115] on button "Application" at bounding box center [380, 110] width 52 height 22
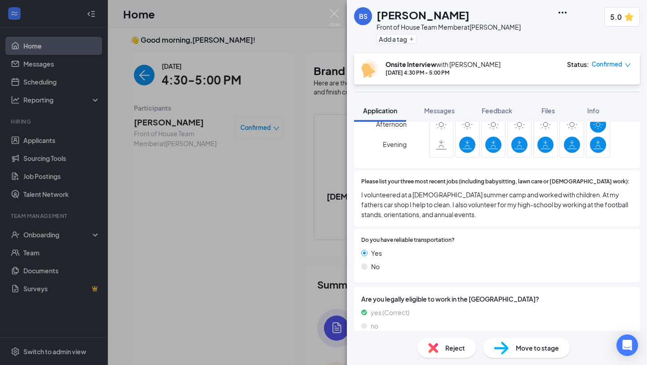
scroll to position [492, 0]
click at [448, 110] on span "Messages" at bounding box center [439, 110] width 31 height 8
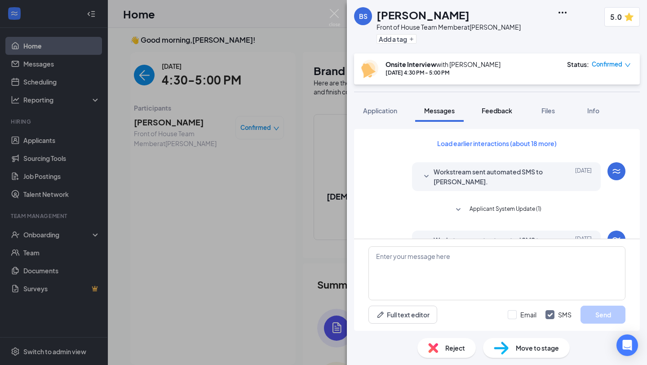
click at [504, 108] on span "Feedback" at bounding box center [497, 110] width 31 height 8
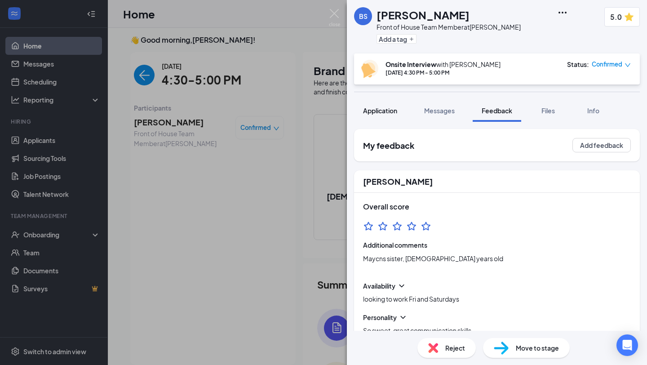
click at [396, 110] on span "Application" at bounding box center [380, 110] width 34 height 8
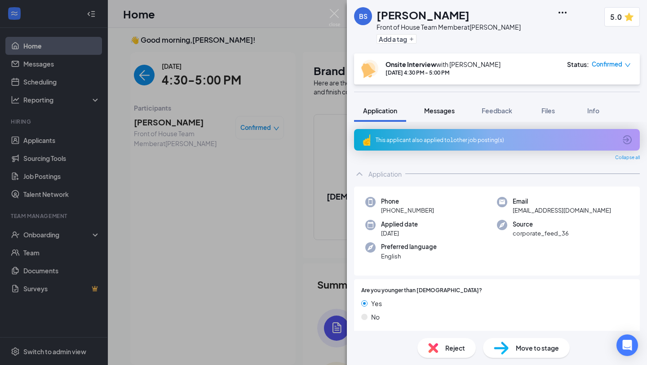
click at [436, 109] on span "Messages" at bounding box center [439, 110] width 31 height 8
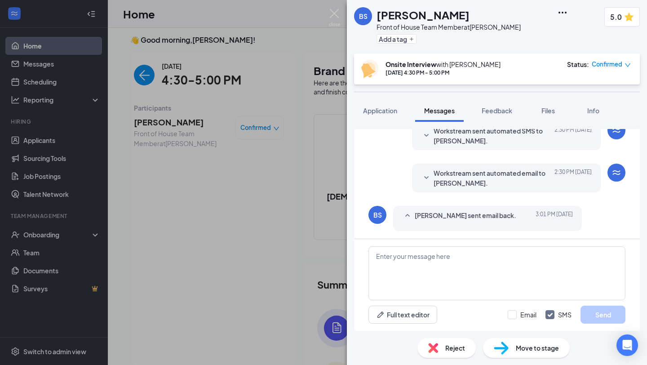
scroll to position [388, 0]
click at [394, 110] on span "Application" at bounding box center [380, 110] width 34 height 8
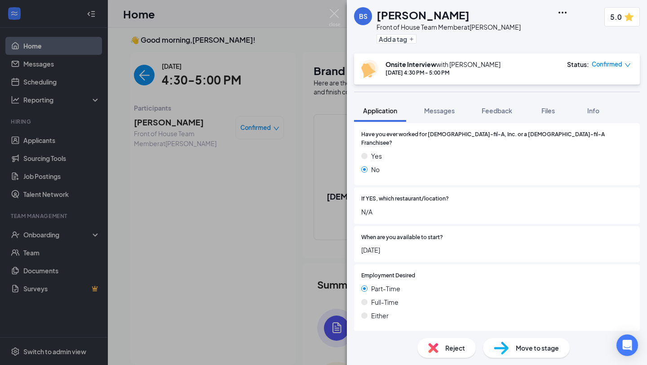
scroll to position [496, 0]
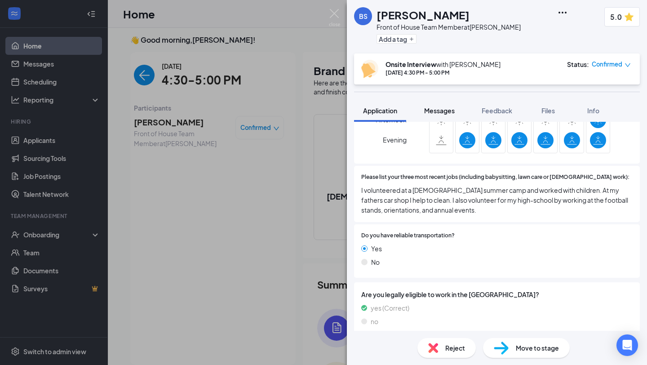
click at [443, 116] on button "Messages" at bounding box center [439, 110] width 49 height 22
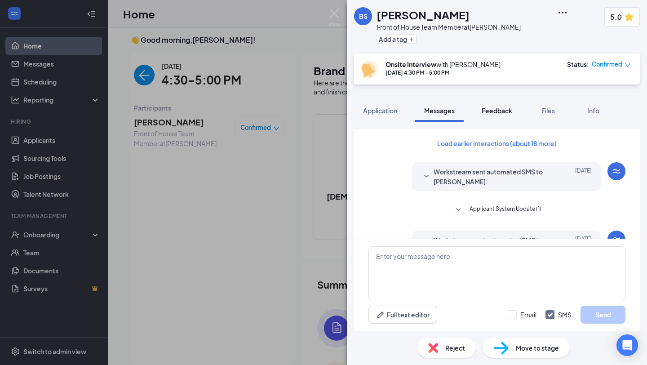
scroll to position [46, 0]
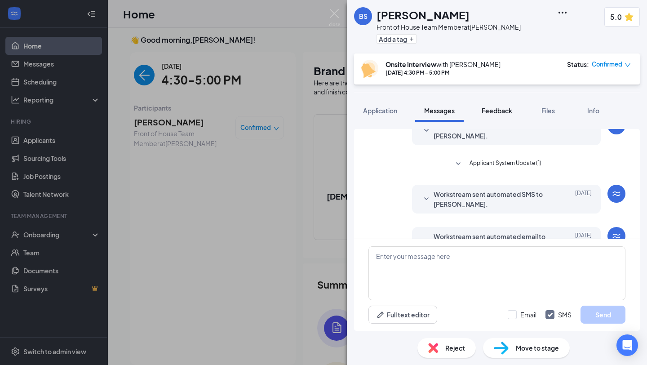
click at [493, 99] on button "Feedback" at bounding box center [497, 110] width 49 height 22
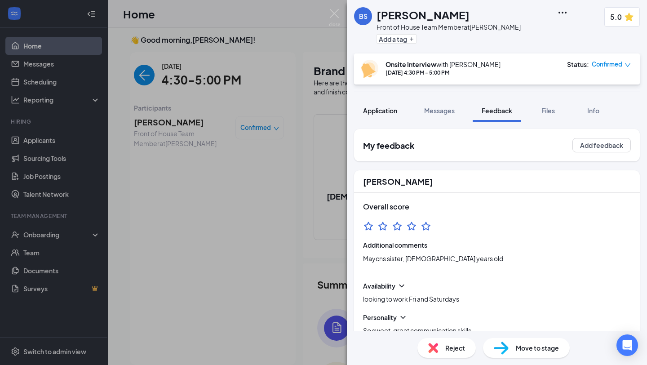
click at [400, 108] on button "Application" at bounding box center [380, 110] width 52 height 22
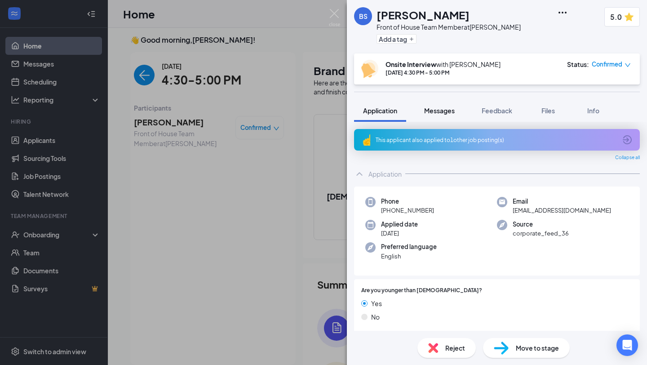
click at [449, 110] on span "Messages" at bounding box center [439, 110] width 31 height 8
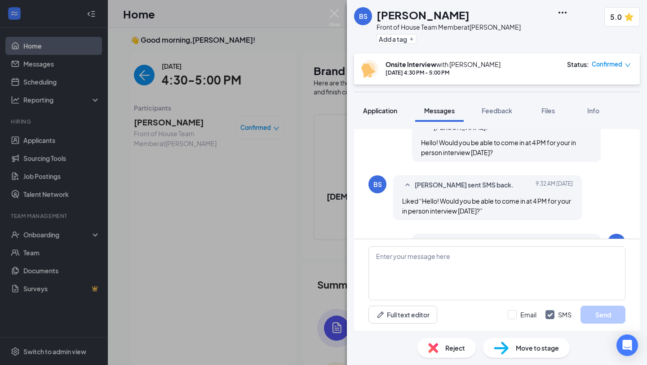
scroll to position [345, 0]
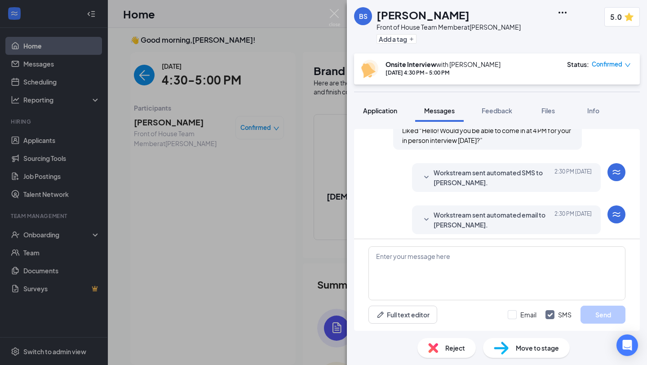
click at [377, 114] on span "Application" at bounding box center [380, 110] width 34 height 8
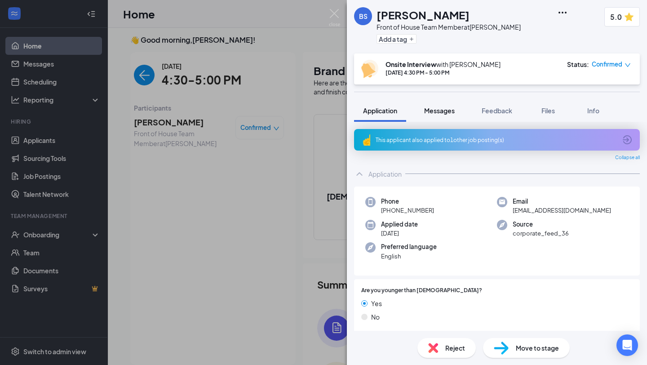
click at [429, 113] on span "Messages" at bounding box center [439, 110] width 31 height 8
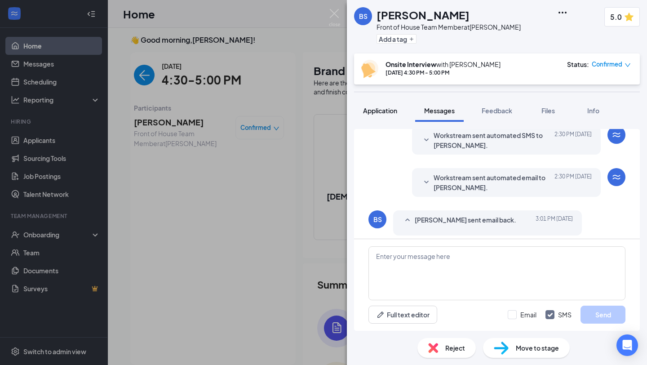
scroll to position [388, 0]
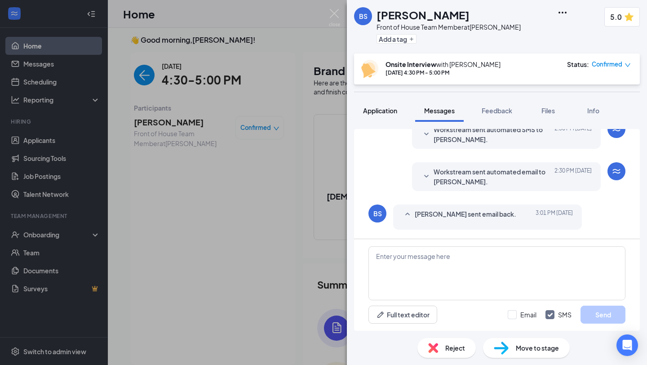
click at [385, 115] on div "Application" at bounding box center [380, 110] width 34 height 9
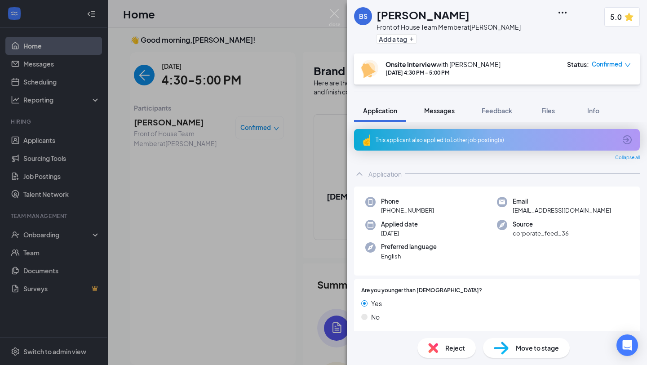
click at [436, 107] on span "Messages" at bounding box center [439, 110] width 31 height 8
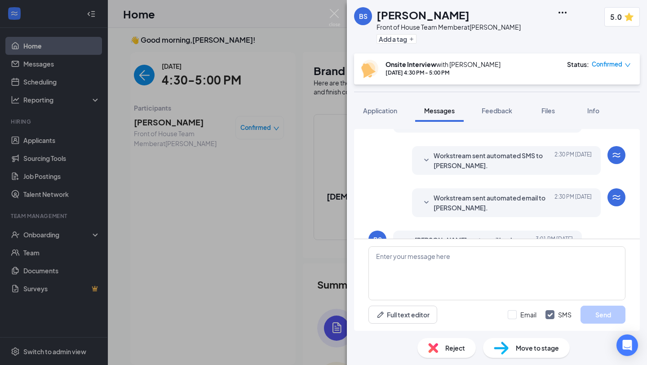
scroll to position [388, 0]
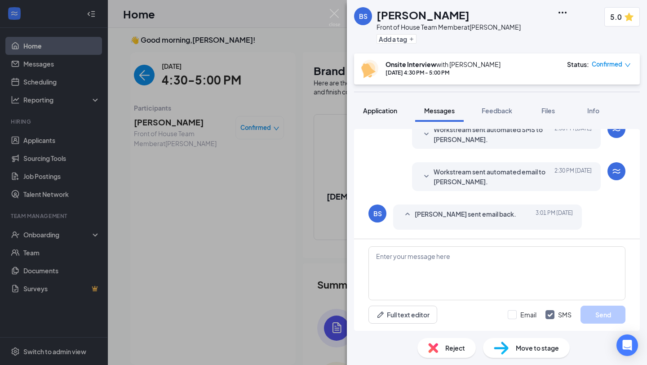
click at [391, 115] on button "Application" at bounding box center [380, 110] width 52 height 22
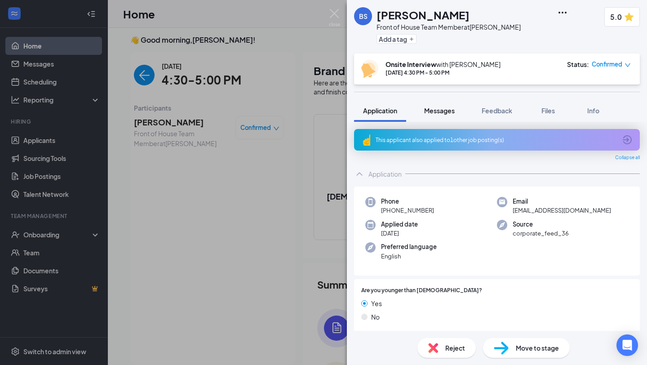
click at [431, 112] on span "Messages" at bounding box center [439, 110] width 31 height 8
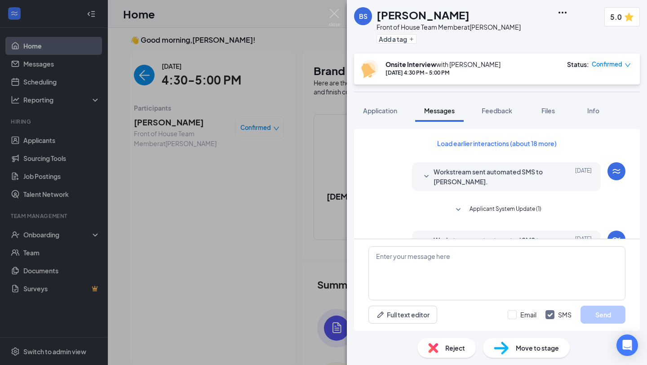
scroll to position [119, 0]
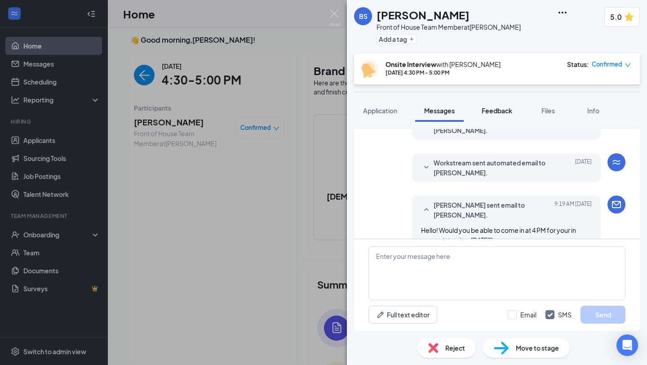
click at [519, 103] on button "Feedback" at bounding box center [497, 110] width 49 height 22
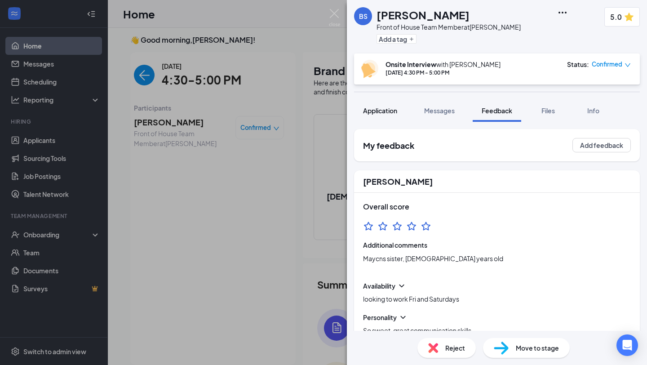
click at [372, 106] on span "Application" at bounding box center [380, 110] width 34 height 8
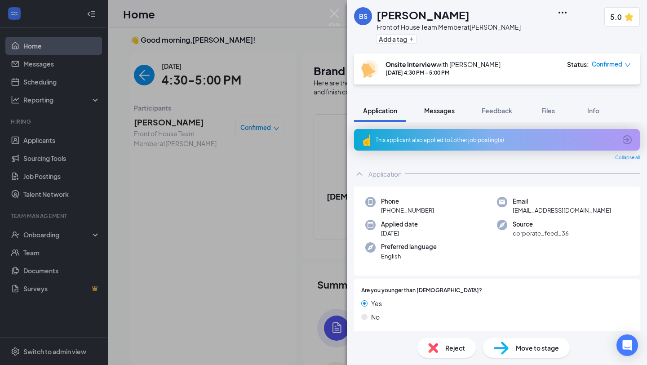
click at [443, 111] on span "Messages" at bounding box center [439, 110] width 31 height 8
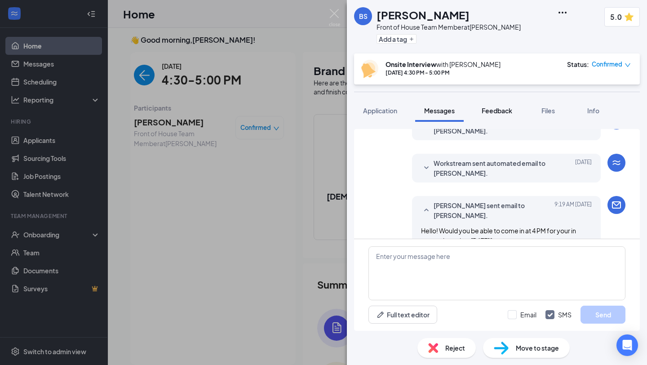
scroll to position [274, 0]
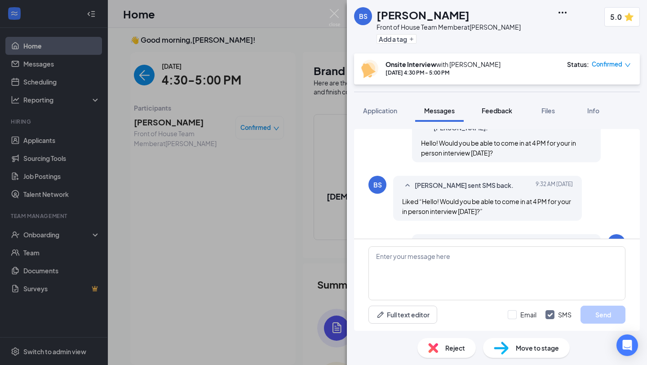
click at [488, 107] on span "Feedback" at bounding box center [497, 110] width 31 height 8
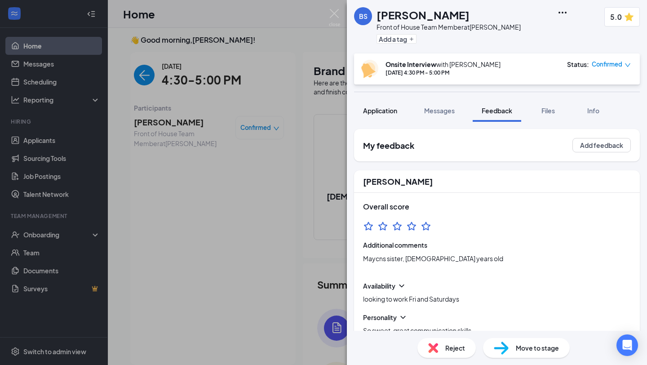
click at [383, 115] on div "Application" at bounding box center [380, 110] width 34 height 9
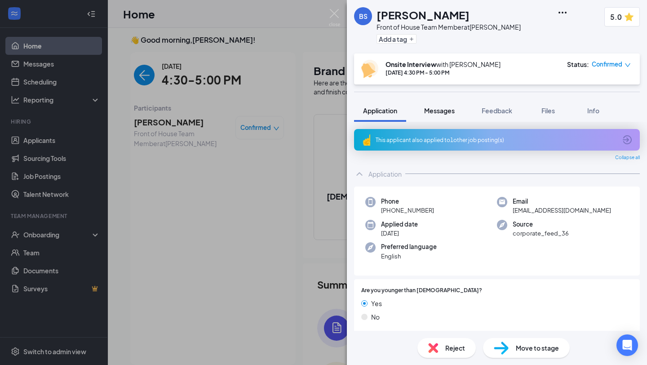
click at [441, 114] on span "Messages" at bounding box center [439, 110] width 31 height 8
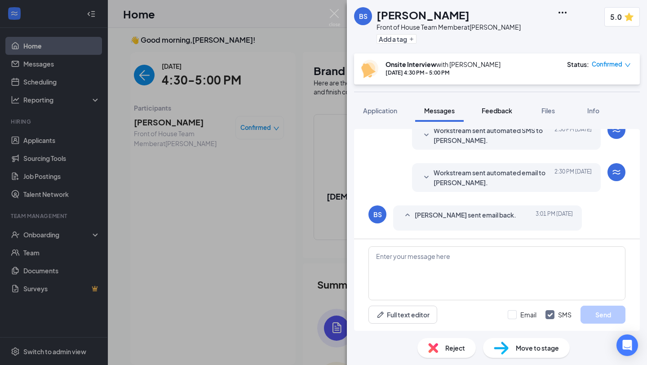
scroll to position [388, 0]
click at [499, 115] on div "Feedback" at bounding box center [497, 110] width 31 height 9
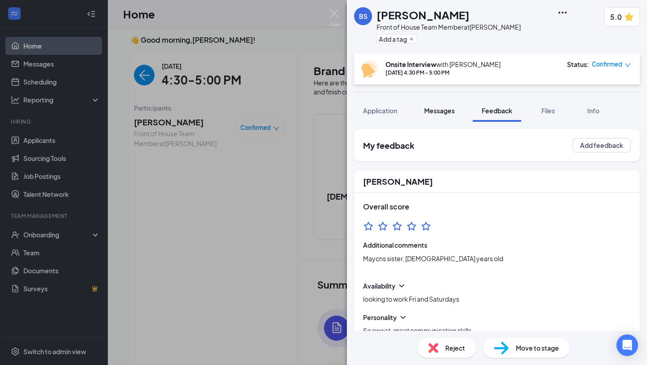
click at [439, 114] on span "Messages" at bounding box center [439, 110] width 31 height 8
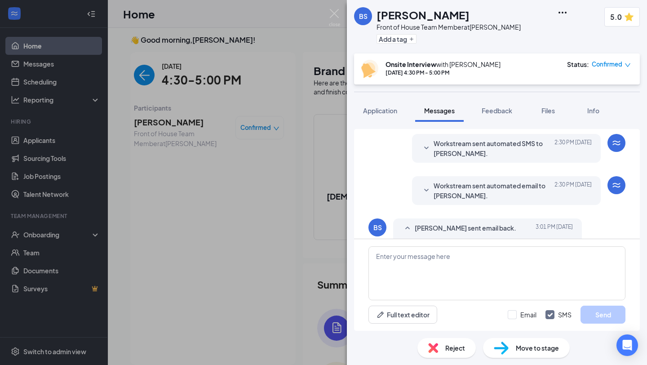
scroll to position [388, 0]
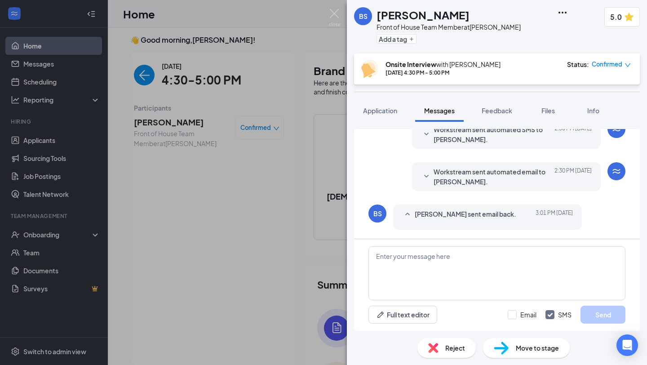
click at [371, 115] on button "Application" at bounding box center [380, 110] width 52 height 22
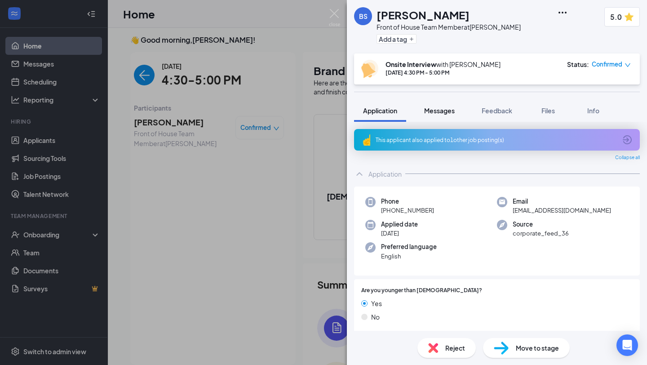
click at [441, 101] on button "Messages" at bounding box center [439, 110] width 49 height 22
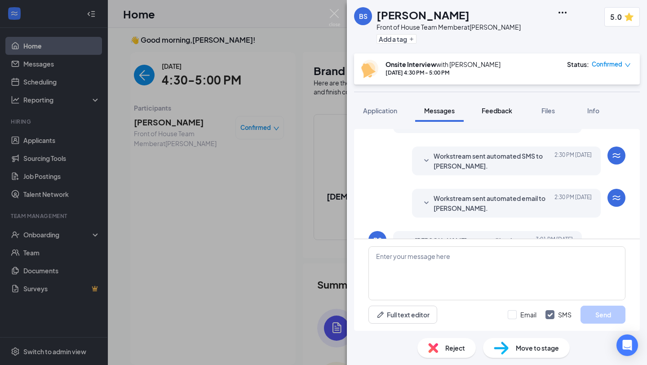
scroll to position [388, 0]
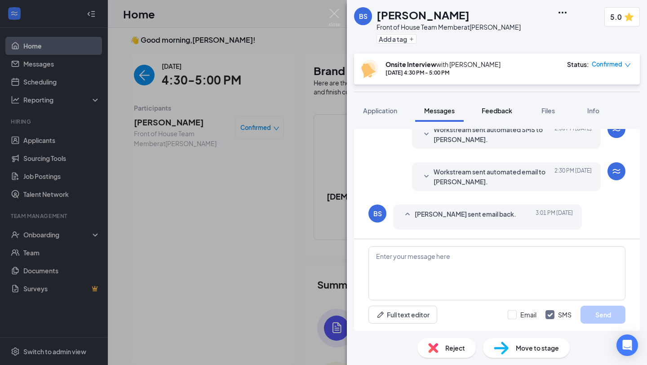
click at [498, 104] on button "Feedback" at bounding box center [497, 110] width 49 height 22
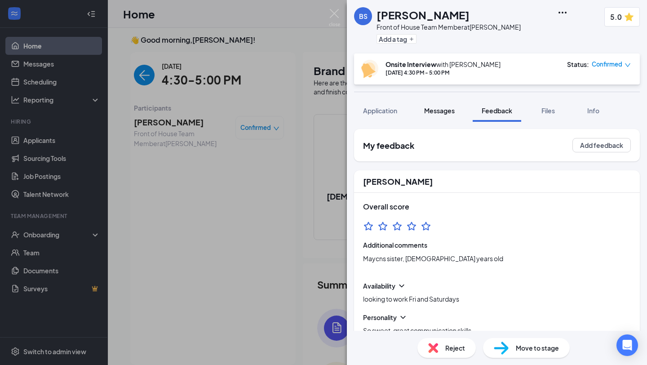
click at [428, 109] on span "Messages" at bounding box center [439, 110] width 31 height 8
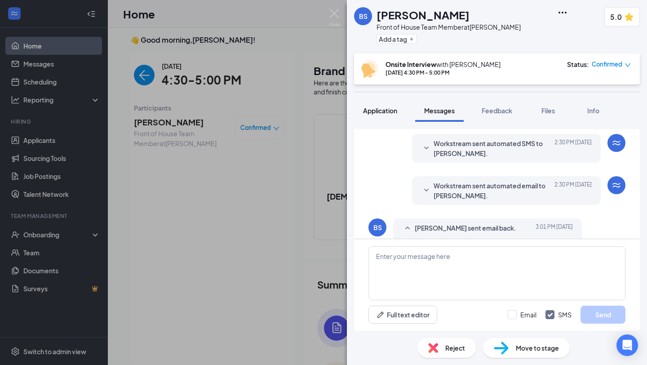
scroll to position [388, 0]
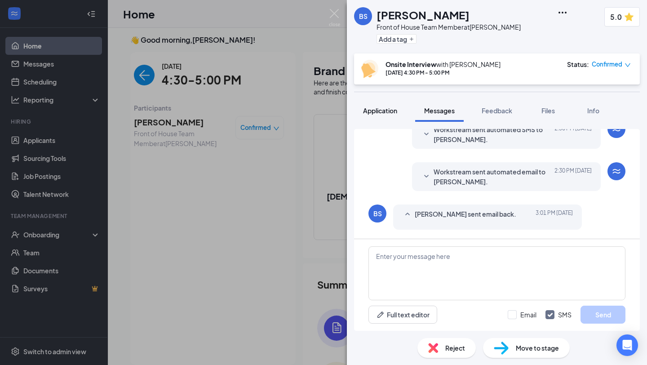
click at [393, 116] on button "Application" at bounding box center [380, 110] width 52 height 22
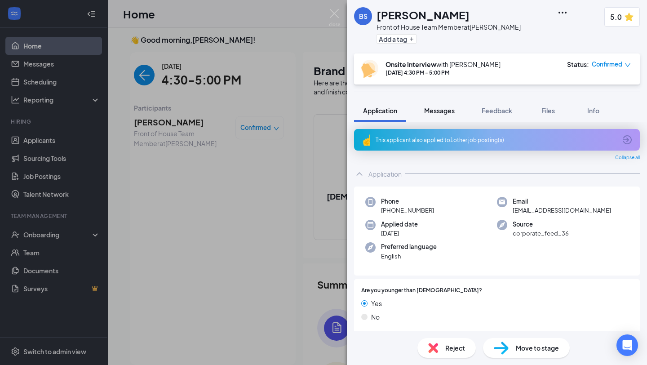
click at [444, 116] on button "Messages" at bounding box center [439, 110] width 49 height 22
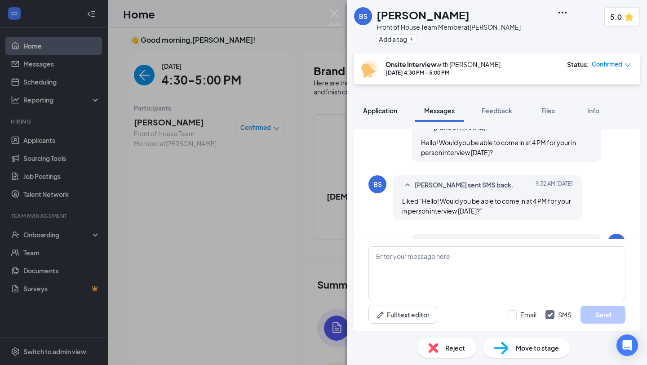
scroll to position [374, 0]
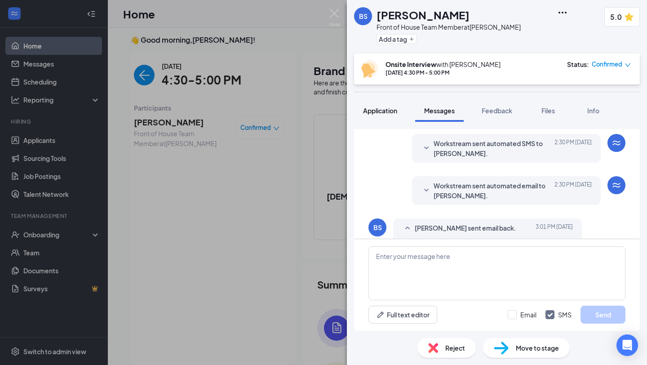
click at [389, 111] on span "Application" at bounding box center [380, 110] width 34 height 8
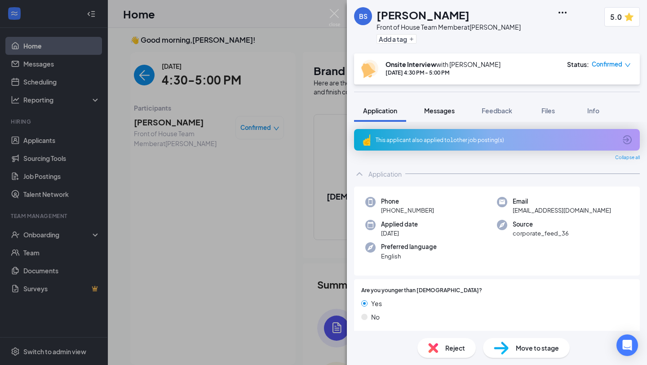
click at [431, 112] on span "Messages" at bounding box center [439, 110] width 31 height 8
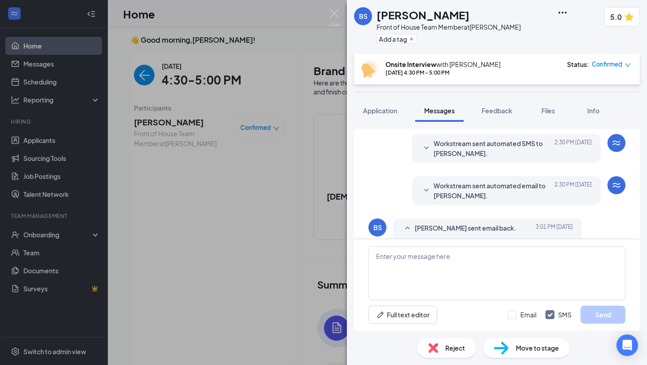
scroll to position [388, 0]
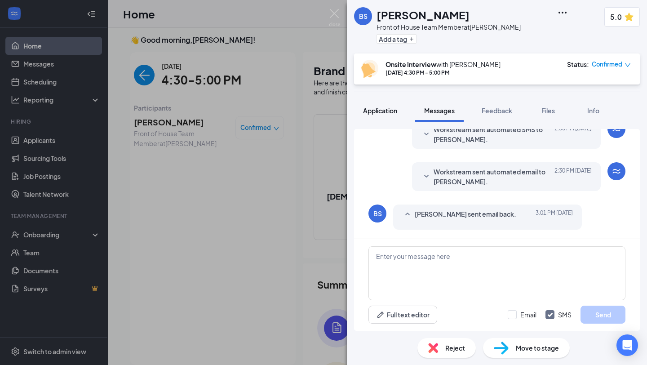
click at [387, 111] on span "Application" at bounding box center [380, 110] width 34 height 8
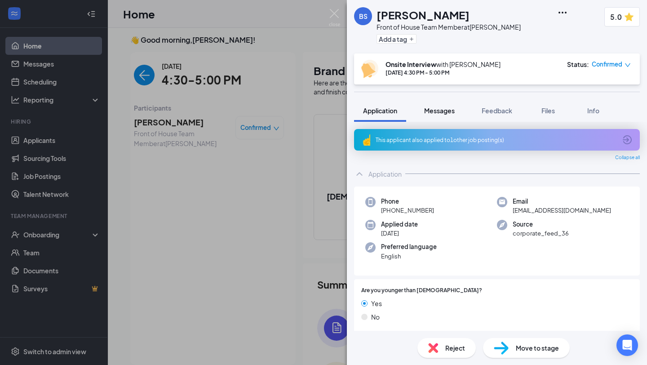
click at [450, 119] on button "Messages" at bounding box center [439, 110] width 49 height 22
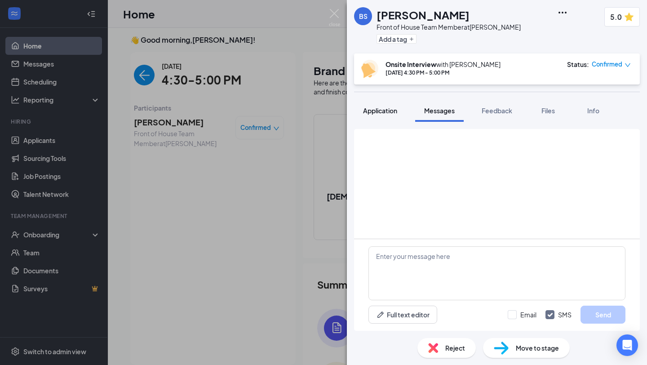
click at [382, 116] on button "Application" at bounding box center [380, 110] width 52 height 22
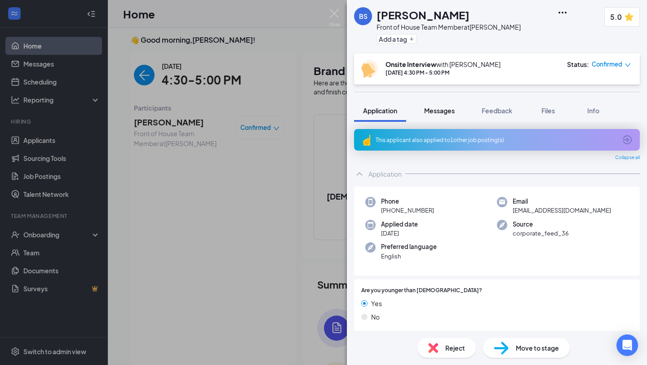
click at [435, 111] on span "Messages" at bounding box center [439, 110] width 31 height 8
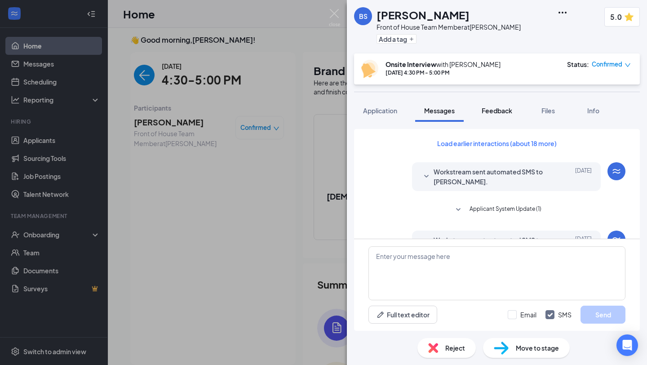
click at [510, 110] on span "Feedback" at bounding box center [497, 110] width 31 height 8
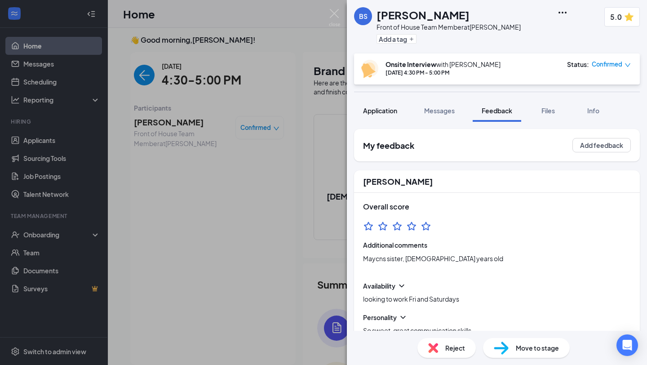
click at [397, 115] on div "Application" at bounding box center [380, 110] width 34 height 9
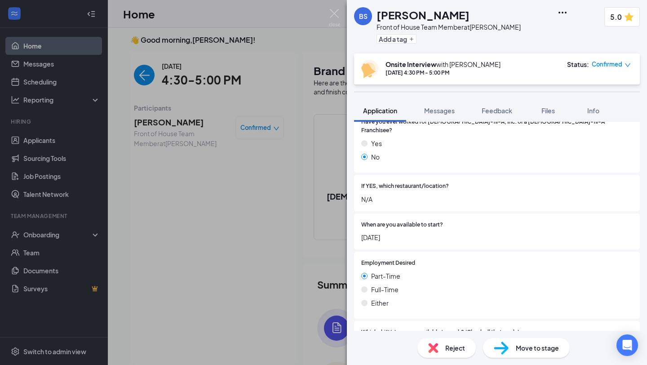
scroll to position [496, 0]
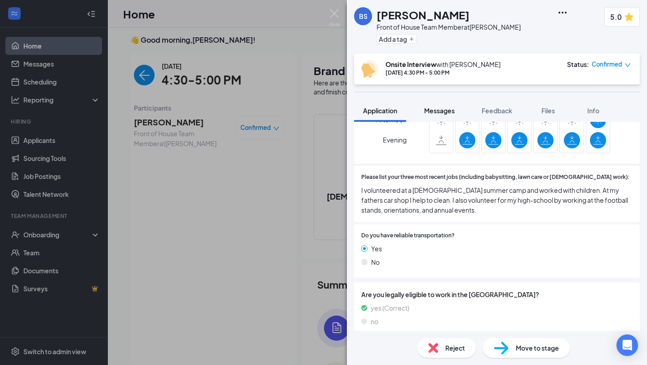
click at [435, 113] on span "Messages" at bounding box center [439, 110] width 31 height 8
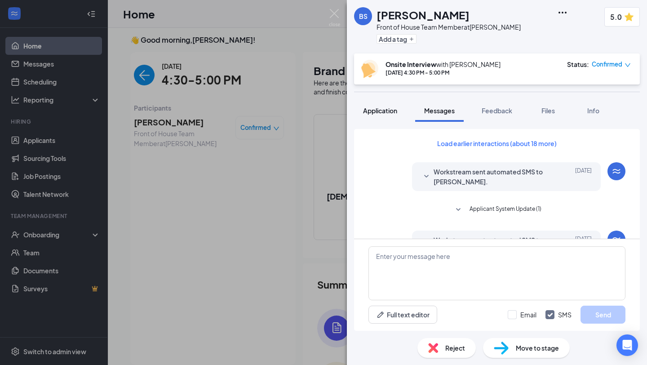
click at [380, 111] on span "Application" at bounding box center [380, 110] width 34 height 8
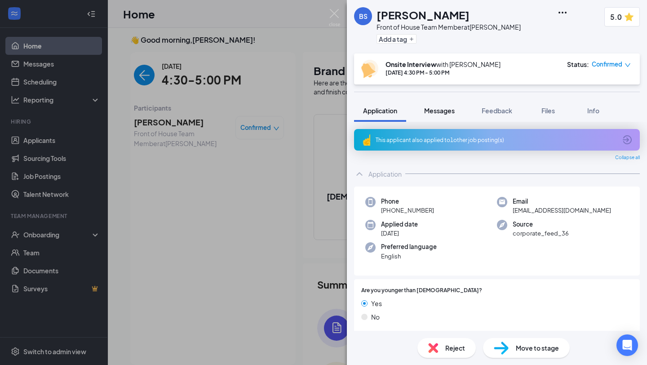
click at [447, 106] on div "Messages" at bounding box center [439, 110] width 31 height 9
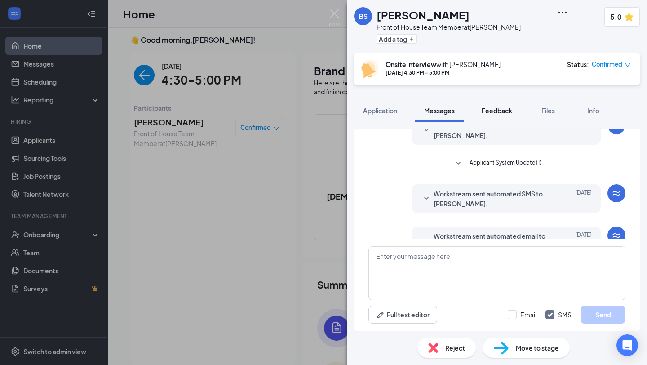
scroll to position [119, 0]
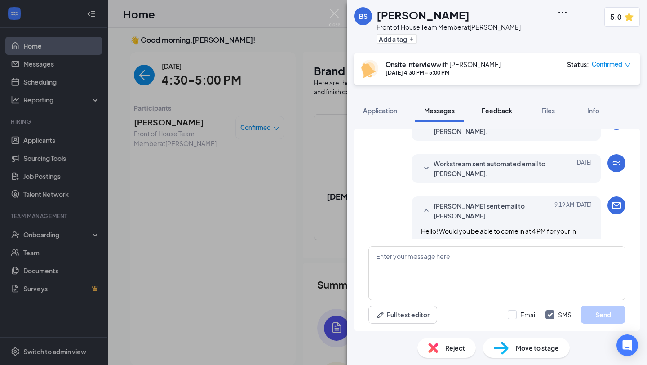
click at [497, 104] on button "Feedback" at bounding box center [497, 110] width 49 height 22
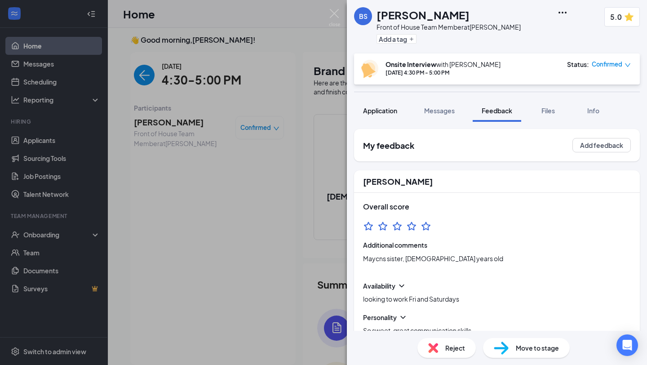
click at [393, 112] on span "Application" at bounding box center [380, 110] width 34 height 8
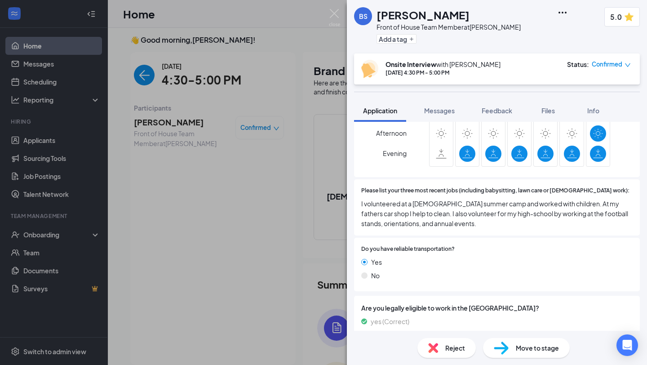
scroll to position [474, 0]
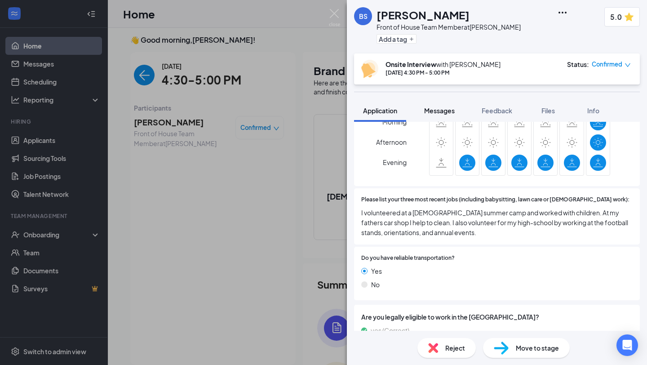
click at [442, 112] on span "Messages" at bounding box center [439, 110] width 31 height 8
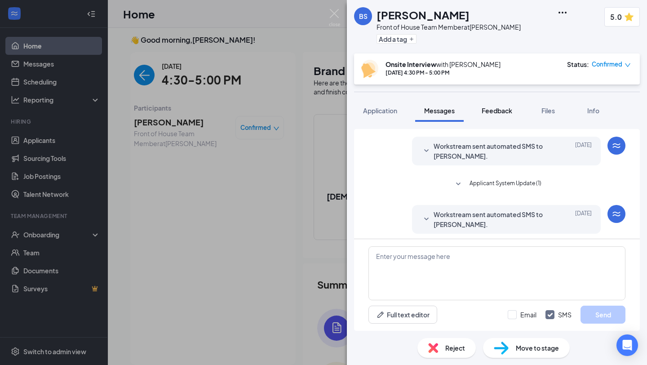
click at [491, 111] on span "Feedback" at bounding box center [497, 110] width 31 height 8
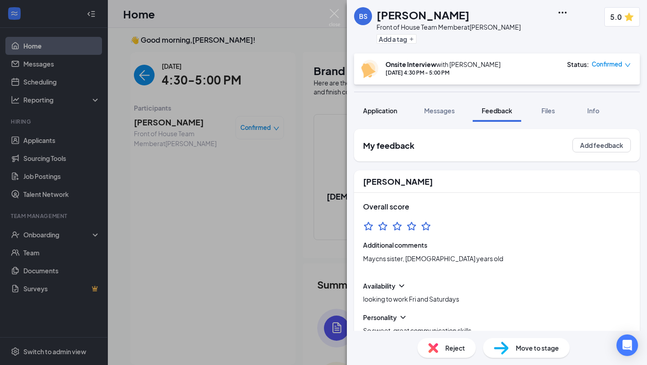
click at [393, 106] on span "Application" at bounding box center [380, 110] width 34 height 8
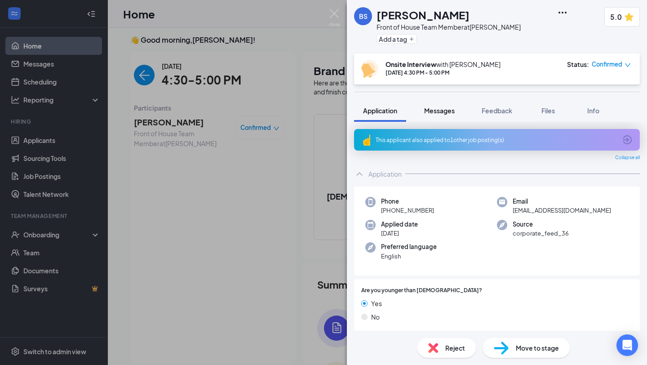
click at [442, 111] on span "Messages" at bounding box center [439, 110] width 31 height 8
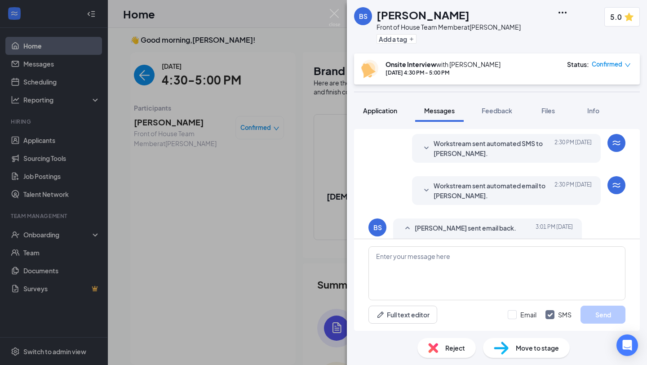
scroll to position [388, 0]
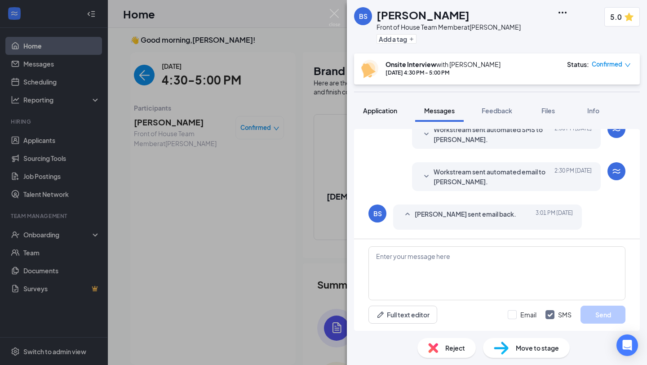
click at [383, 112] on span "Application" at bounding box center [380, 110] width 34 height 8
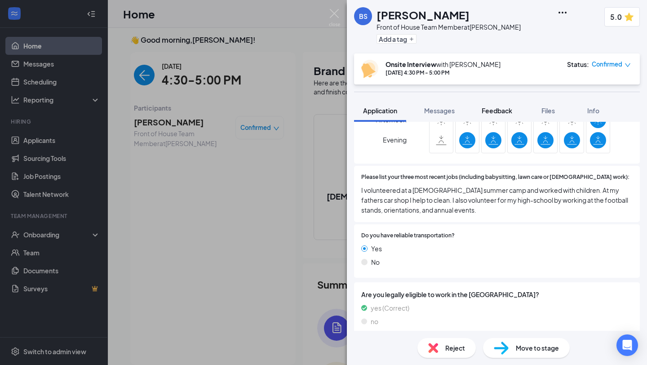
click at [497, 110] on span "Feedback" at bounding box center [497, 110] width 31 height 8
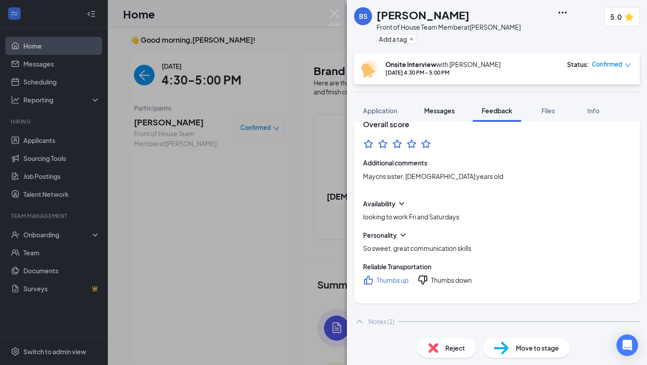
click at [444, 113] on span "Messages" at bounding box center [439, 110] width 31 height 8
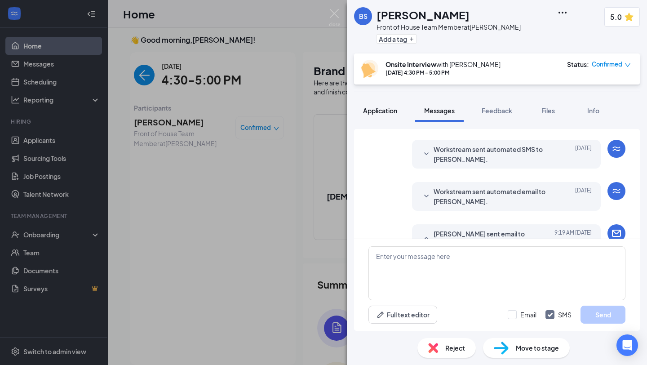
scroll to position [213, 0]
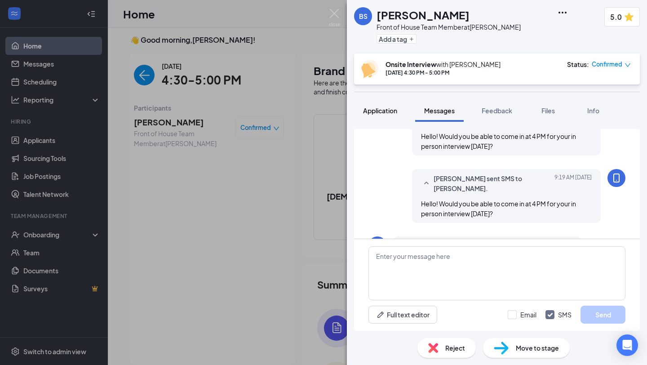
click at [377, 116] on button "Application" at bounding box center [380, 110] width 52 height 22
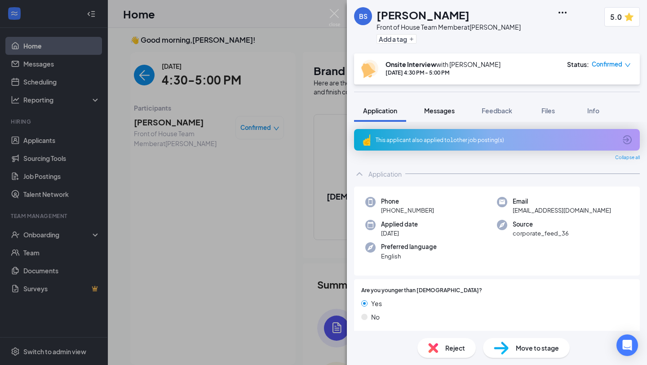
click at [439, 113] on span "Messages" at bounding box center [439, 110] width 31 height 8
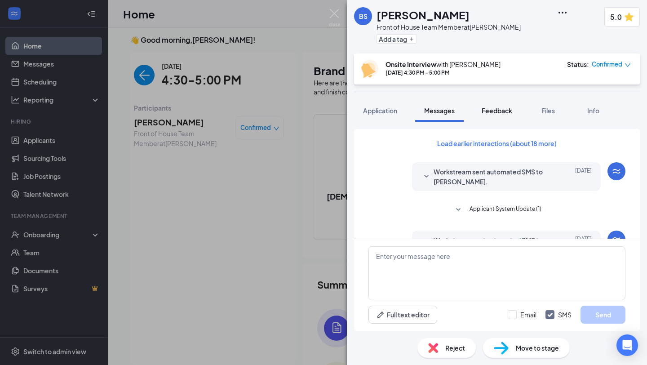
scroll to position [67, 0]
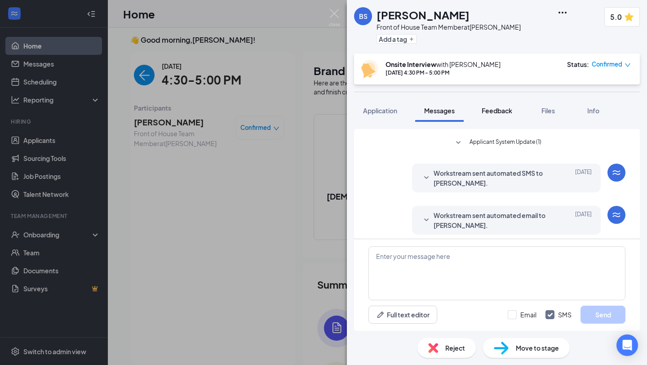
click at [499, 110] on span "Feedback" at bounding box center [497, 110] width 31 height 8
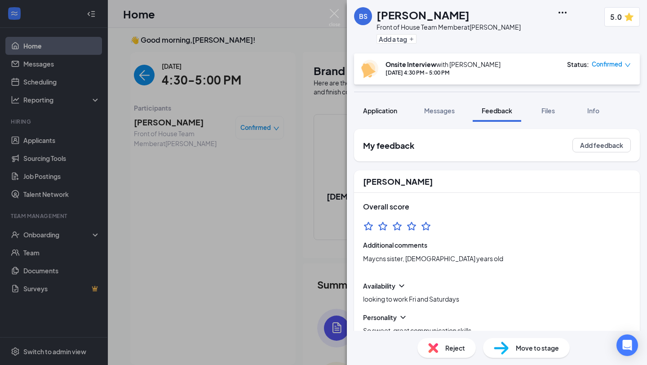
click at [391, 110] on span "Application" at bounding box center [380, 110] width 34 height 8
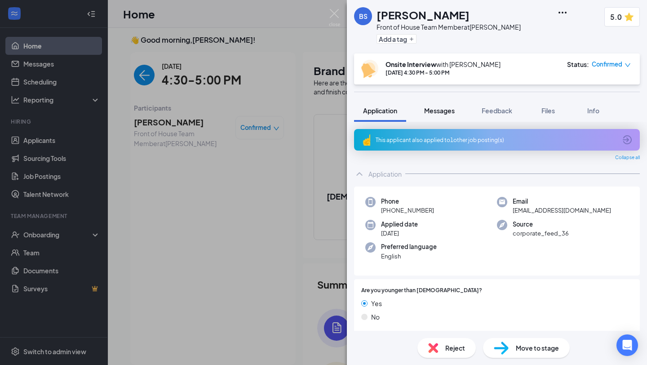
click at [438, 116] on button "Messages" at bounding box center [439, 110] width 49 height 22
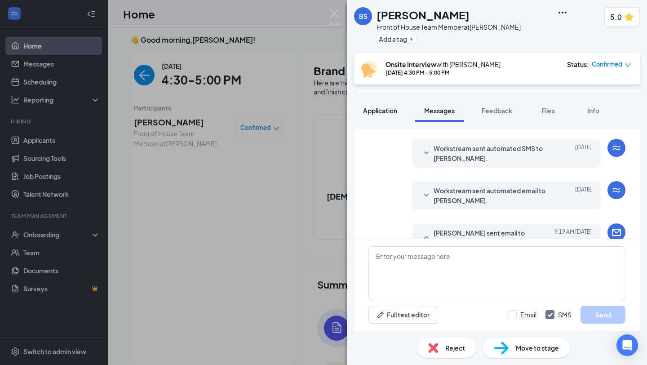
scroll to position [244, 0]
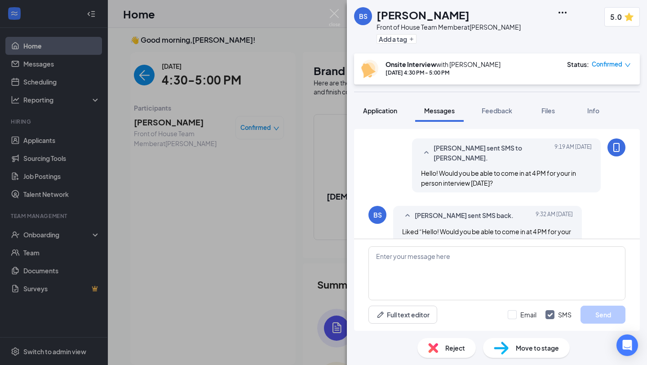
click at [393, 112] on span "Application" at bounding box center [380, 110] width 34 height 8
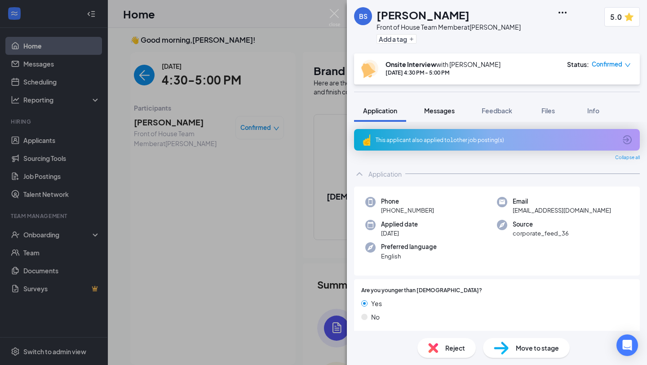
click at [436, 111] on span "Messages" at bounding box center [439, 110] width 31 height 8
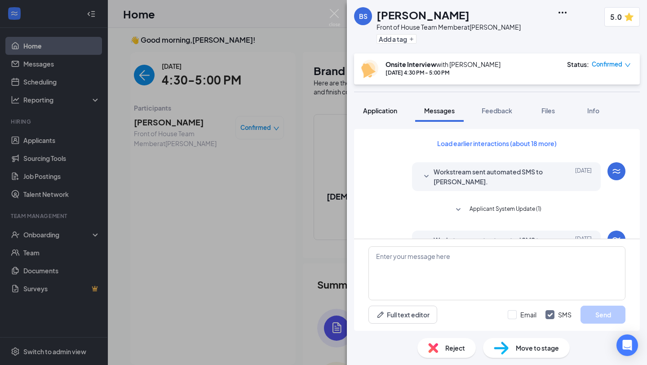
scroll to position [67, 0]
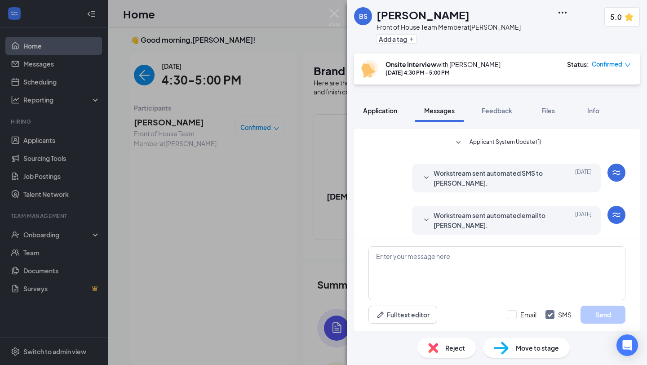
click at [373, 102] on button "Application" at bounding box center [380, 110] width 52 height 22
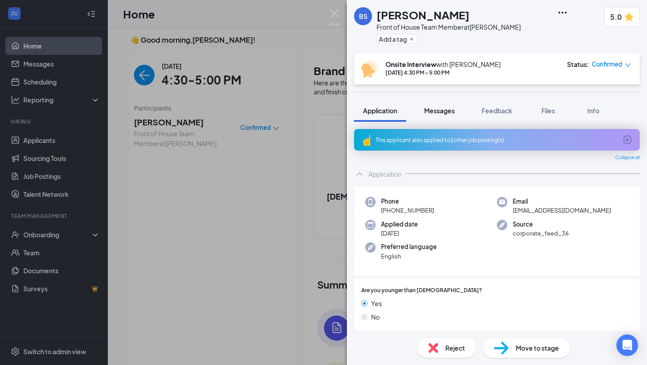
click at [439, 111] on span "Messages" at bounding box center [439, 110] width 31 height 8
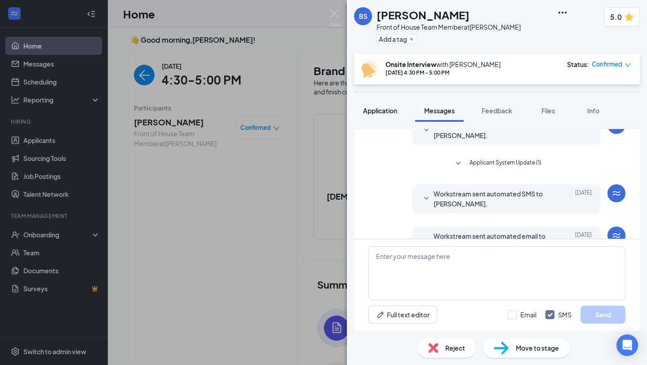
scroll to position [119, 0]
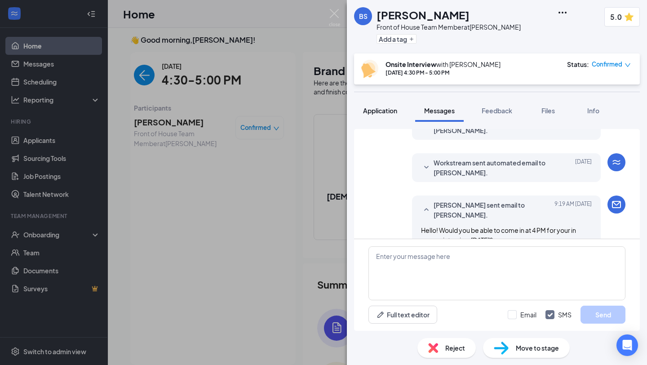
click at [384, 110] on span "Application" at bounding box center [380, 110] width 34 height 8
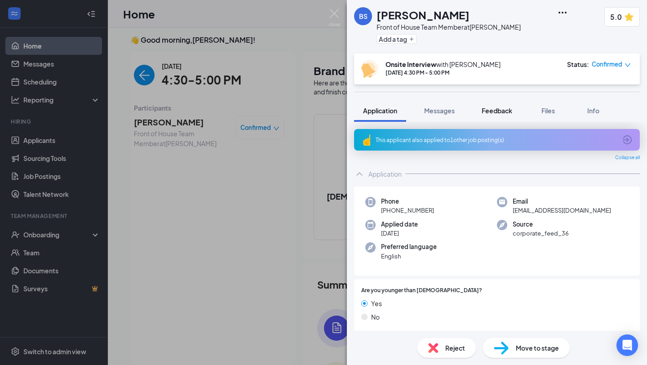
click at [508, 115] on div "Feedback" at bounding box center [497, 110] width 31 height 9
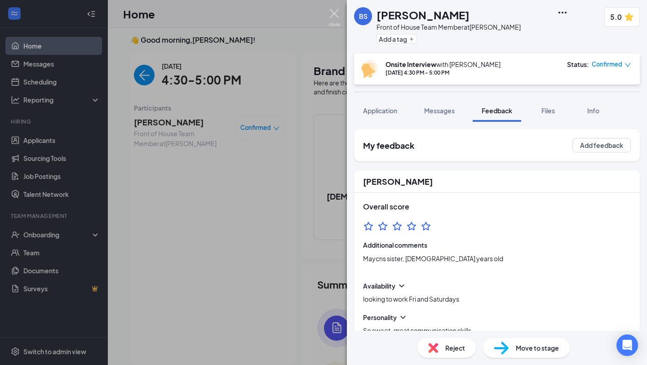
click at [331, 16] on img at bounding box center [334, 18] width 11 height 18
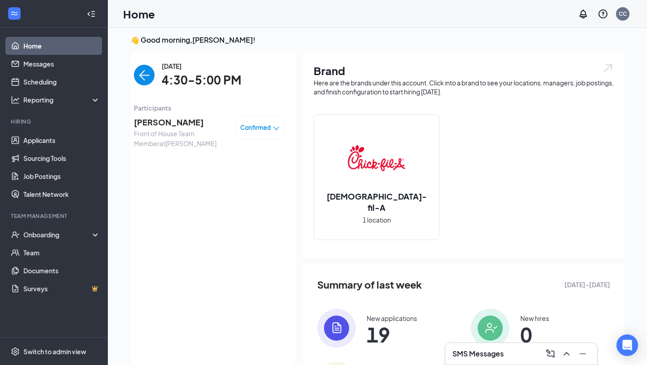
click at [141, 77] on img "back-button" at bounding box center [144, 75] width 21 height 21
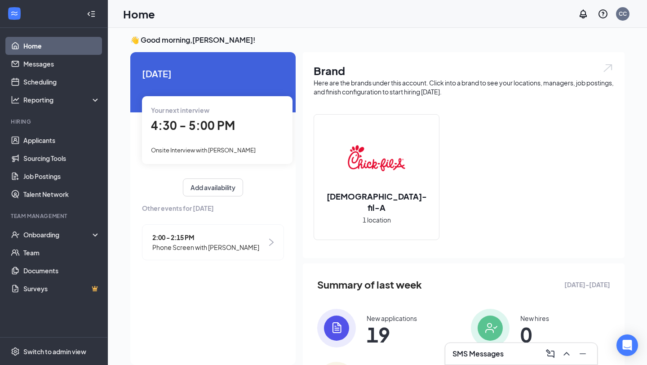
click at [75, 51] on link "Home" at bounding box center [61, 46] width 77 height 18
click at [212, 120] on span "4:30 - 5:00 PM" at bounding box center [193, 125] width 84 height 15
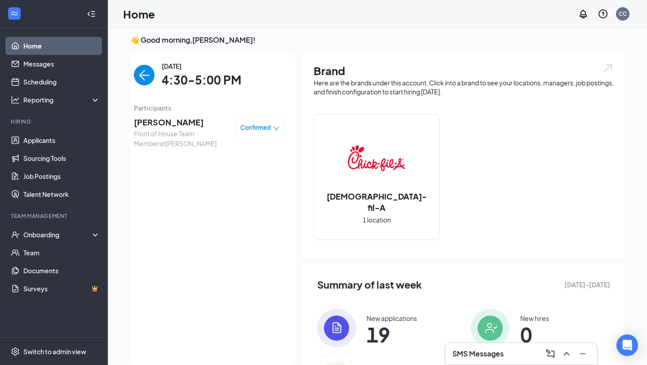
click at [180, 133] on span "Front of House Team Member at [GEOGRAPHIC_DATA]" at bounding box center [181, 138] width 94 height 20
click at [165, 124] on span "[PERSON_NAME]" at bounding box center [181, 122] width 94 height 13
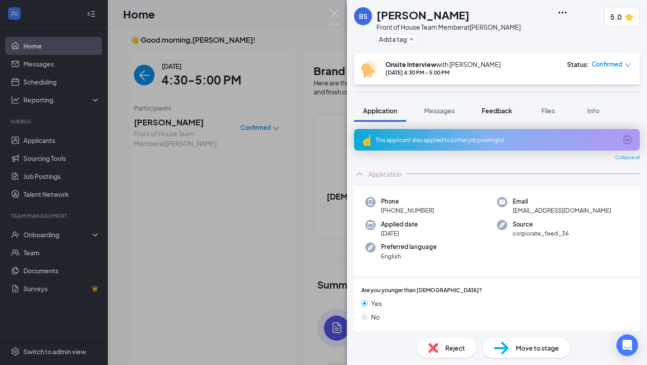
click at [499, 115] on div "Feedback" at bounding box center [497, 110] width 31 height 9
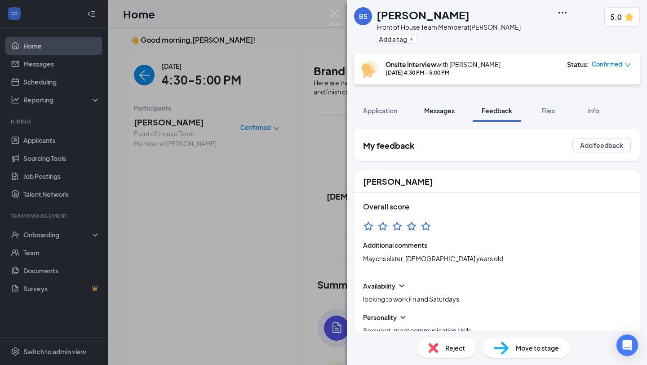
click at [444, 113] on span "Messages" at bounding box center [439, 110] width 31 height 8
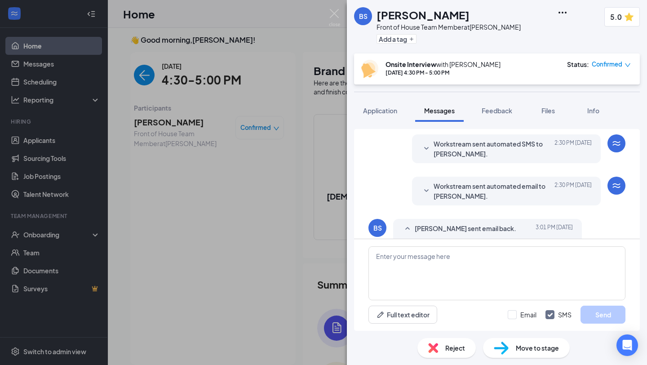
scroll to position [388, 0]
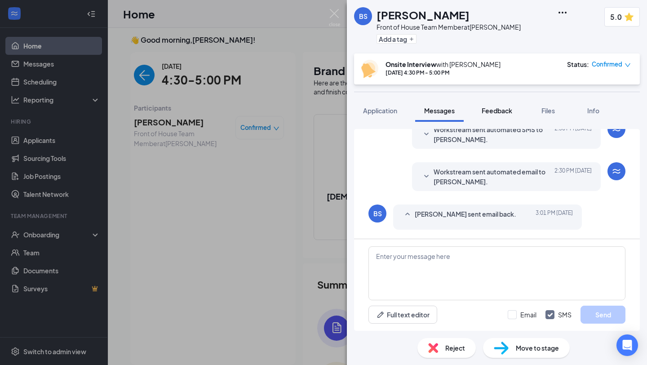
click at [475, 115] on button "Feedback" at bounding box center [497, 110] width 49 height 22
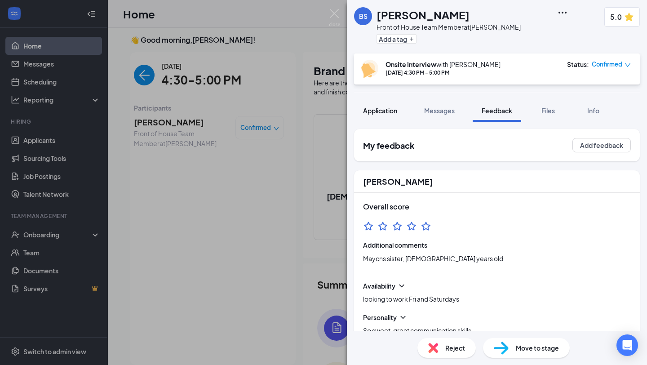
click at [380, 110] on span "Application" at bounding box center [380, 110] width 34 height 8
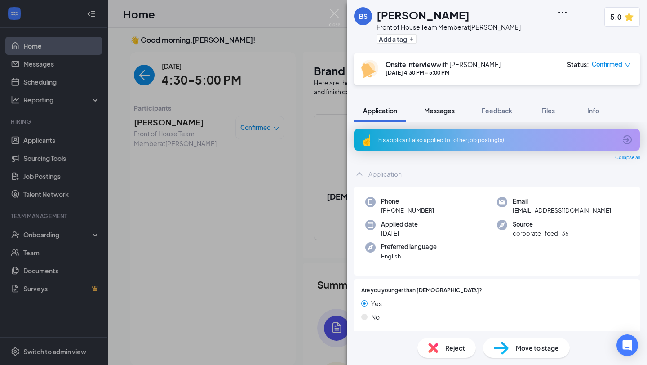
click at [439, 109] on span "Messages" at bounding box center [439, 110] width 31 height 8
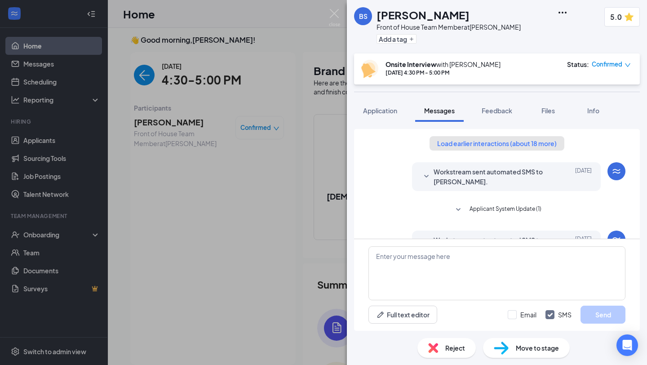
click at [468, 137] on button "Load earlier interactions (about 18 more)" at bounding box center [496, 143] width 135 height 14
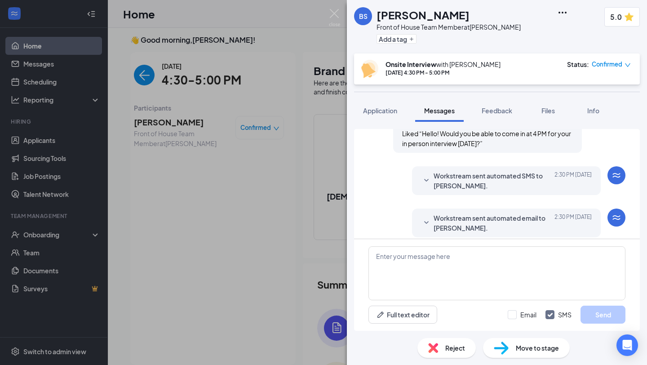
scroll to position [1060, 0]
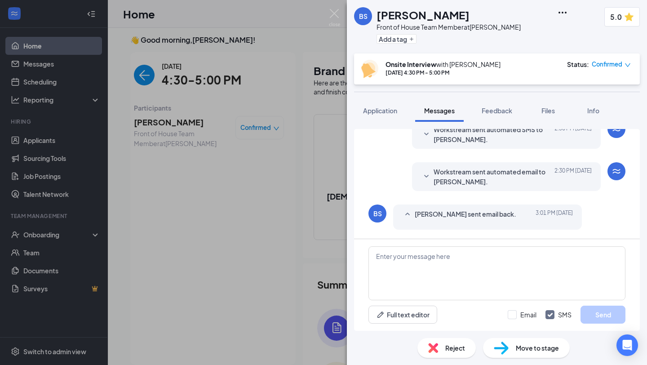
click at [326, 14] on div "BS [PERSON_NAME] Front of House Team Member at Marlton Add a tag 5.0 Onsite Int…" at bounding box center [323, 182] width 647 height 365
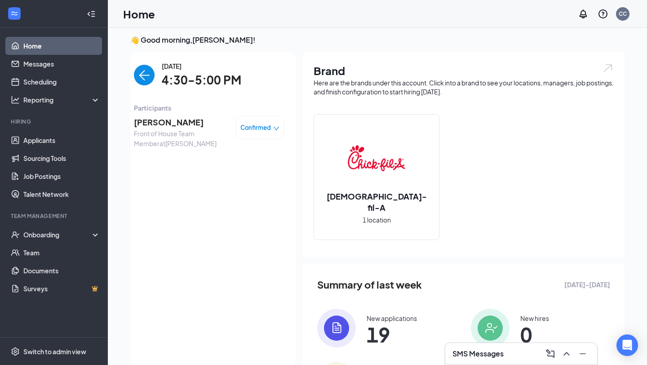
click at [146, 77] on img "back-button" at bounding box center [144, 75] width 21 height 21
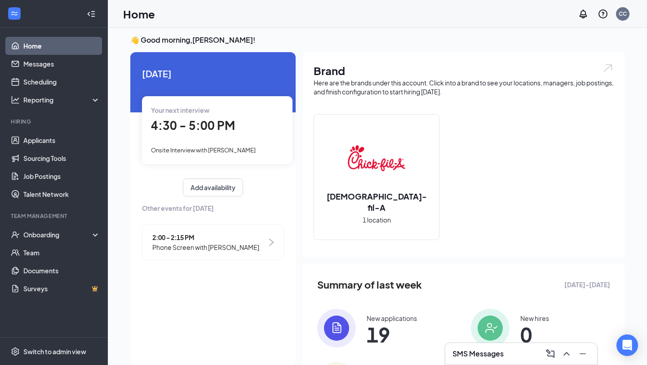
click at [202, 127] on span "4:30 - 5:00 PM" at bounding box center [193, 125] width 84 height 15
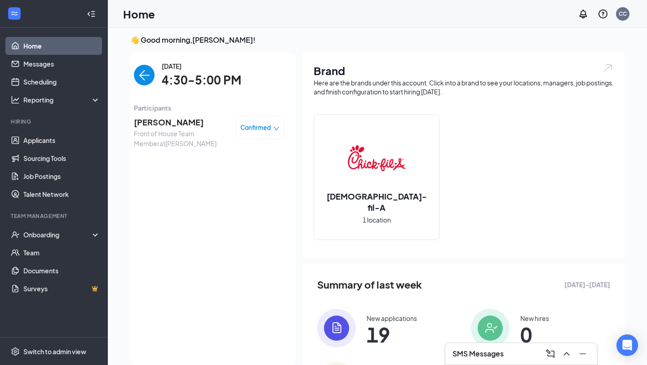
click at [173, 122] on span "[PERSON_NAME]" at bounding box center [181, 122] width 94 height 13
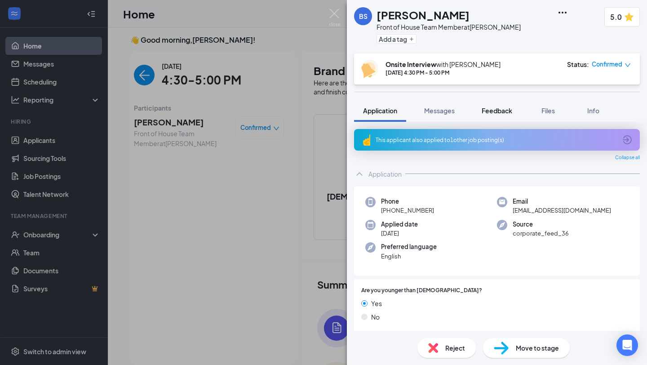
click at [491, 106] on span "Feedback" at bounding box center [497, 110] width 31 height 8
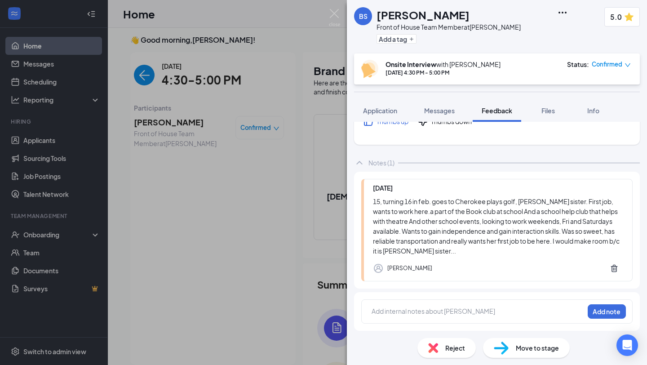
scroll to position [241, 0]
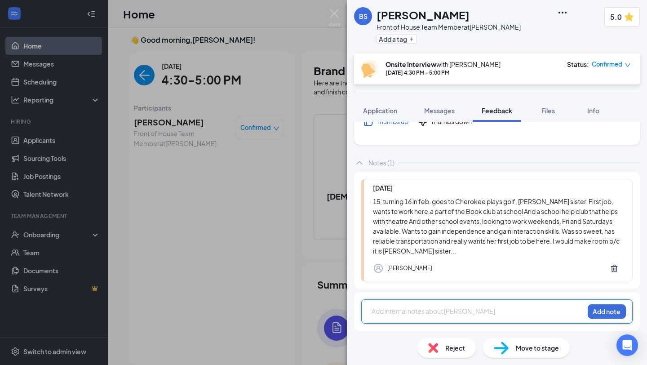
click at [438, 318] on div at bounding box center [478, 312] width 212 height 12
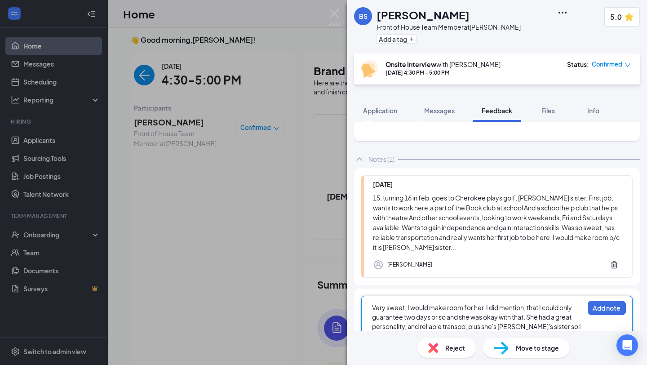
scroll to position [254, 0]
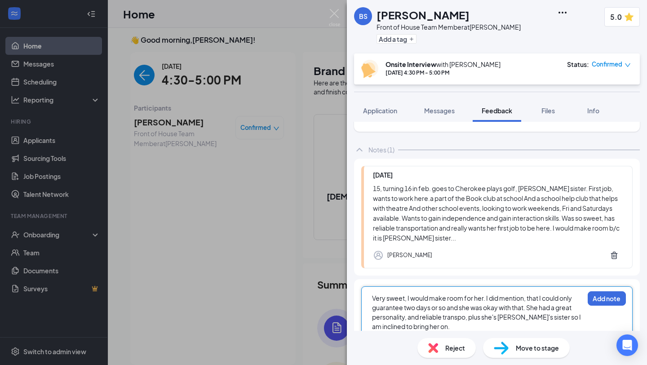
click at [603, 314] on div "Very sweet, I would make room for her. I did mention, that I could only guarant…" at bounding box center [496, 311] width 271 height 50
click at [604, 303] on button "Add note" at bounding box center [607, 298] width 38 height 14
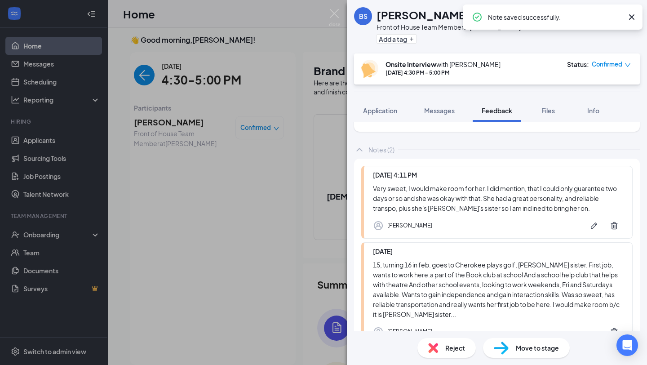
click at [532, 348] on span "Move to stage" at bounding box center [537, 348] width 43 height 10
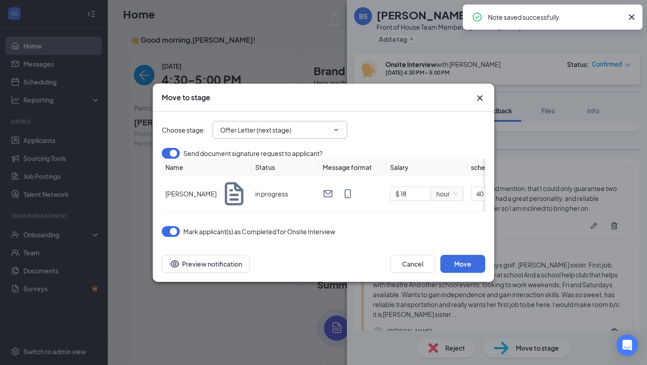
click at [306, 131] on input "Offer Letter (next stage)" at bounding box center [274, 130] width 109 height 10
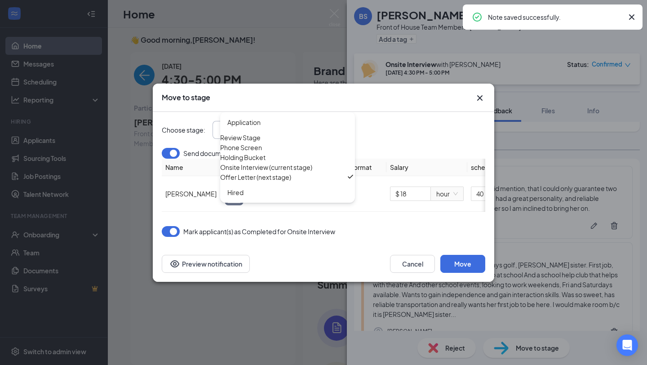
click at [307, 162] on div "Holding Bucket" at bounding box center [287, 157] width 135 height 10
type input "Holding Bucket"
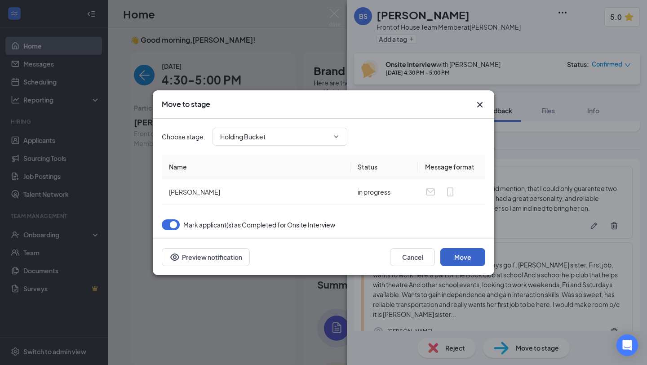
click at [475, 259] on button "Move" at bounding box center [462, 257] width 45 height 18
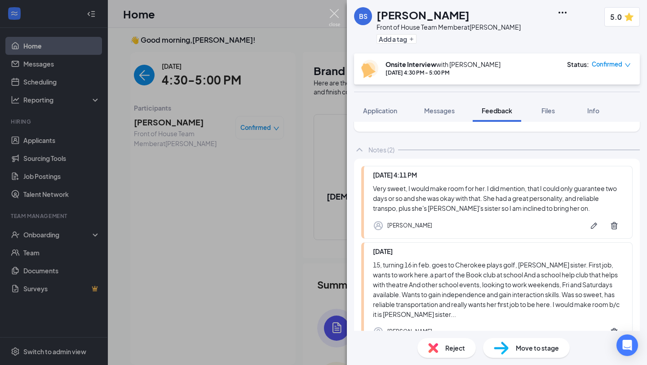
click at [341, 16] on div "BS [PERSON_NAME] Front of House Team Member at Marlton Add a tag 5.0 Onsite Int…" at bounding box center [323, 182] width 647 height 365
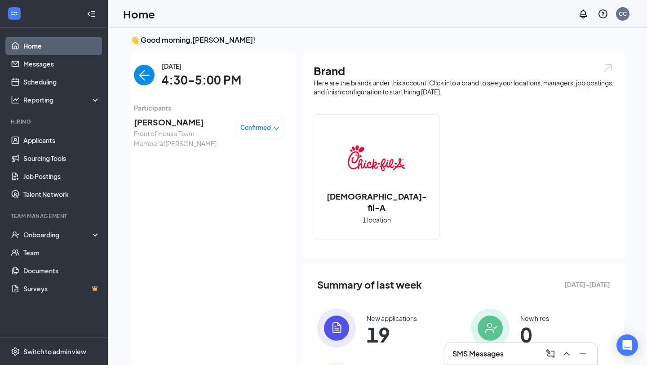
click at [145, 74] on img "back-button" at bounding box center [144, 75] width 21 height 21
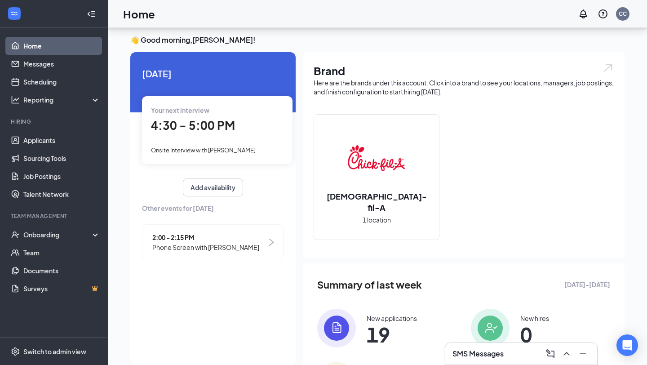
scroll to position [74, 0]
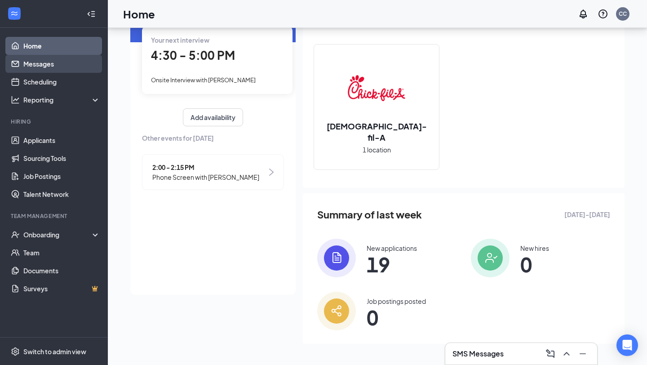
click at [68, 56] on link "Messages" at bounding box center [61, 64] width 77 height 18
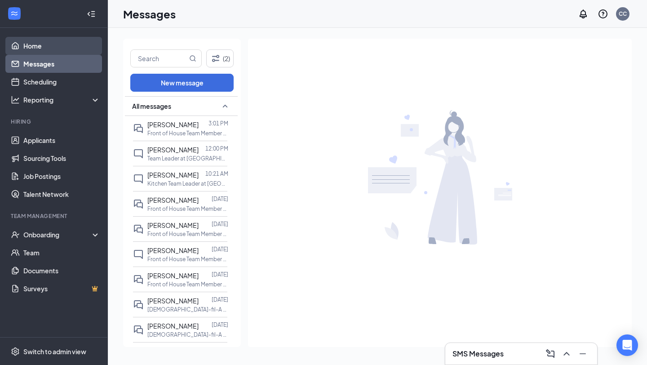
click at [68, 46] on link "Home" at bounding box center [61, 46] width 77 height 18
